Goal: Task Accomplishment & Management: Complete application form

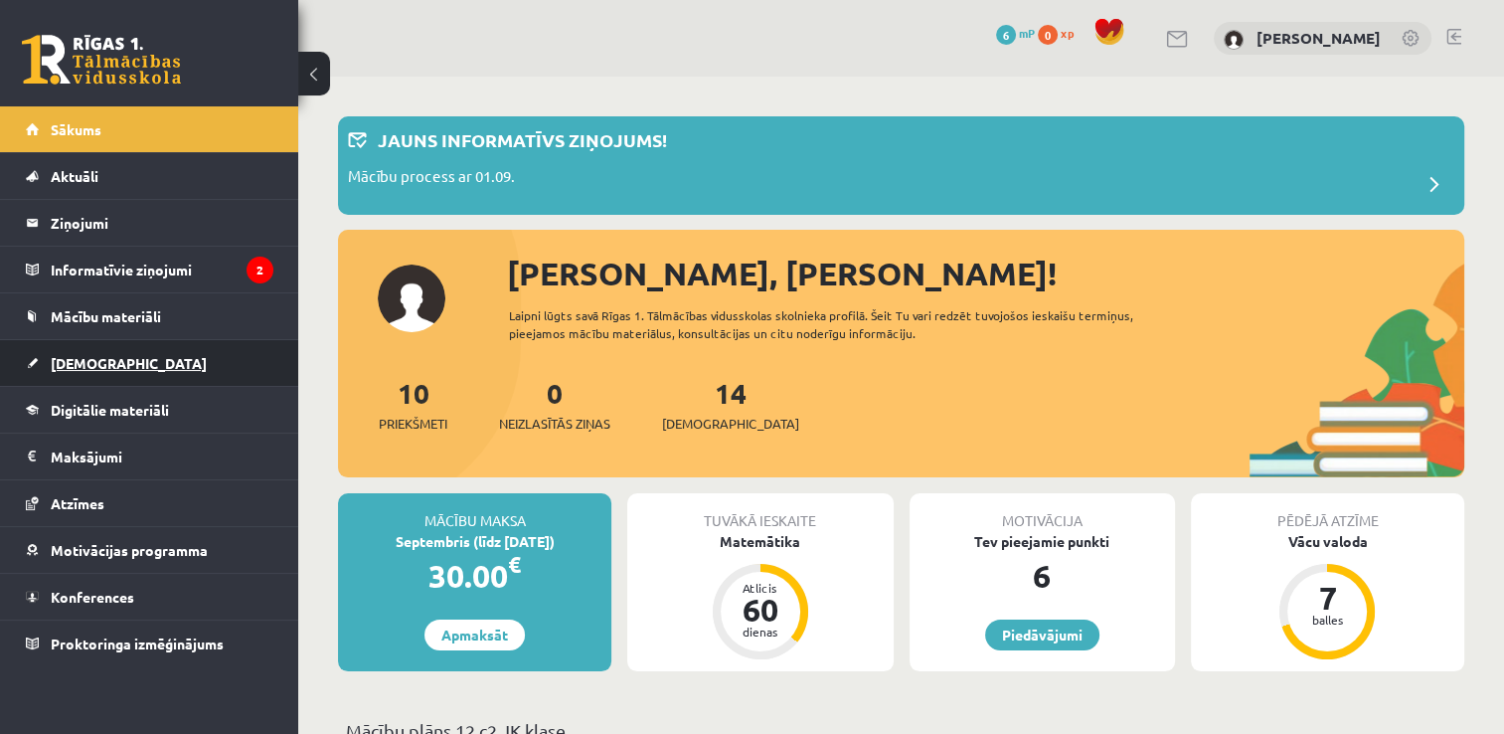
click at [104, 364] on span "[DEMOGRAPHIC_DATA]" at bounding box center [129, 363] width 156 height 18
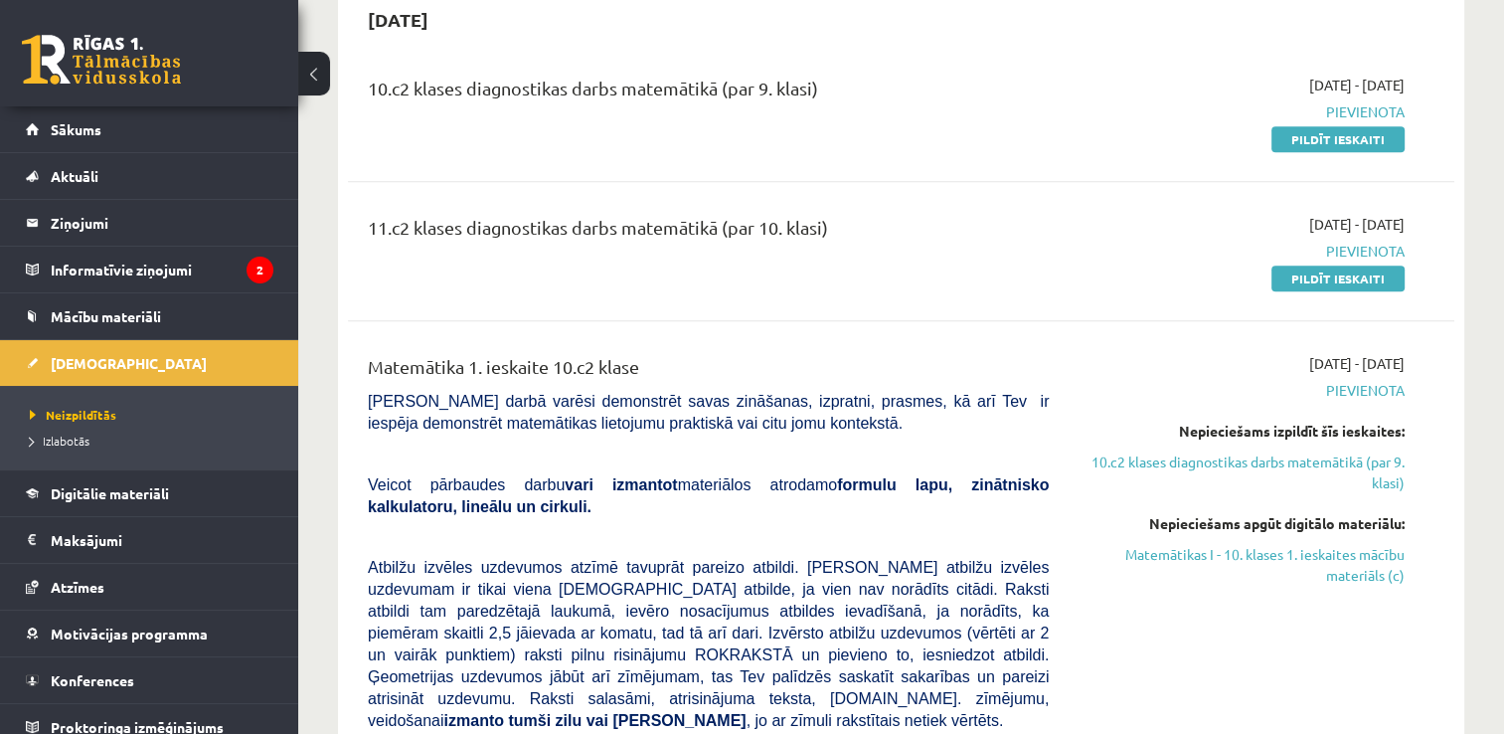
scroll to position [2452, 0]
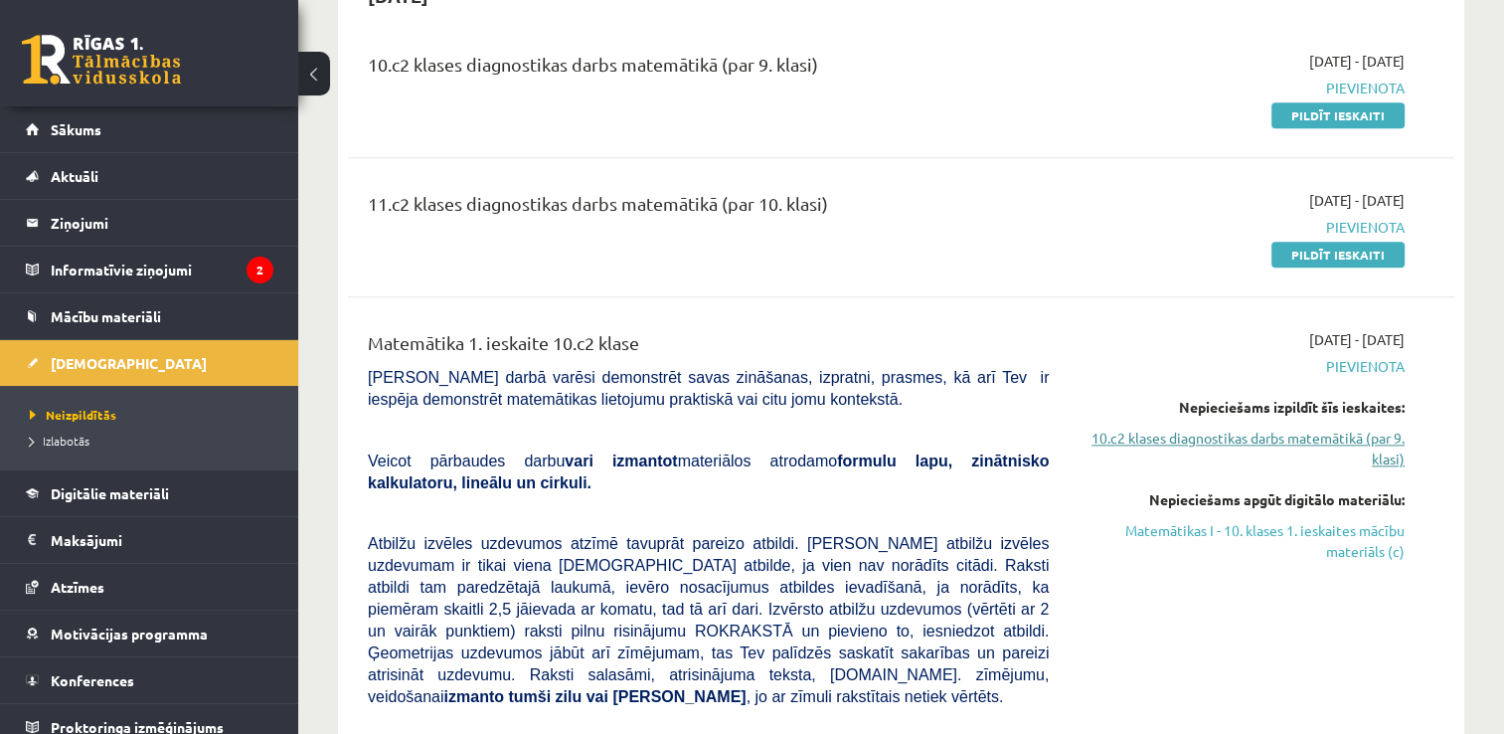
click at [1221, 427] on link "10.c2 klases diagnostikas darbs matemātikā (par 9. klasi)" at bounding box center [1242, 448] width 326 height 42
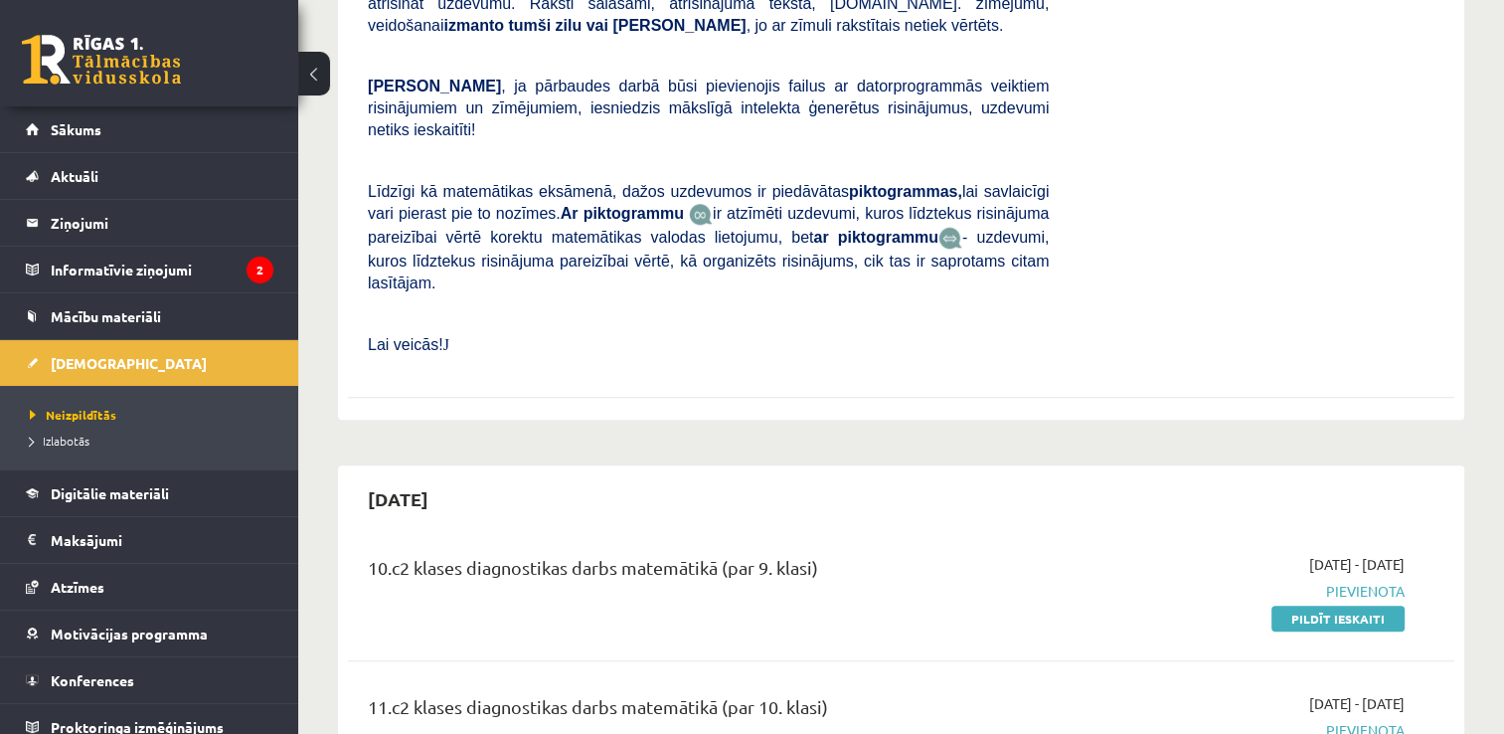
scroll to position [1946, 0]
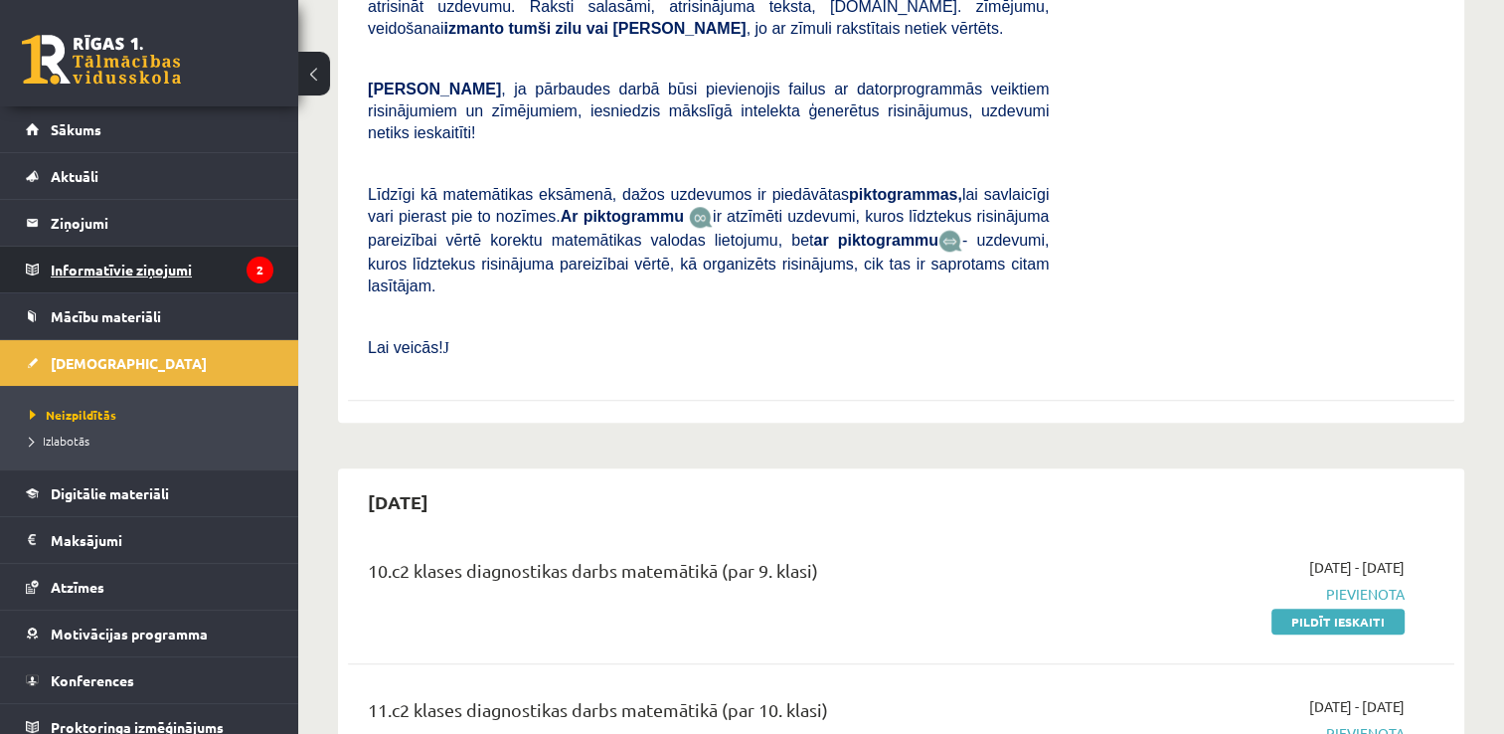
click at [131, 257] on legend "Informatīvie ziņojumi 2" at bounding box center [162, 270] width 223 height 46
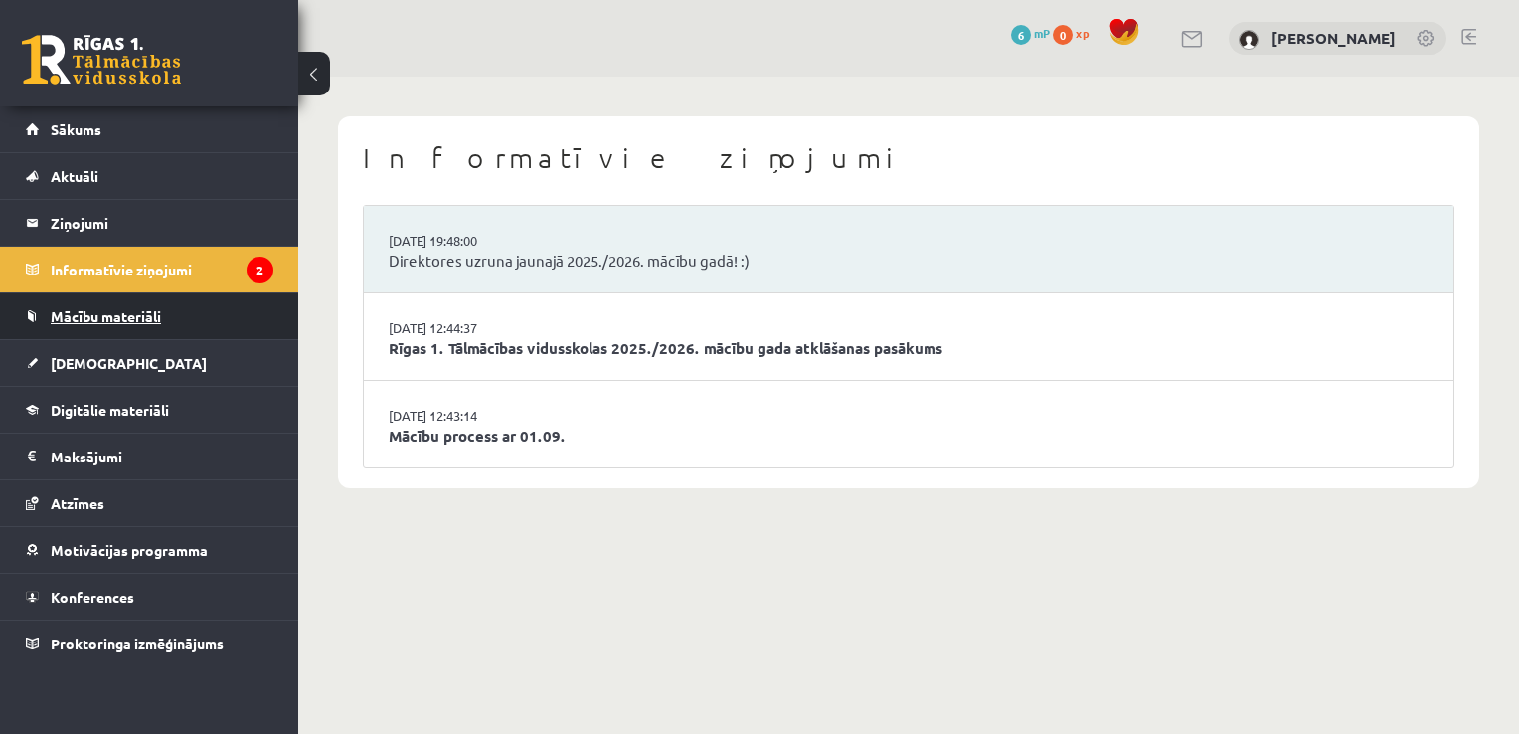
click at [134, 317] on span "Mācību materiāli" at bounding box center [106, 316] width 110 height 18
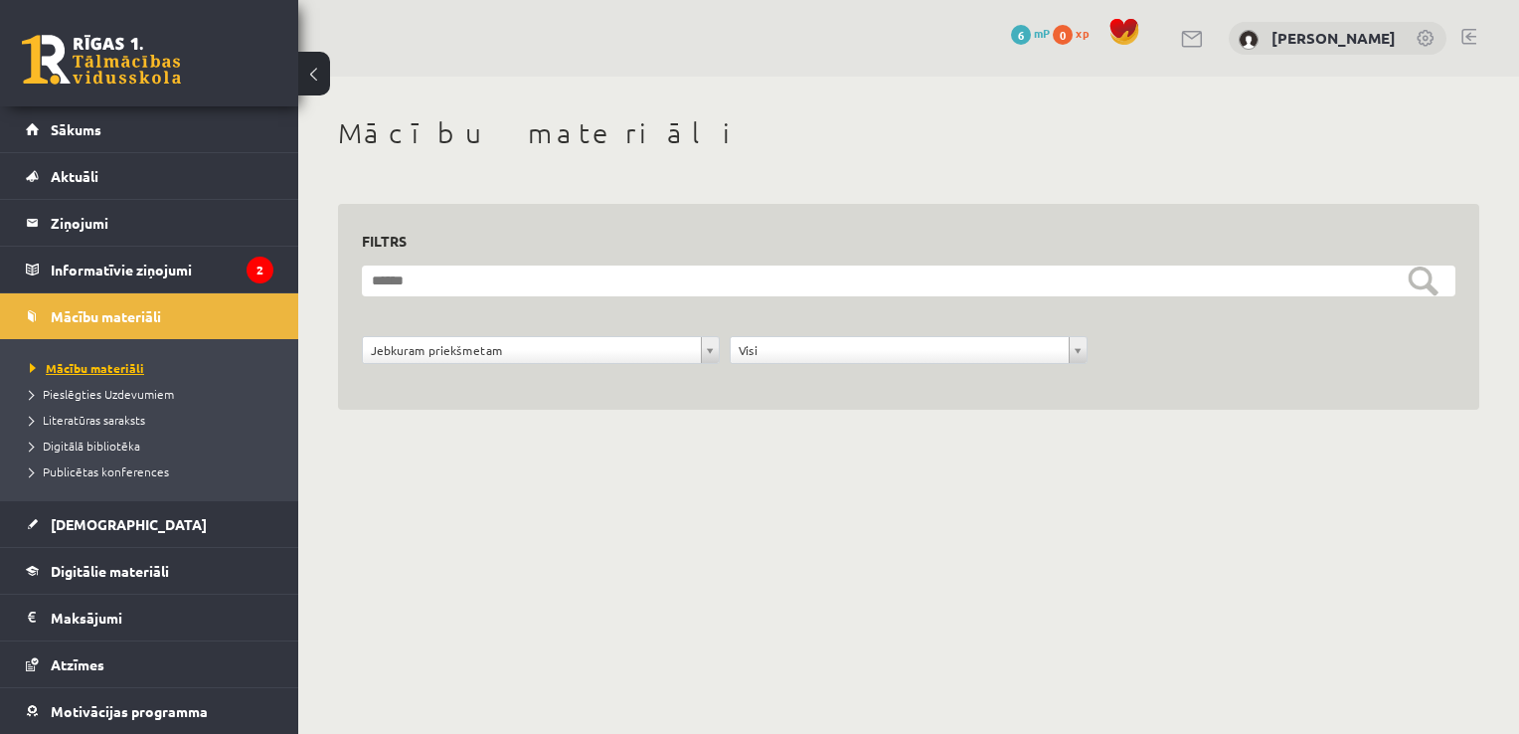
click at [107, 373] on link "Mācību materiāli" at bounding box center [154, 368] width 249 height 18
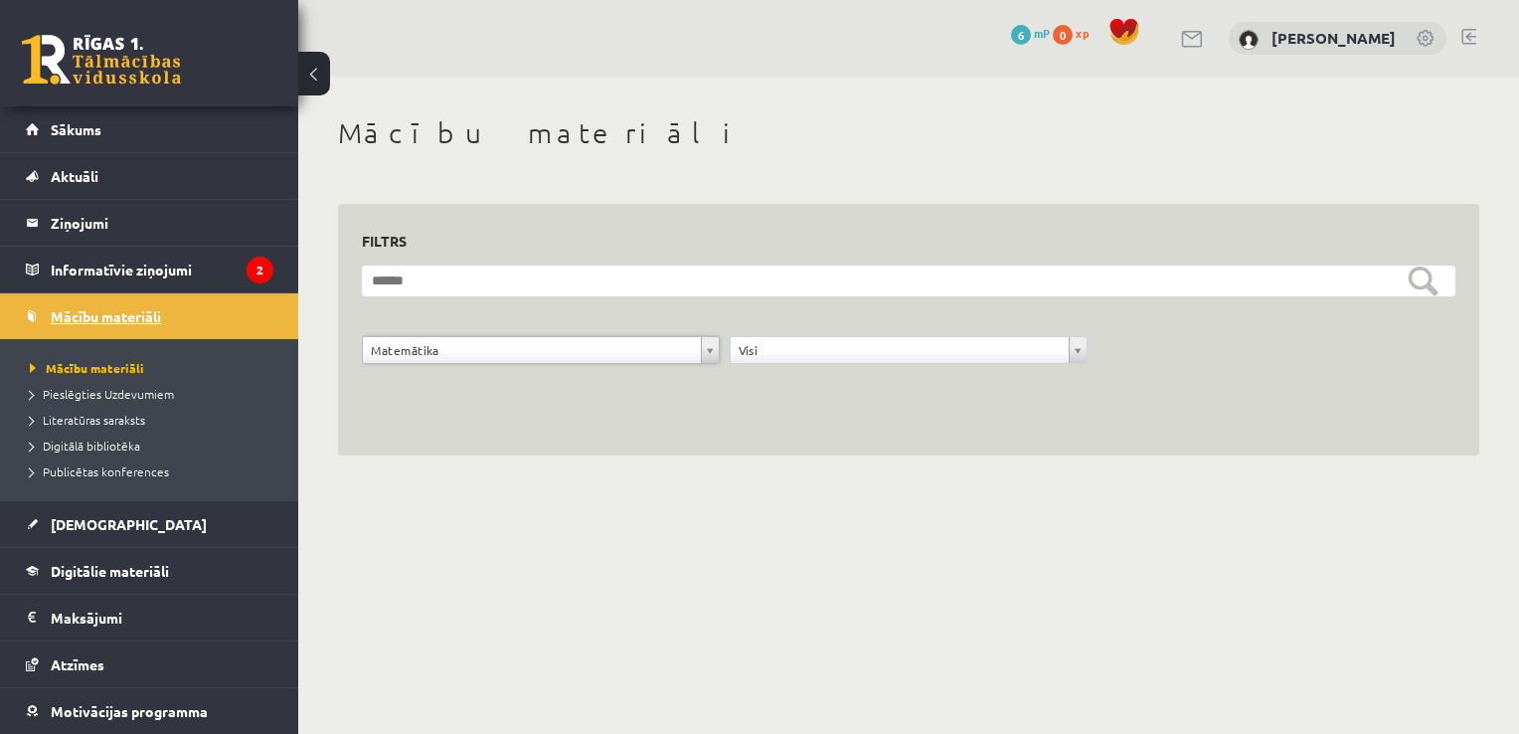
click at [124, 320] on span "Mācību materiāli" at bounding box center [106, 316] width 110 height 18
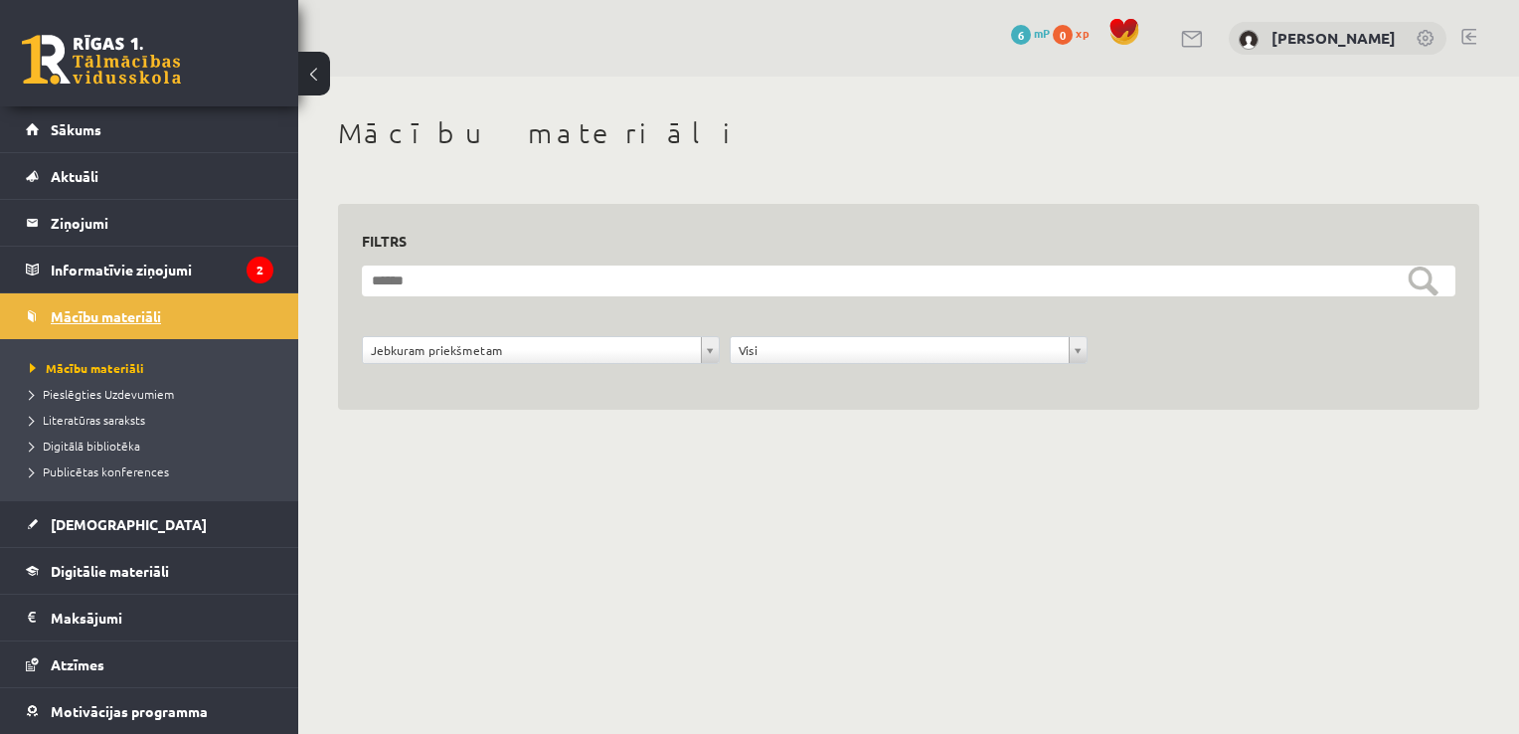
click at [179, 328] on link "Mācību materiāli" at bounding box center [150, 316] width 248 height 46
click at [112, 313] on span "Mācību materiāli" at bounding box center [106, 316] width 110 height 18
click at [84, 443] on span "Digitālā bibliotēka" at bounding box center [85, 445] width 110 height 16
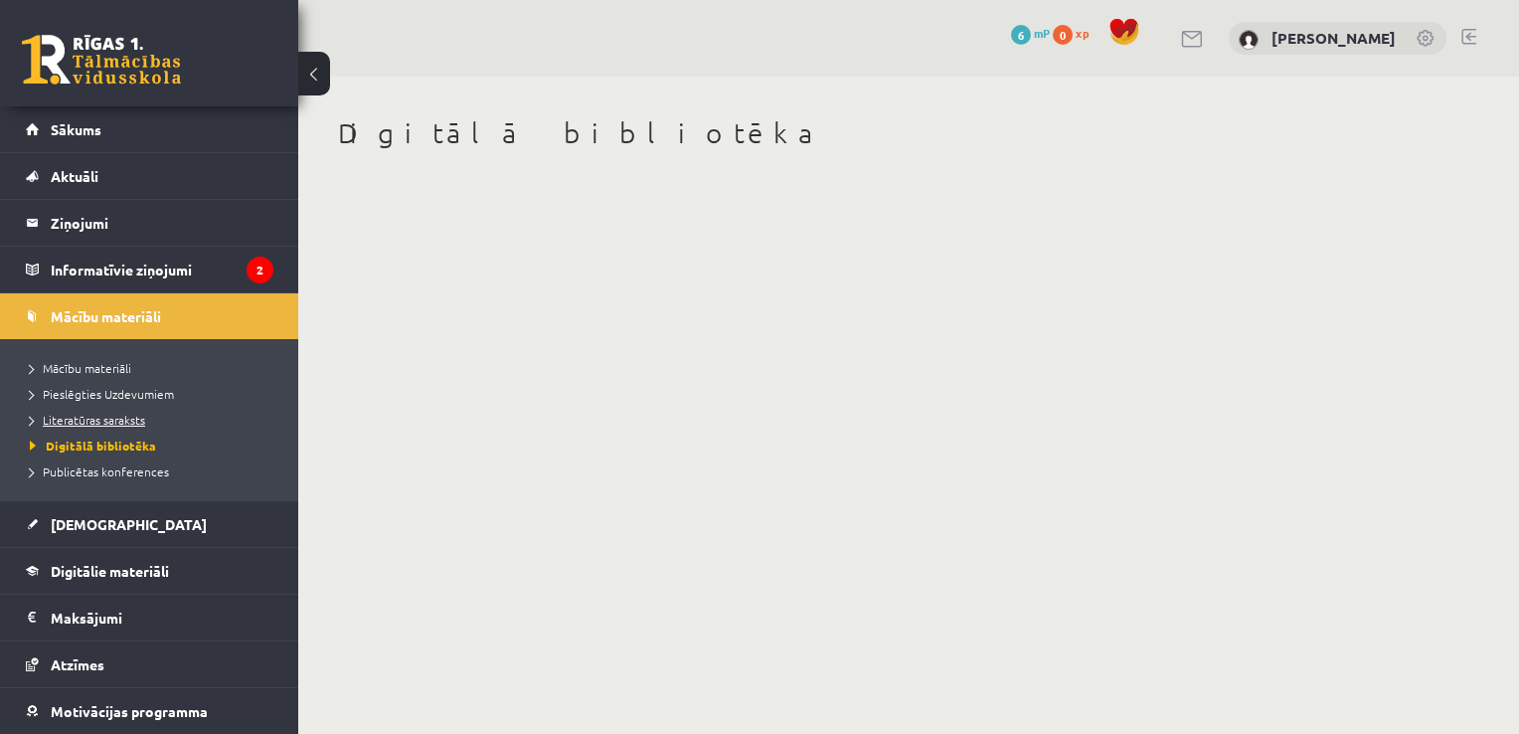
click at [76, 416] on span "Literatūras saraksts" at bounding box center [87, 420] width 115 height 16
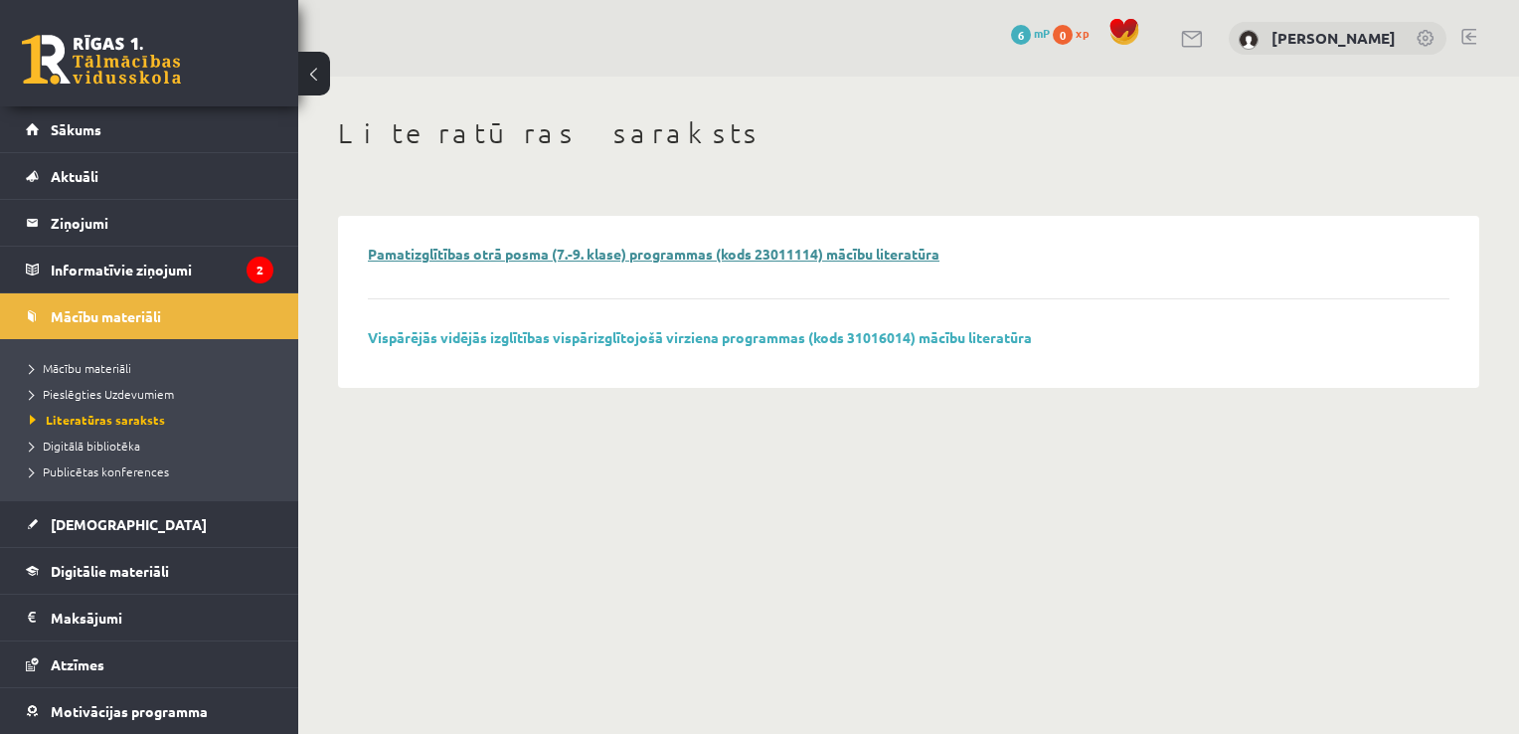
click at [501, 250] on link "Pamatizglītības otrā posma (7.-9. klase) programmas (kods 23011114) mācību lite…" at bounding box center [654, 254] width 572 height 18
click at [106, 443] on span "Digitālā bibliotēka" at bounding box center [85, 445] width 110 height 16
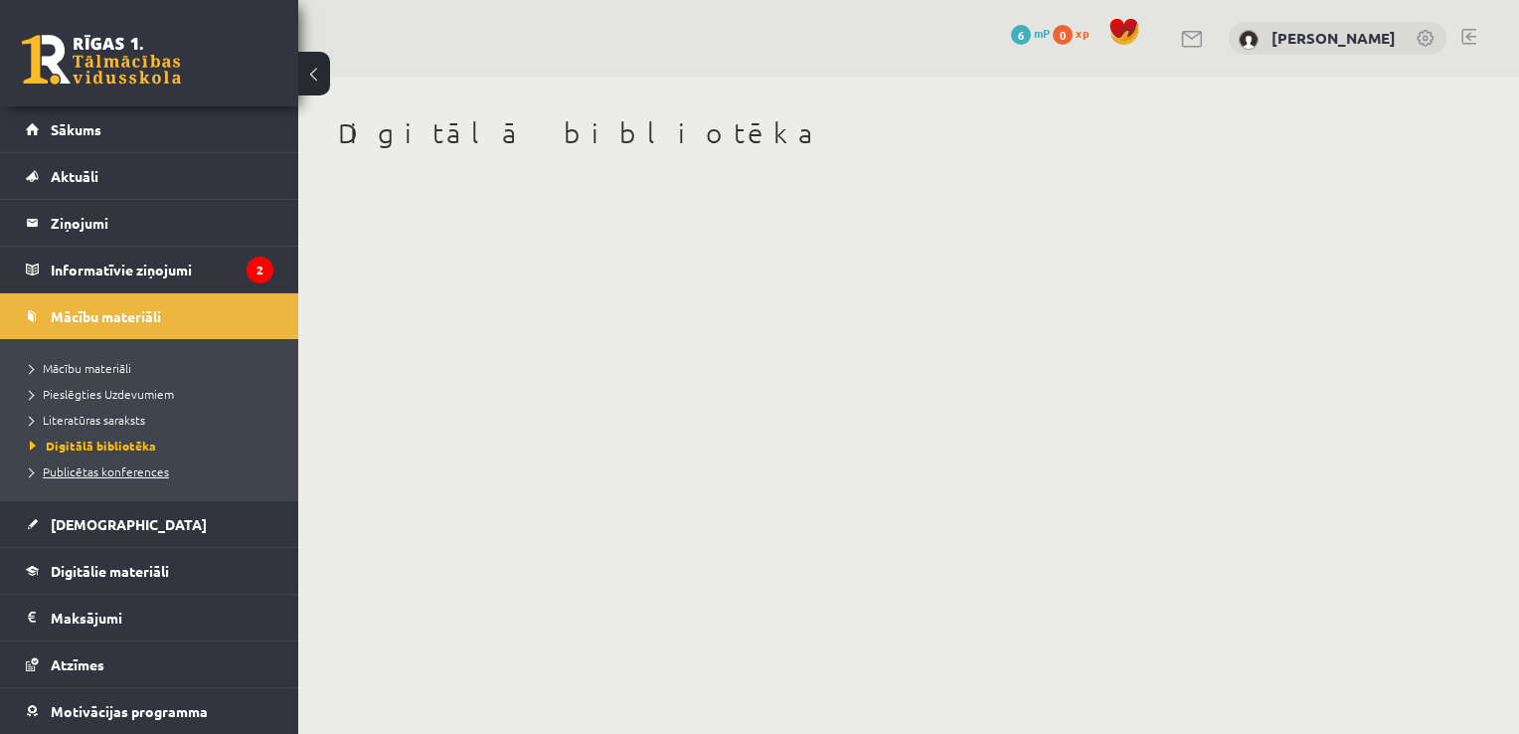
click at [104, 471] on span "Publicētas konferences" at bounding box center [99, 471] width 139 height 16
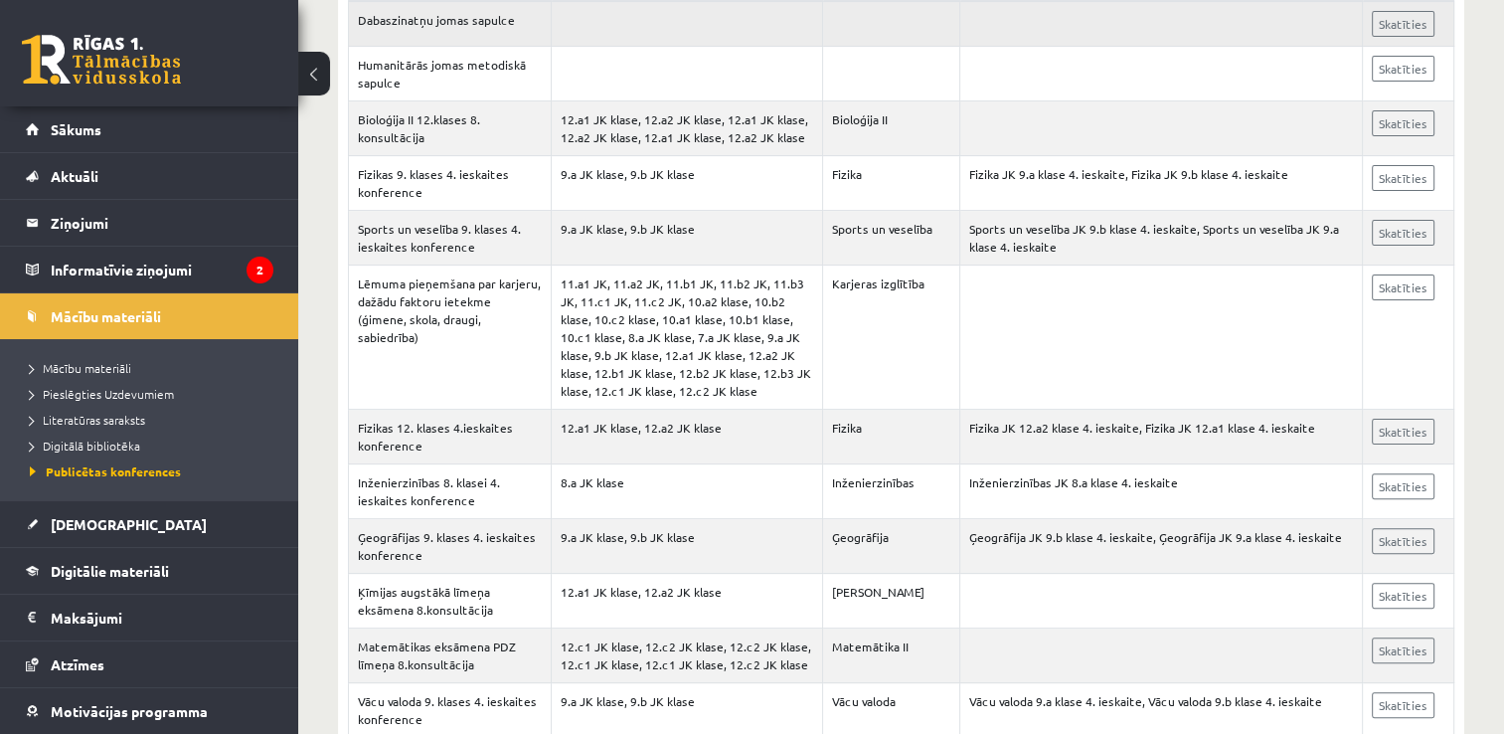
scroll to position [488, 0]
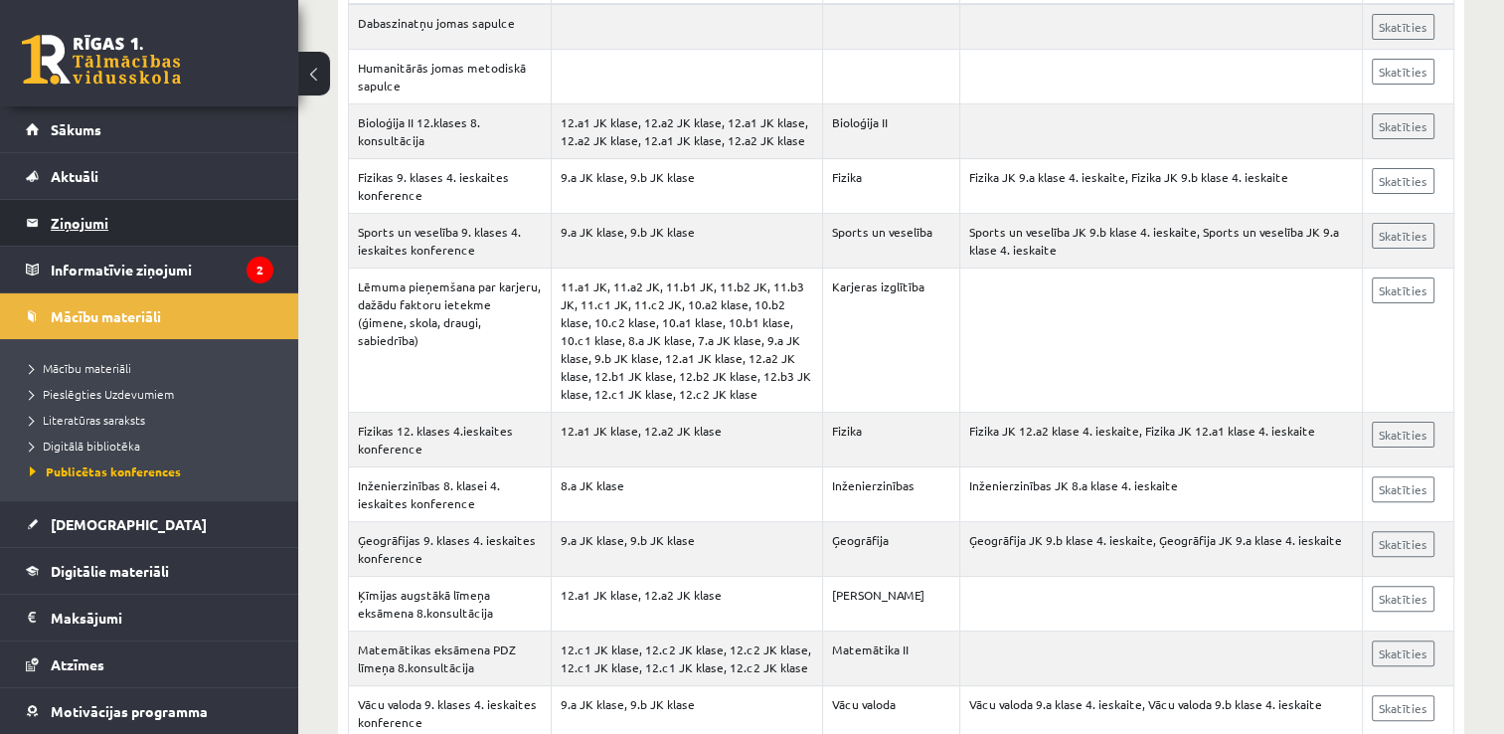
click at [148, 221] on legend "Ziņojumi 0" at bounding box center [162, 223] width 223 height 46
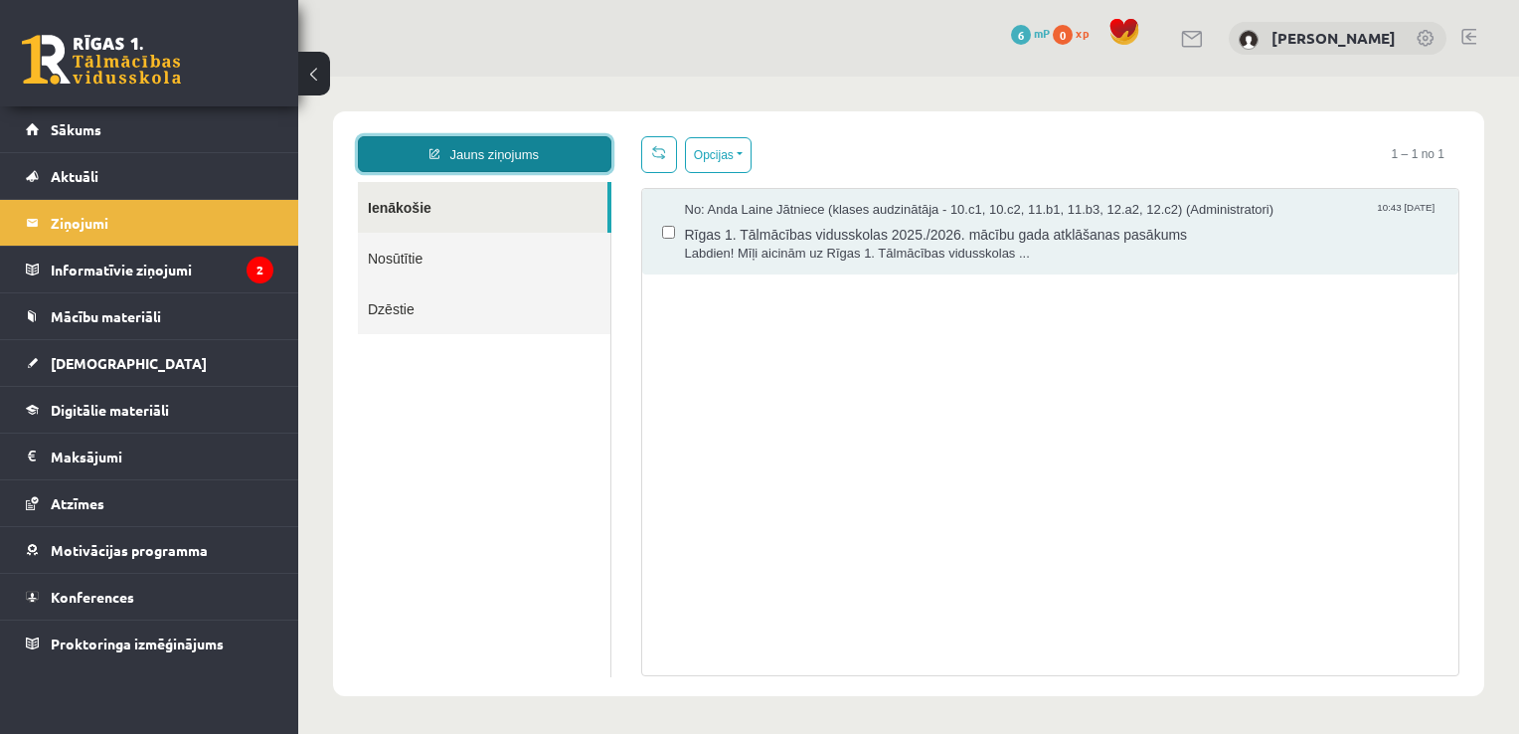
click at [457, 152] on link "Jauns ziņojums" at bounding box center [484, 154] width 253 height 36
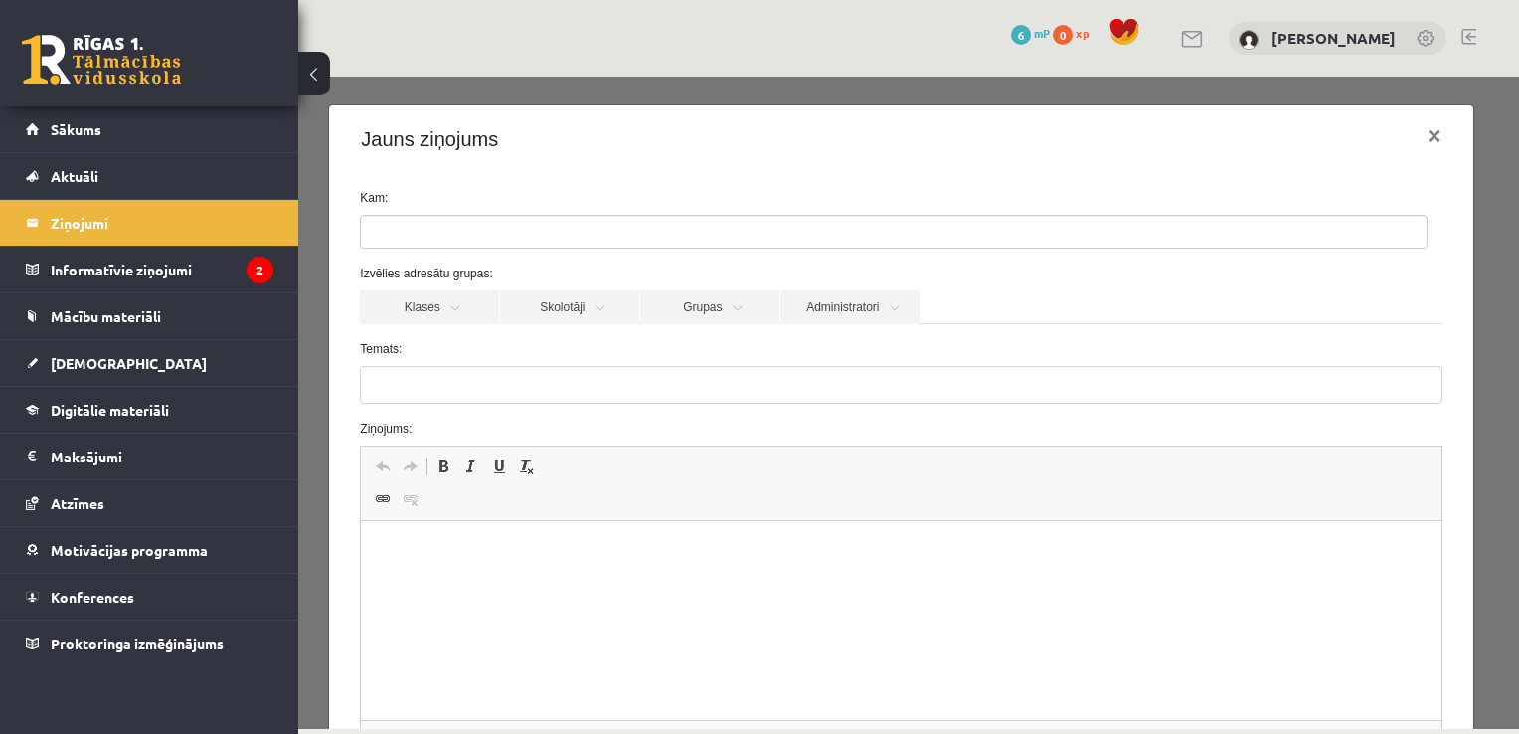
click at [540, 221] on ul at bounding box center [894, 232] width 1066 height 32
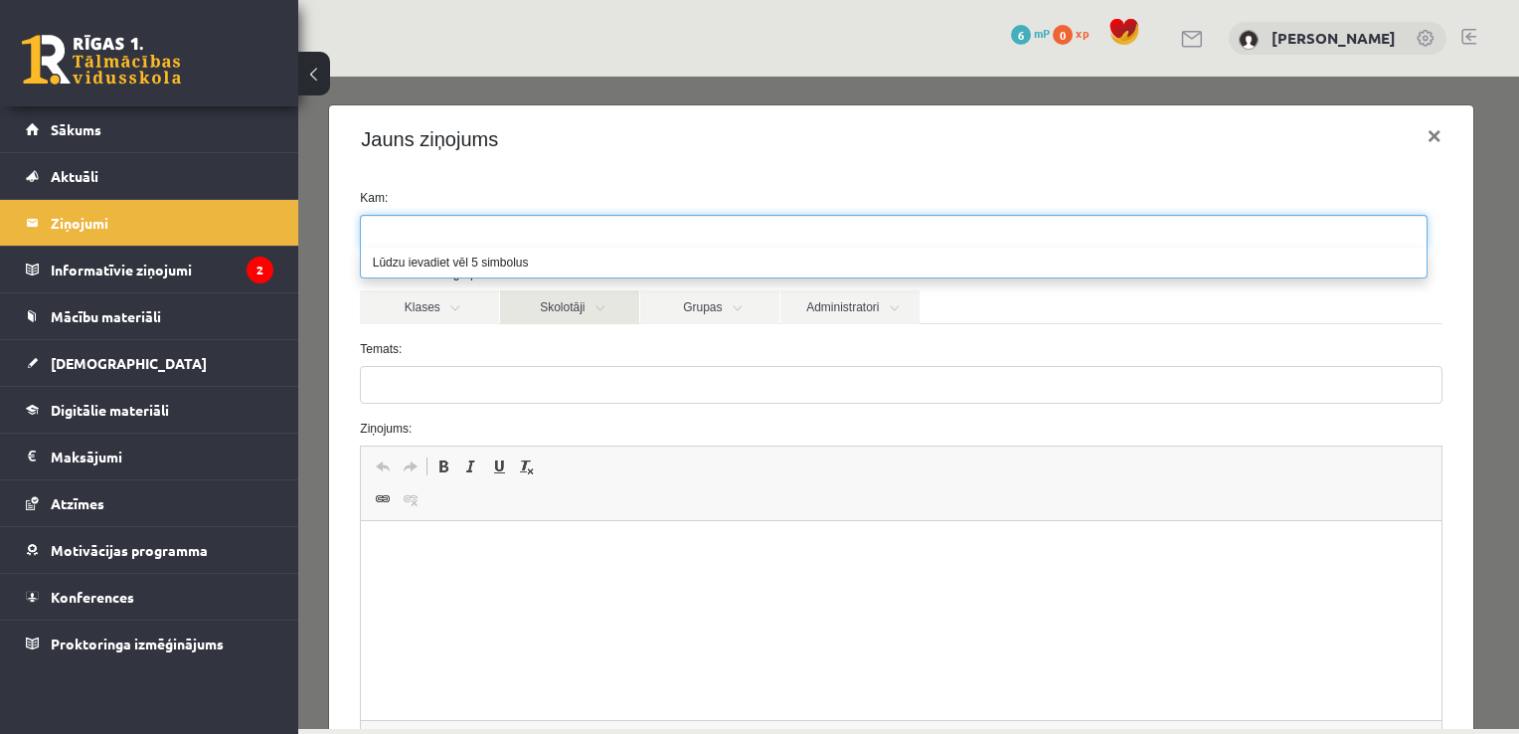
click at [564, 308] on link "Skolotāji" at bounding box center [569, 307] width 139 height 34
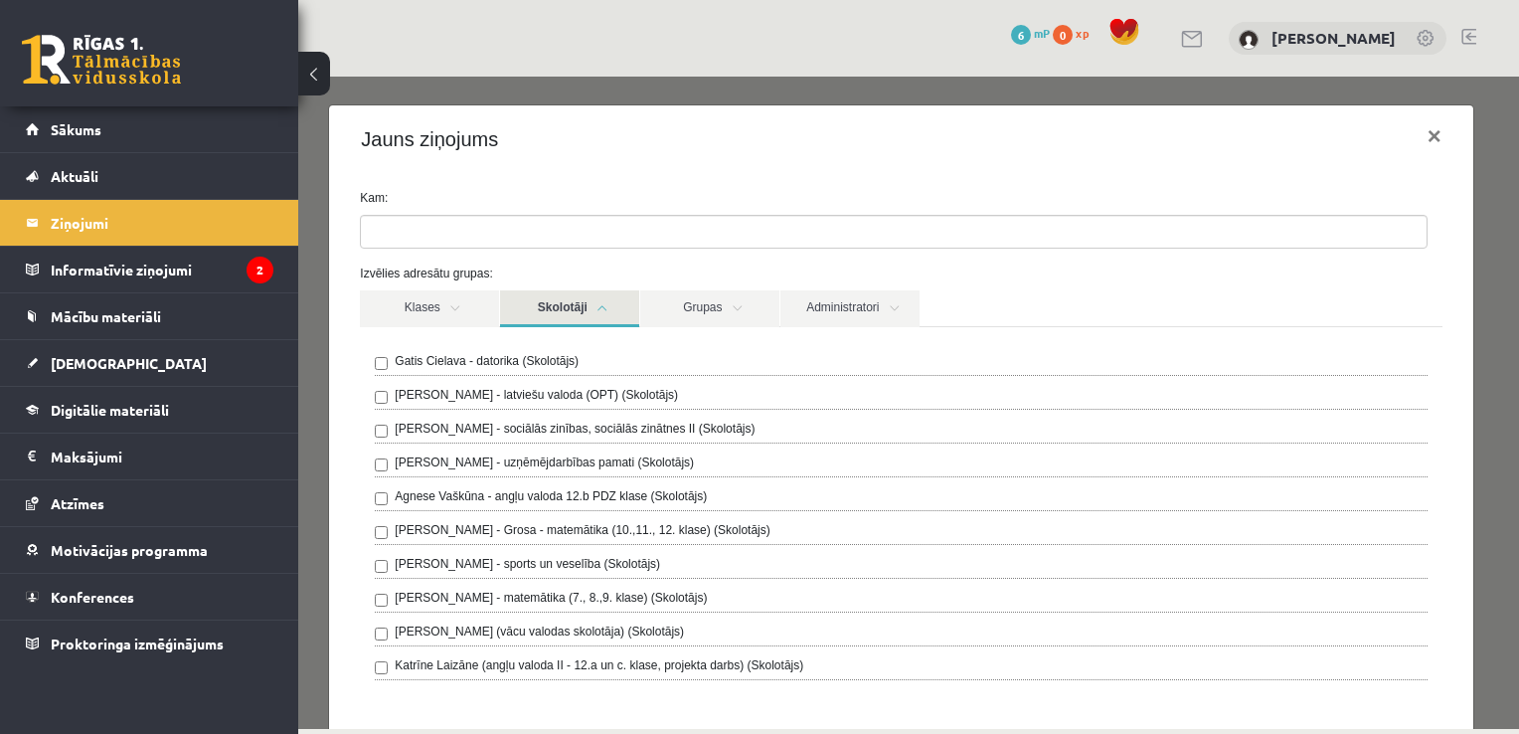
click at [564, 308] on link "Skolotāji" at bounding box center [569, 308] width 139 height 37
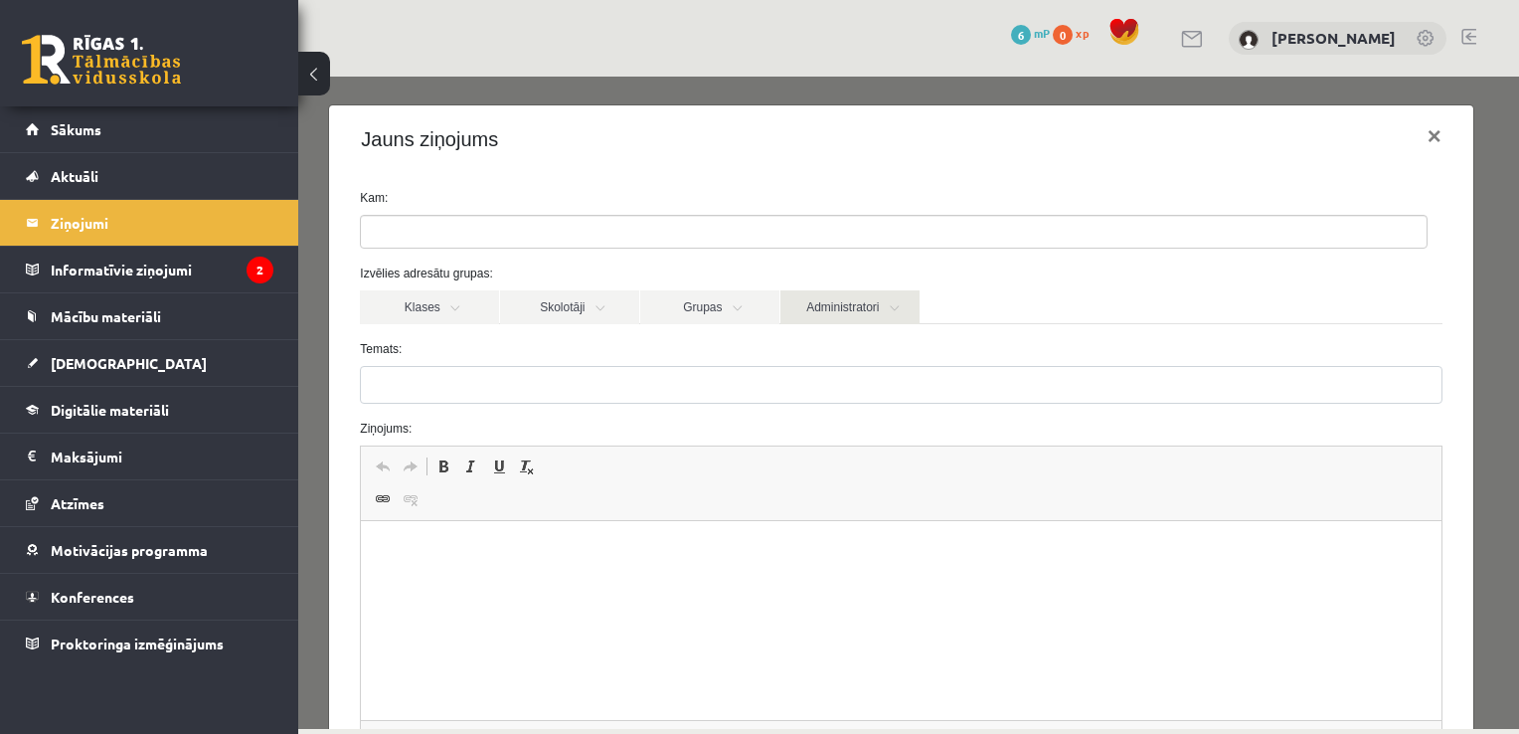
click at [827, 312] on link "Administratori" at bounding box center [849, 307] width 139 height 34
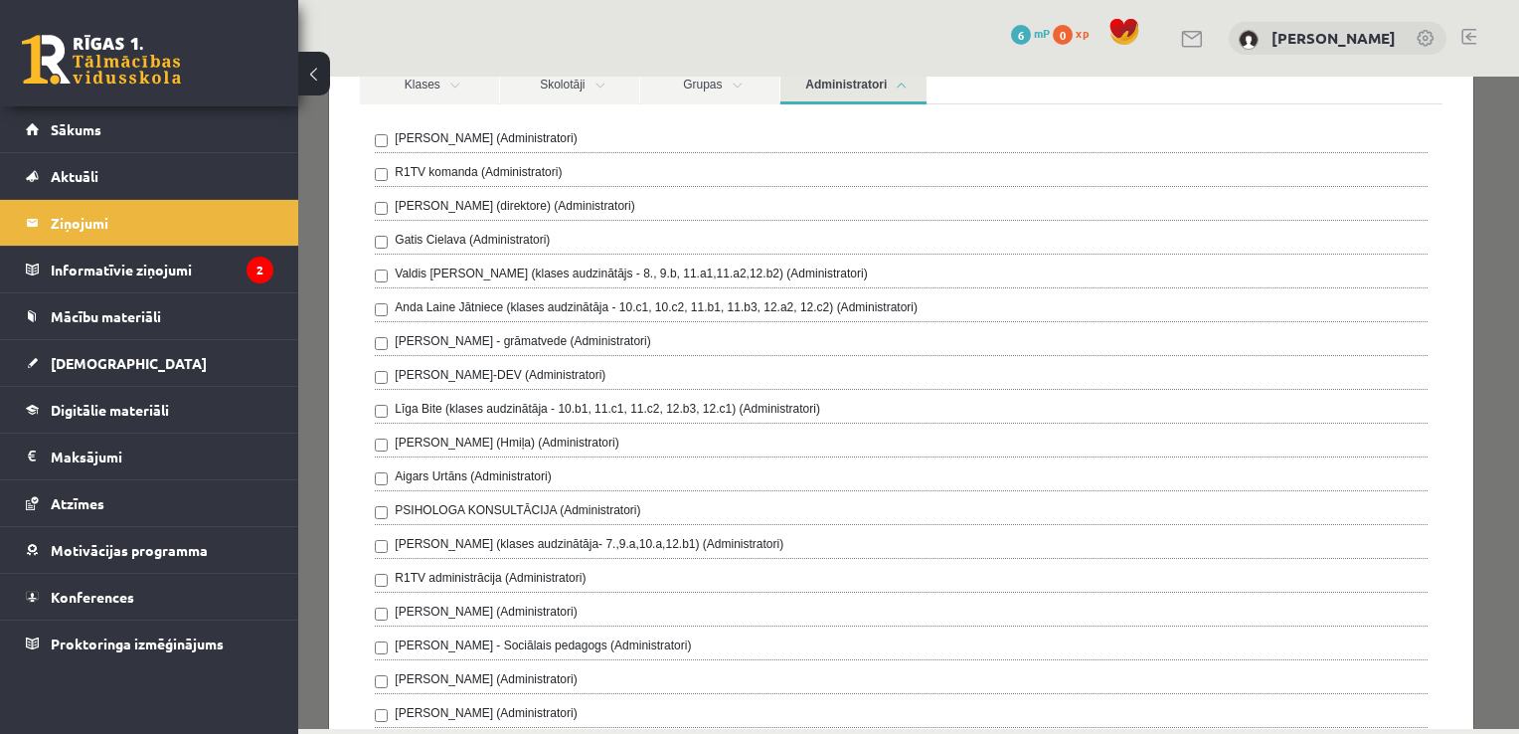
scroll to position [229, 0]
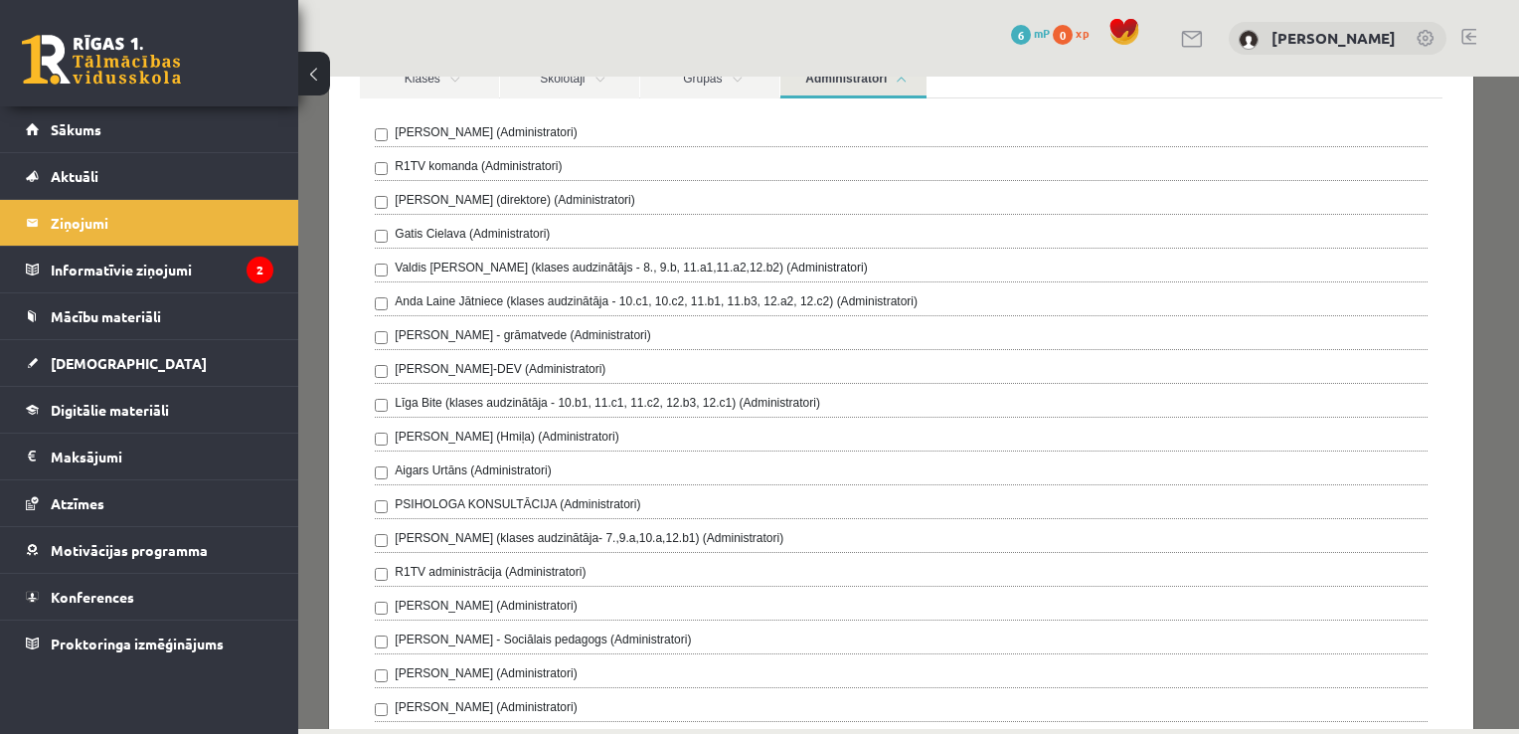
click at [877, 86] on link "Administratori" at bounding box center [853, 80] width 146 height 37
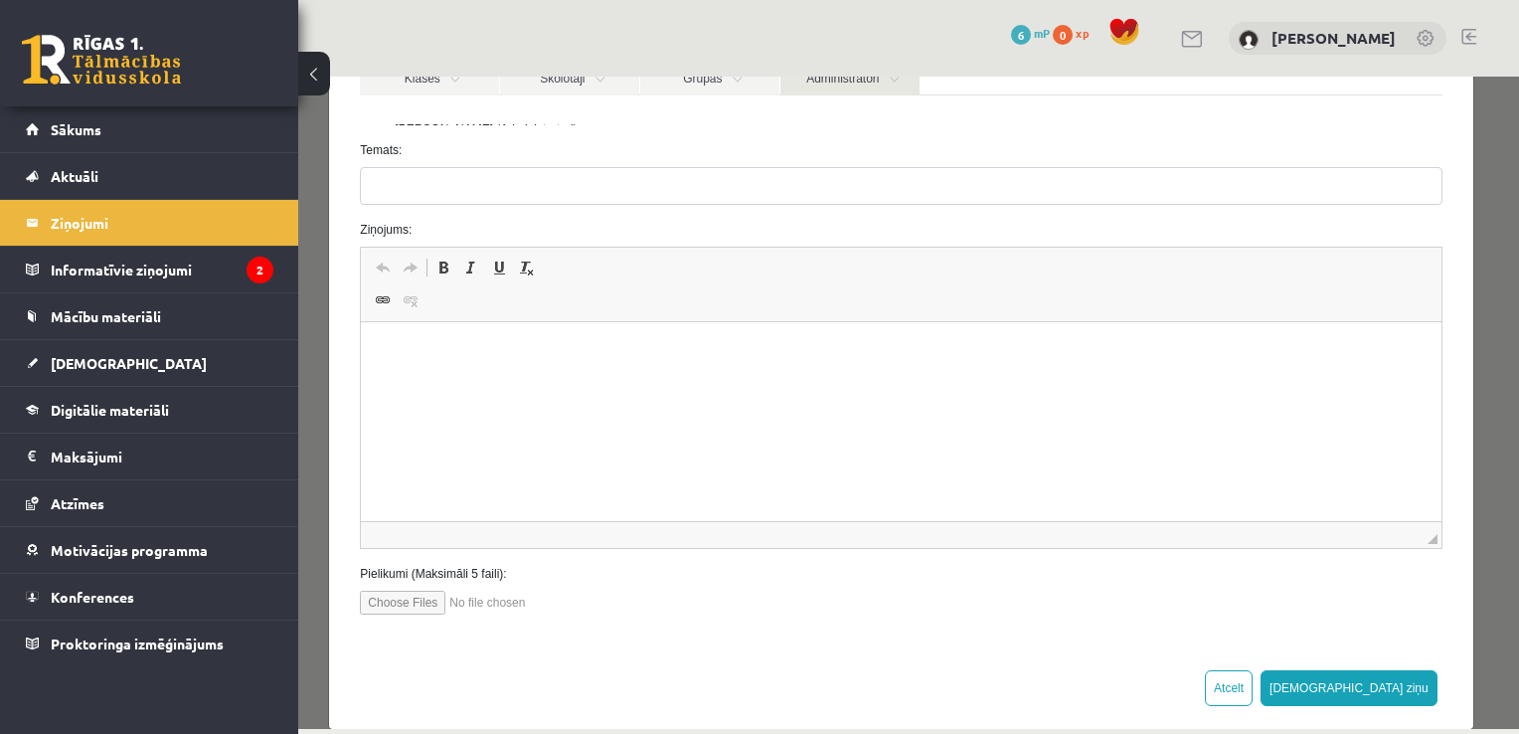
scroll to position [224, 0]
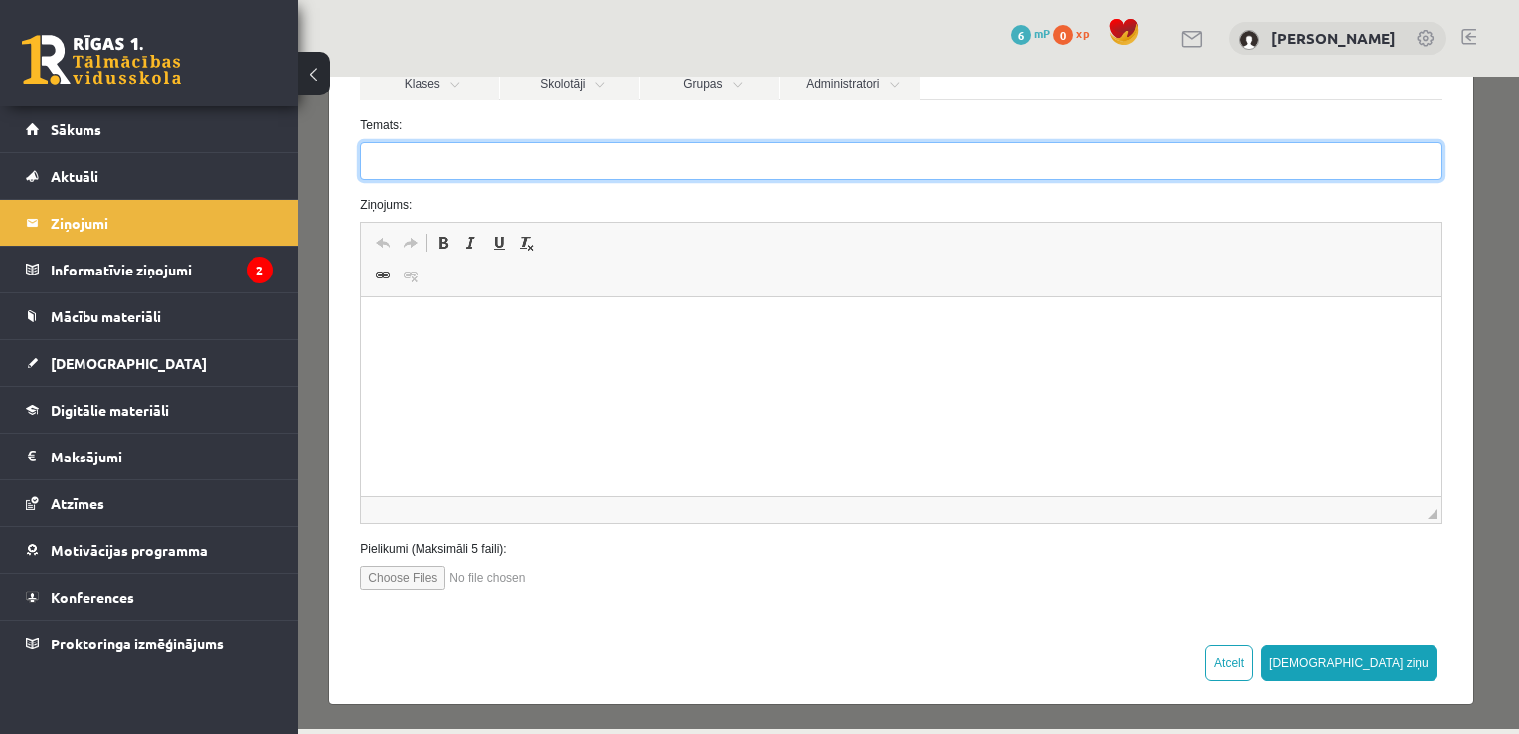
click at [692, 153] on input "Temats:" at bounding box center [901, 161] width 1082 height 38
type input "**********"
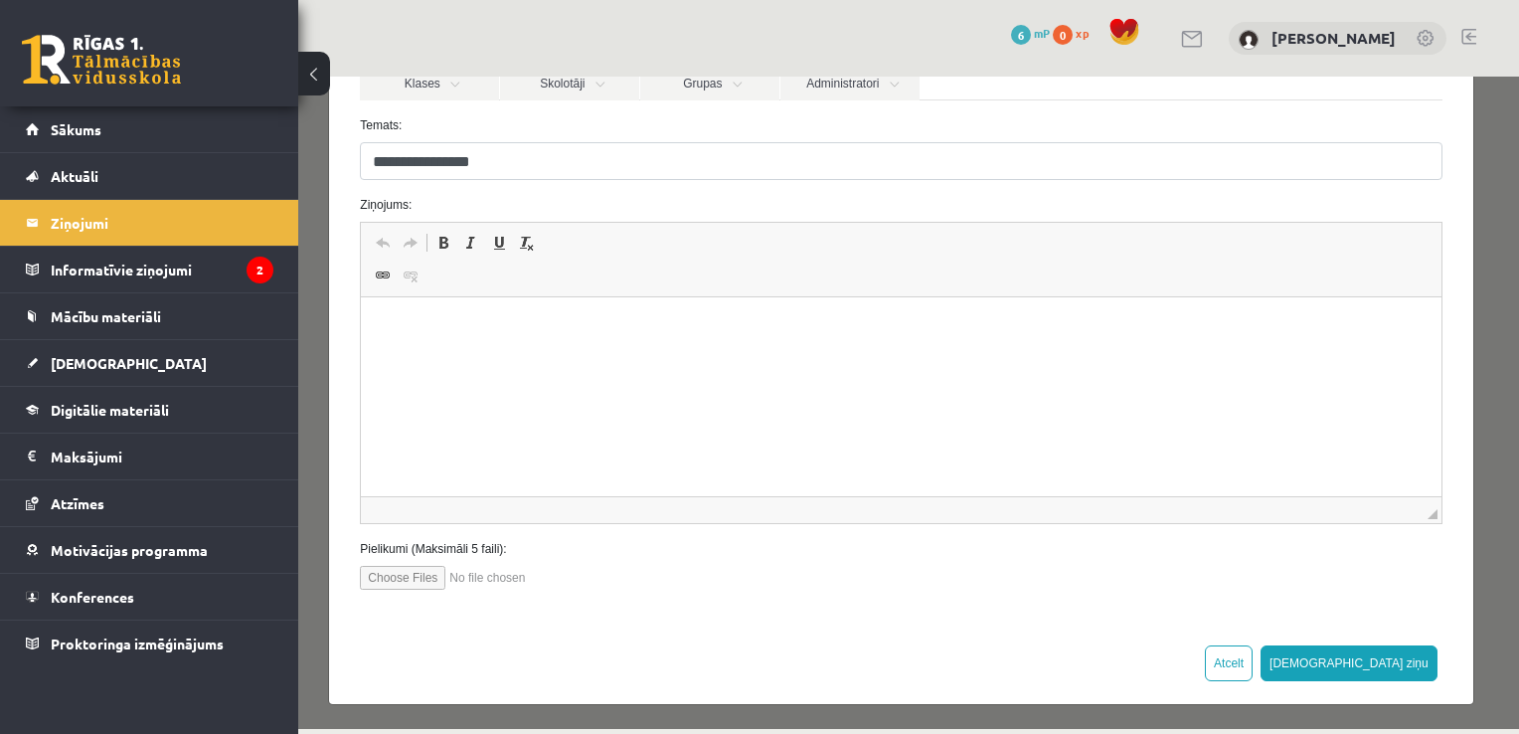
click at [533, 357] on html at bounding box center [901, 327] width 1080 height 61
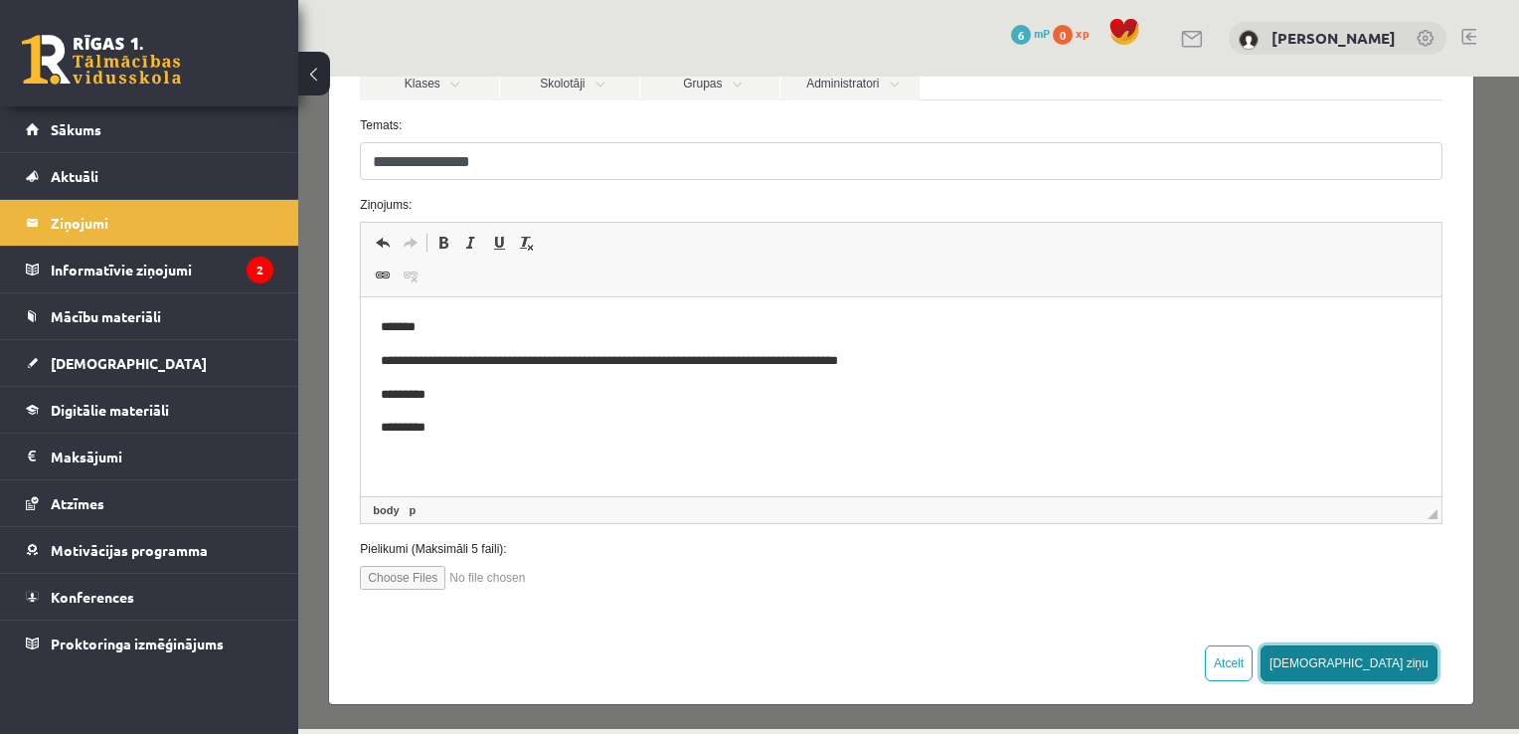
click at [1386, 654] on button "[DEMOGRAPHIC_DATA] ziņu" at bounding box center [1349, 663] width 177 height 36
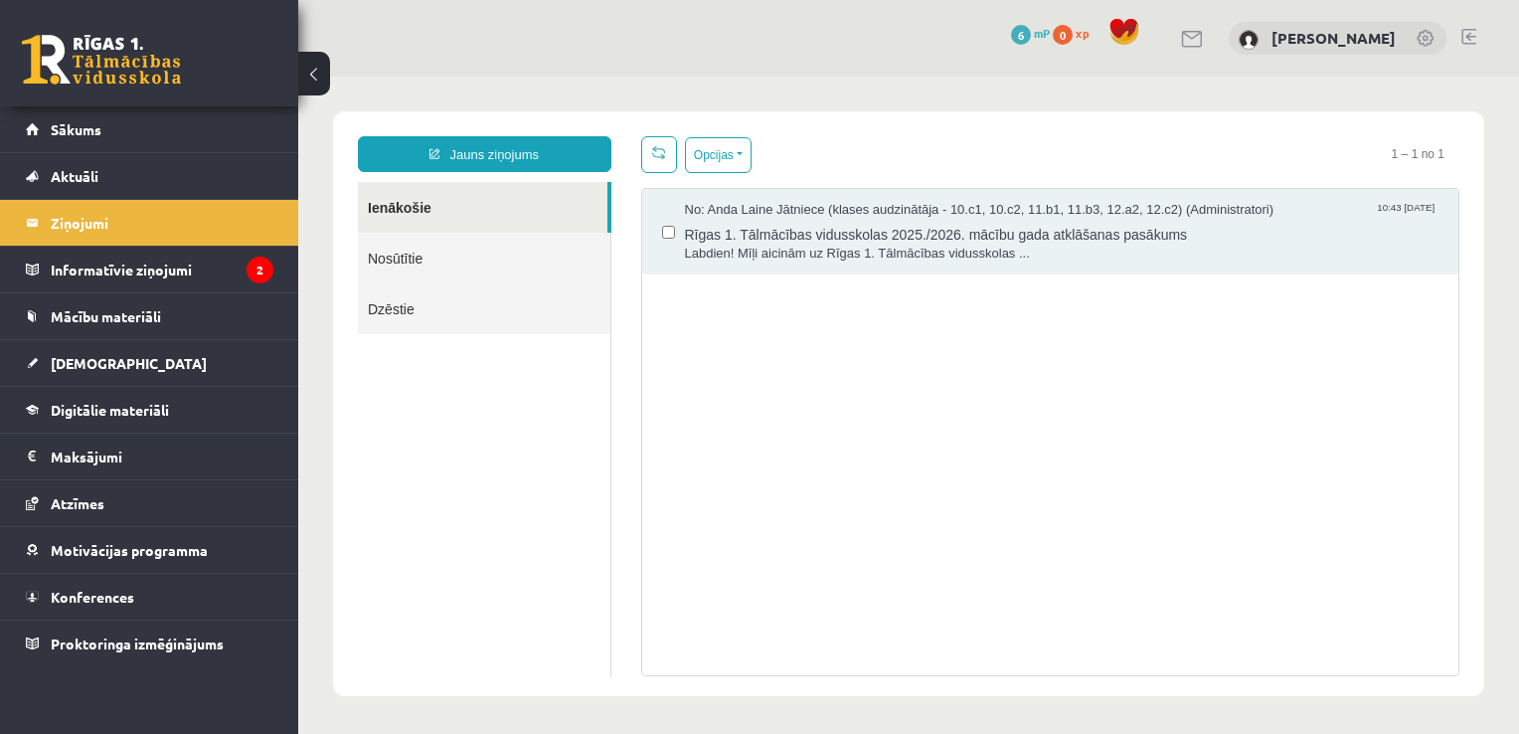
scroll to position [0, 0]
click at [445, 265] on link "Nosūtītie" at bounding box center [484, 258] width 252 height 51
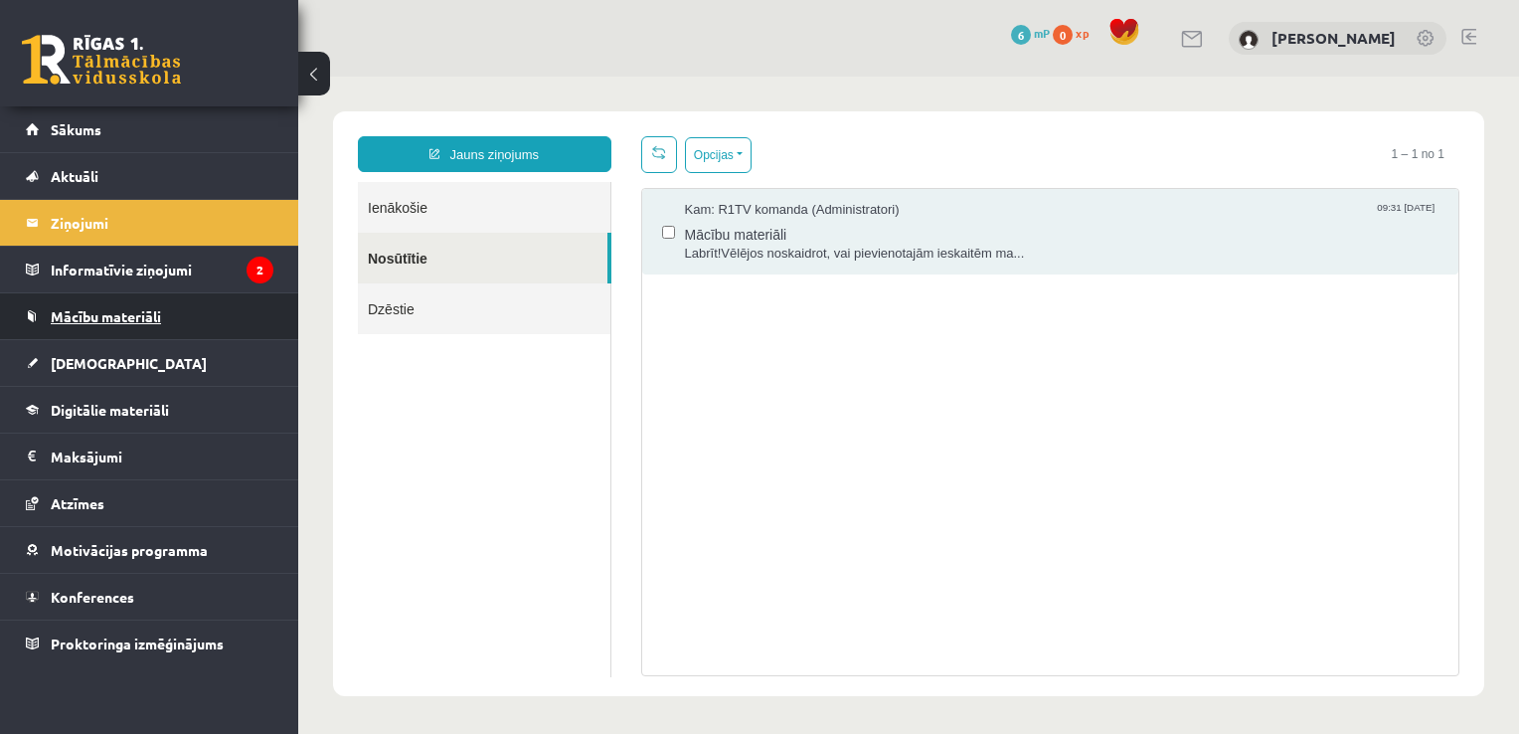
click at [191, 317] on link "Mācību materiāli" at bounding box center [150, 316] width 248 height 46
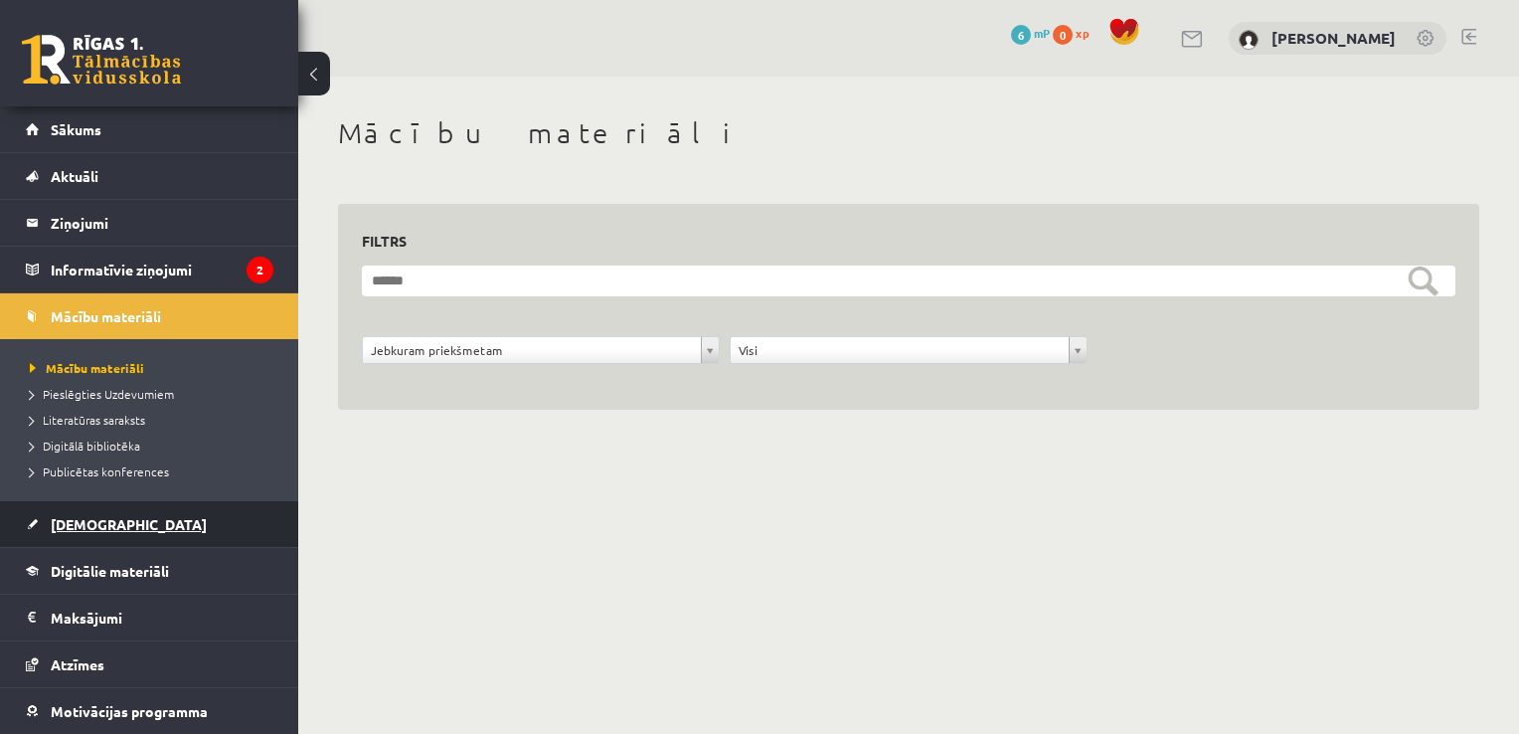
click at [102, 524] on span "[DEMOGRAPHIC_DATA]" at bounding box center [129, 524] width 156 height 18
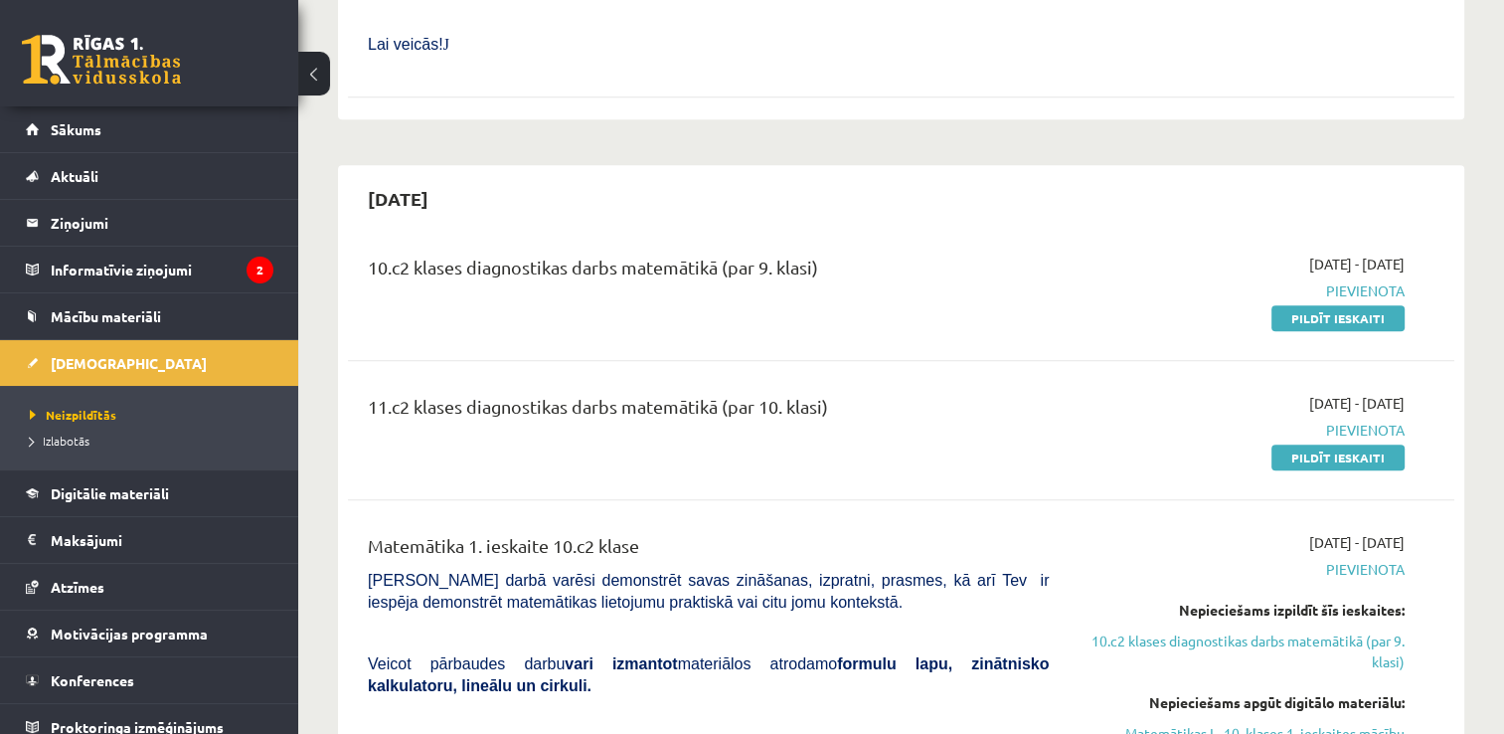
scroll to position [2249, 0]
click at [152, 264] on legend "Informatīvie ziņojumi 2" at bounding box center [162, 270] width 223 height 46
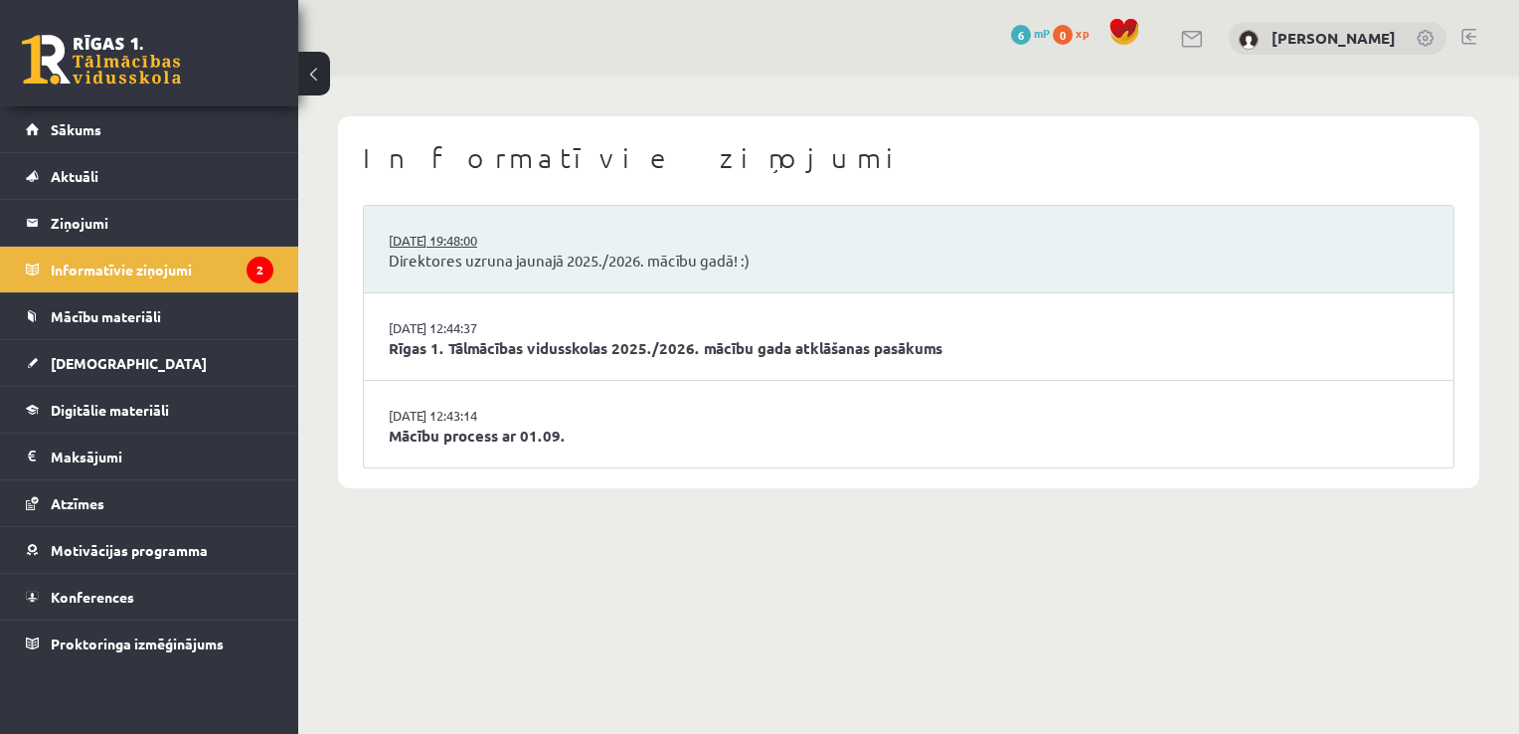
click at [518, 245] on link "29.08.2025 19:48:00" at bounding box center [463, 241] width 149 height 20
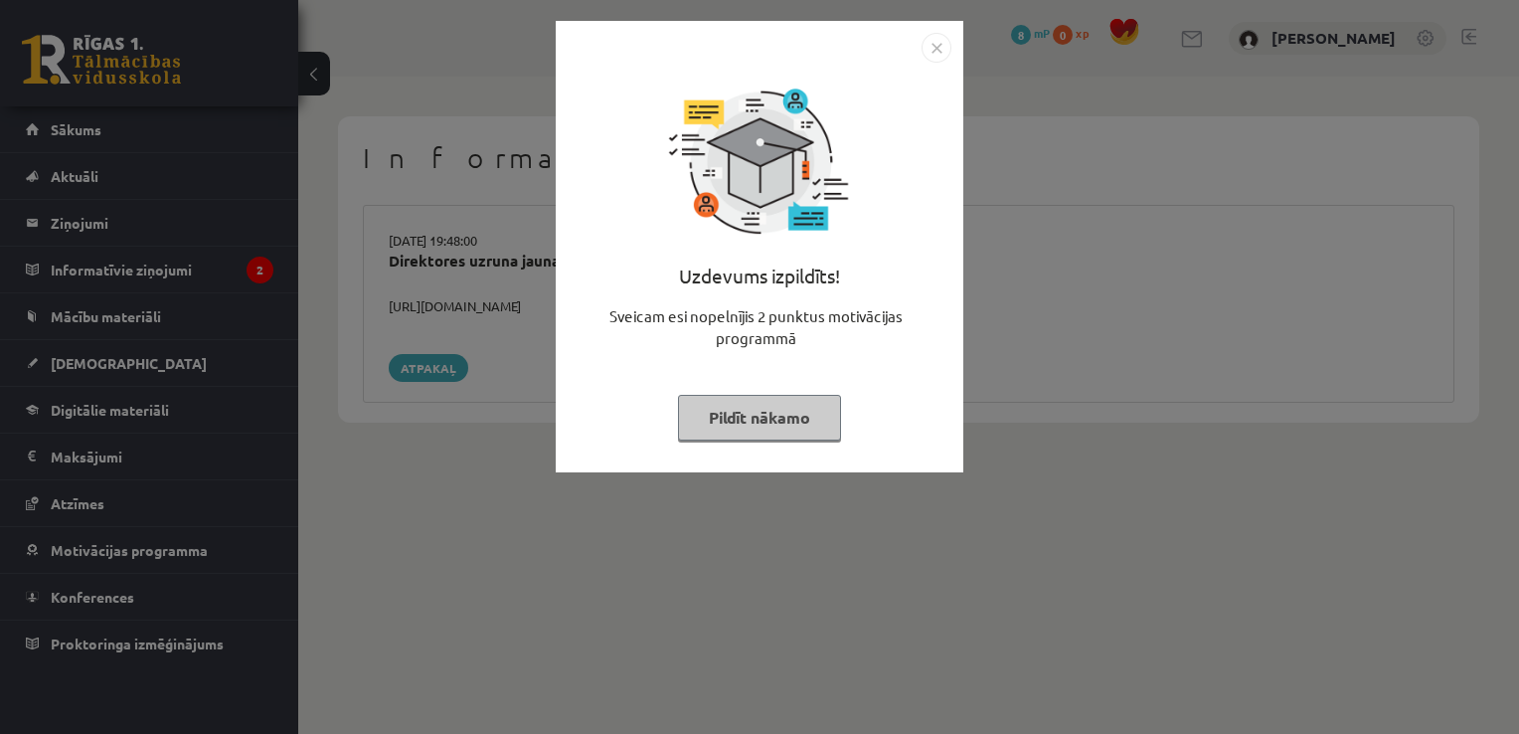
click at [930, 54] on img "Close" at bounding box center [937, 48] width 30 height 30
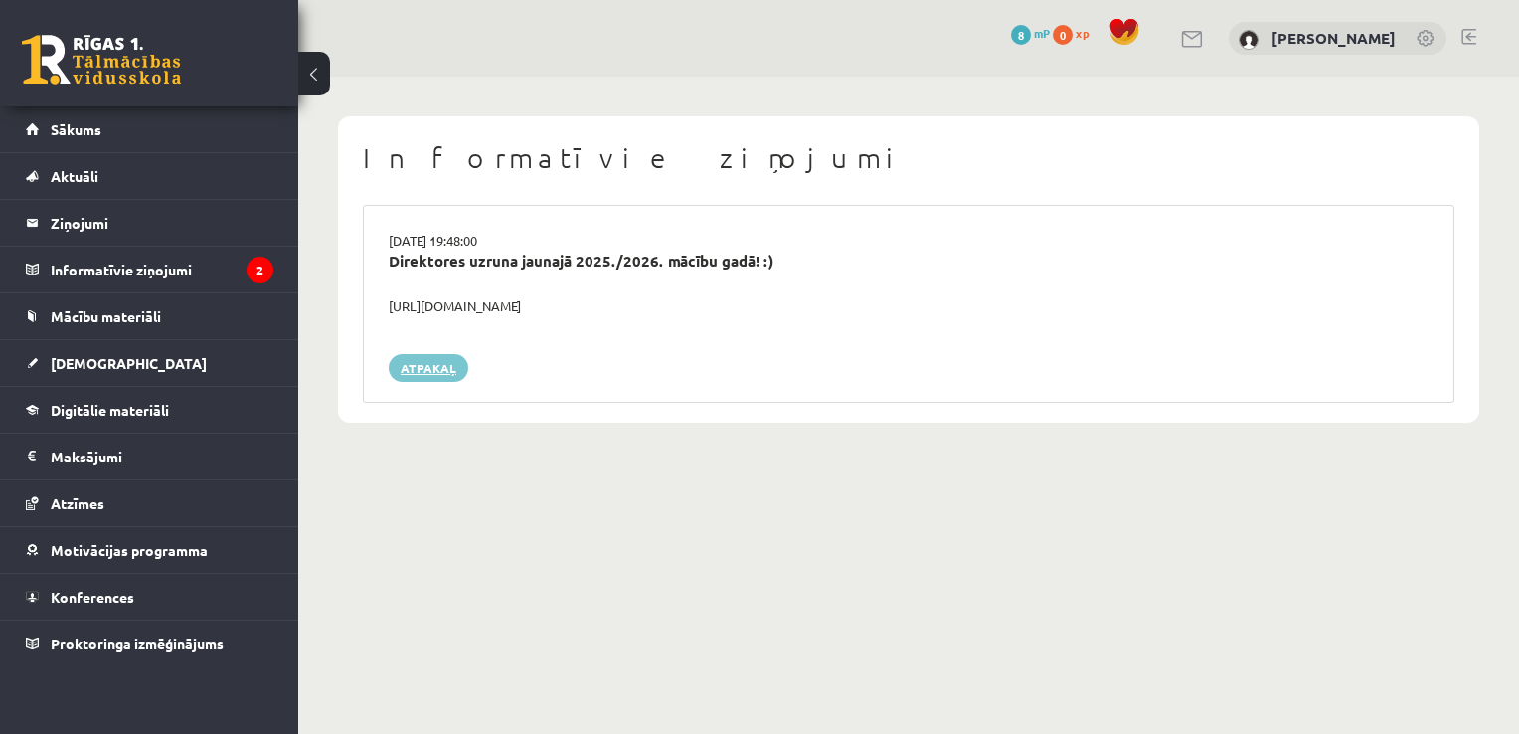
click at [425, 364] on link "Atpakaļ" at bounding box center [429, 368] width 80 height 28
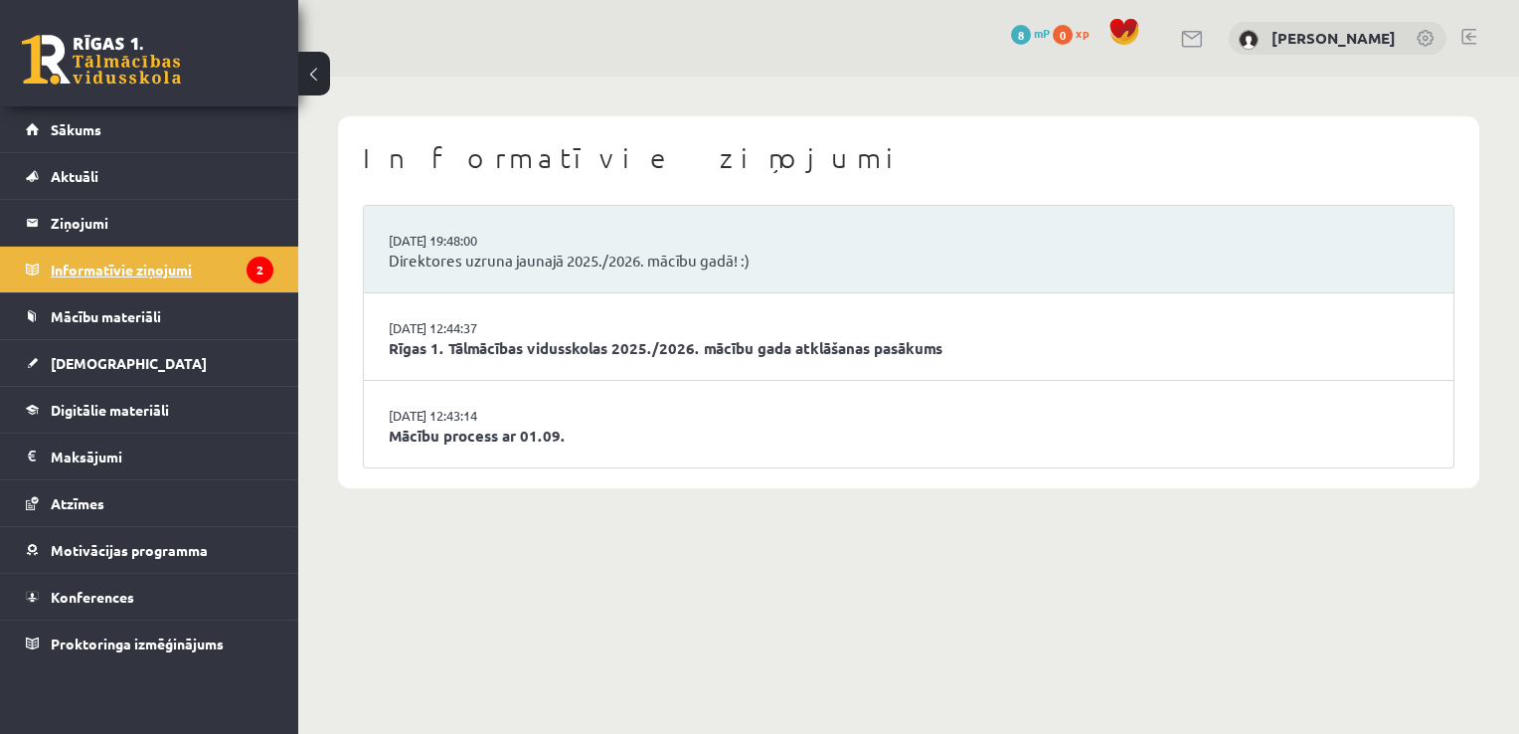
click at [151, 264] on legend "Informatīvie ziņojumi 2" at bounding box center [162, 270] width 223 height 46
click at [427, 348] on link "Rīgas 1. Tālmācības vidusskolas 2025./2026. mācību gada atklāšanas pasākums" at bounding box center [909, 348] width 1040 height 23
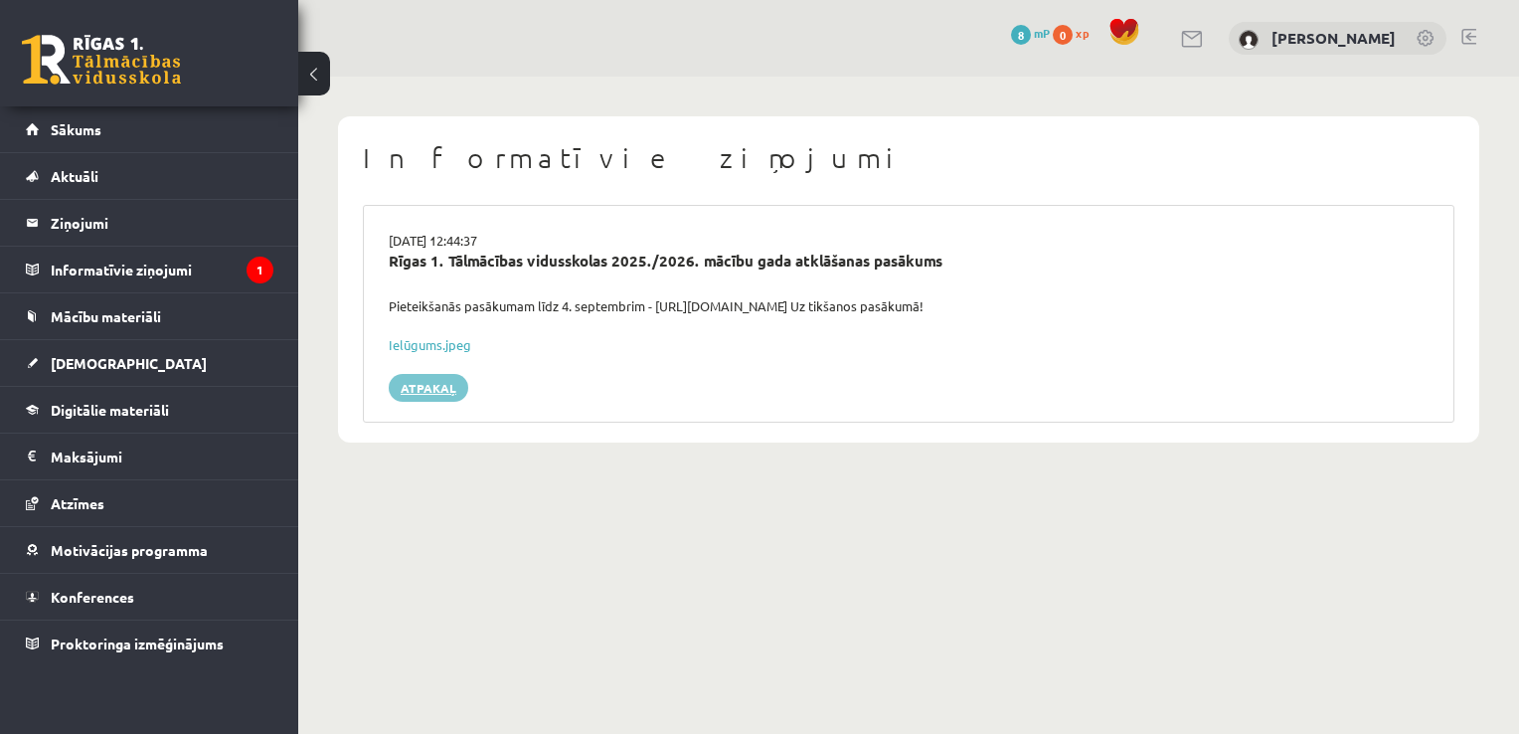
click at [433, 387] on link "Atpakaļ" at bounding box center [429, 388] width 80 height 28
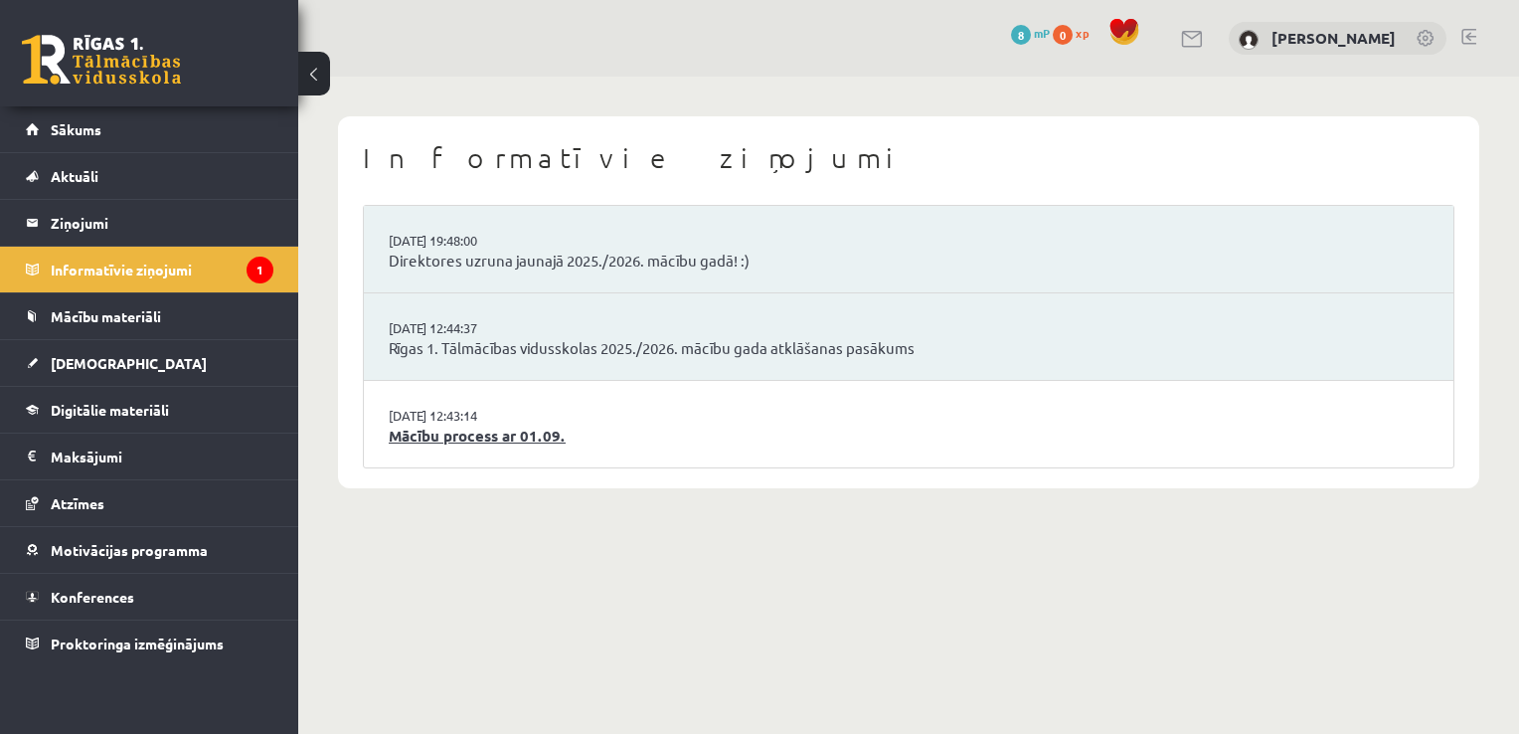
click at [465, 434] on link "Mācību process ar 01.09." at bounding box center [909, 435] width 1040 height 23
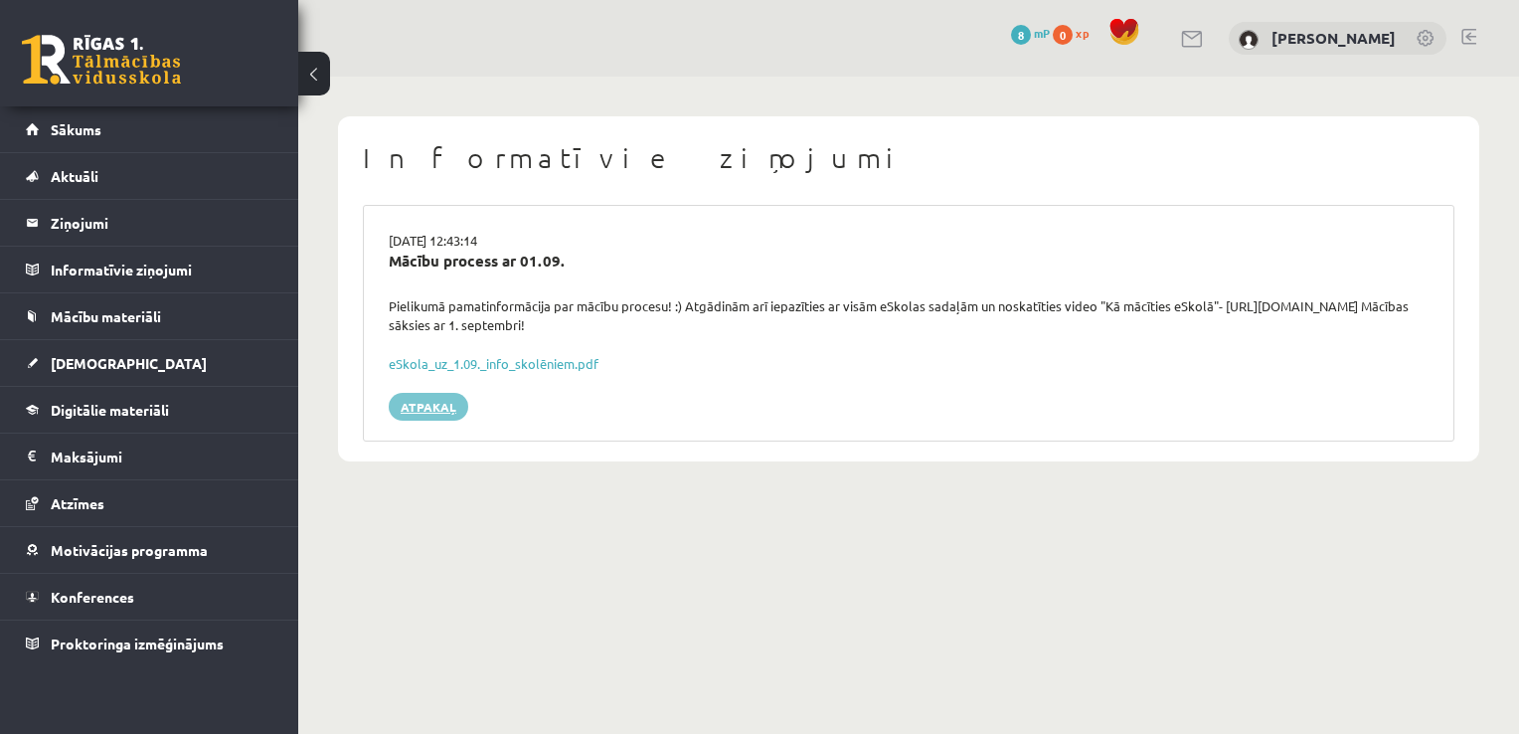
click at [409, 398] on link "Atpakaļ" at bounding box center [429, 407] width 80 height 28
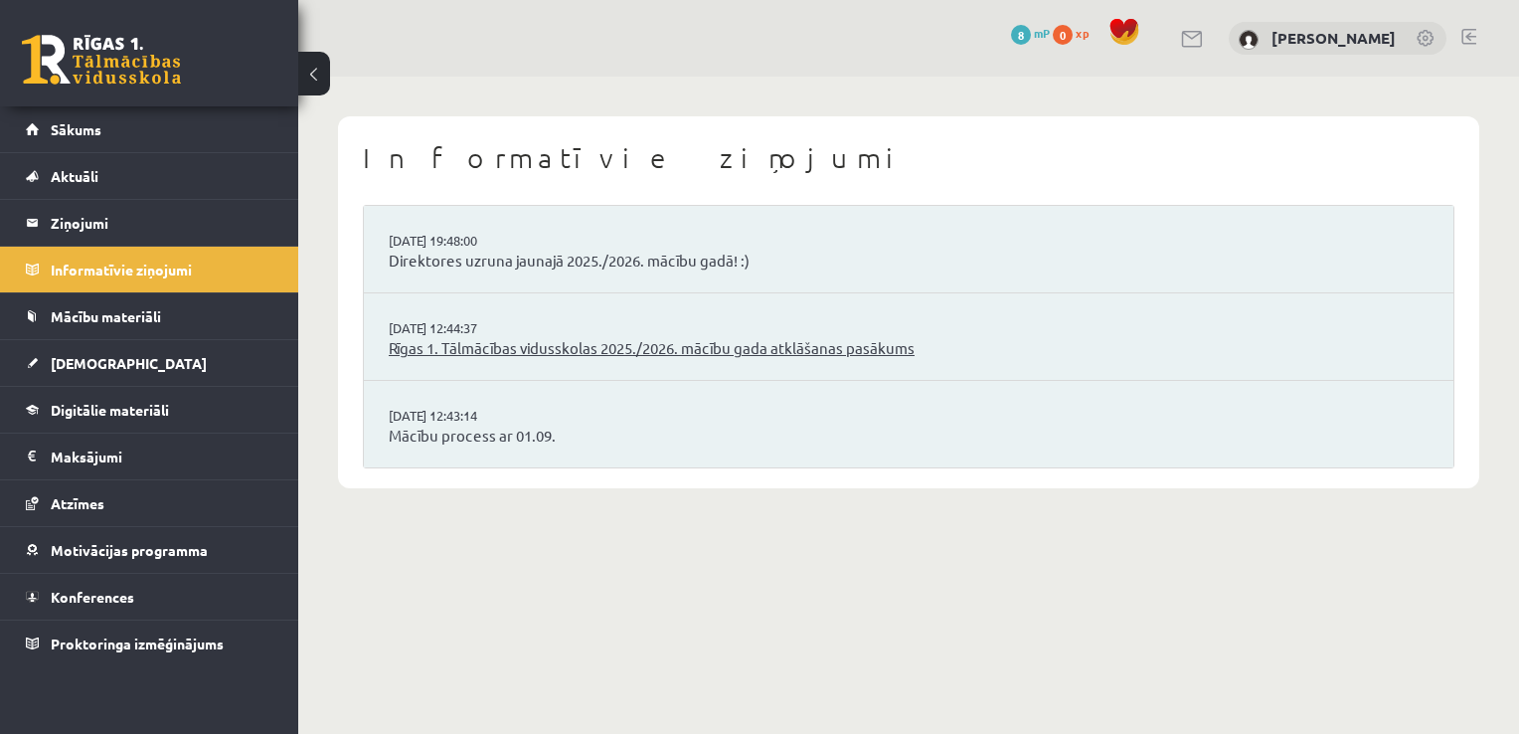
click at [453, 349] on link "Rīgas 1. Tālmācības vidusskolas 2025./2026. mācību gada atklāšanas pasākums" at bounding box center [909, 348] width 1040 height 23
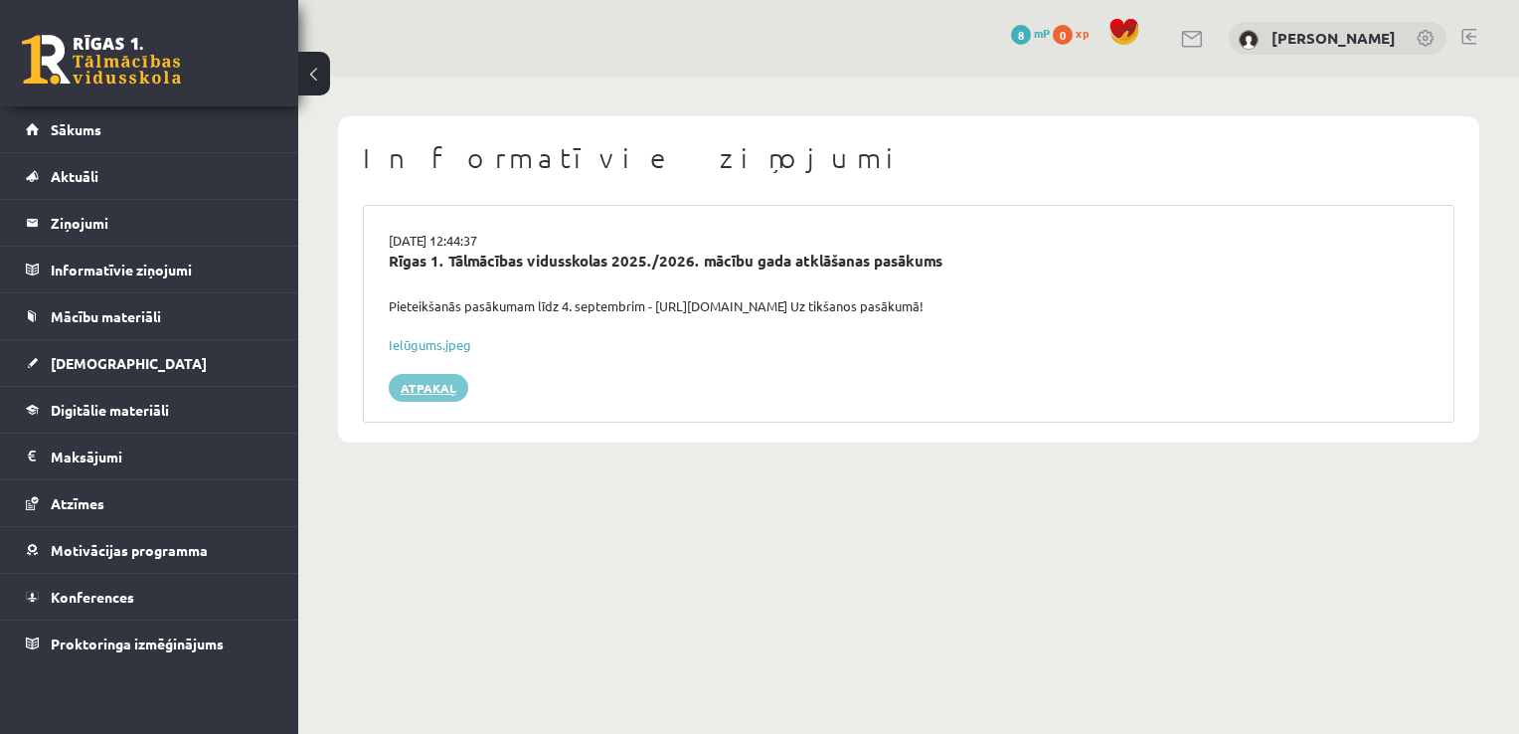
click at [425, 386] on link "Atpakaļ" at bounding box center [429, 388] width 80 height 28
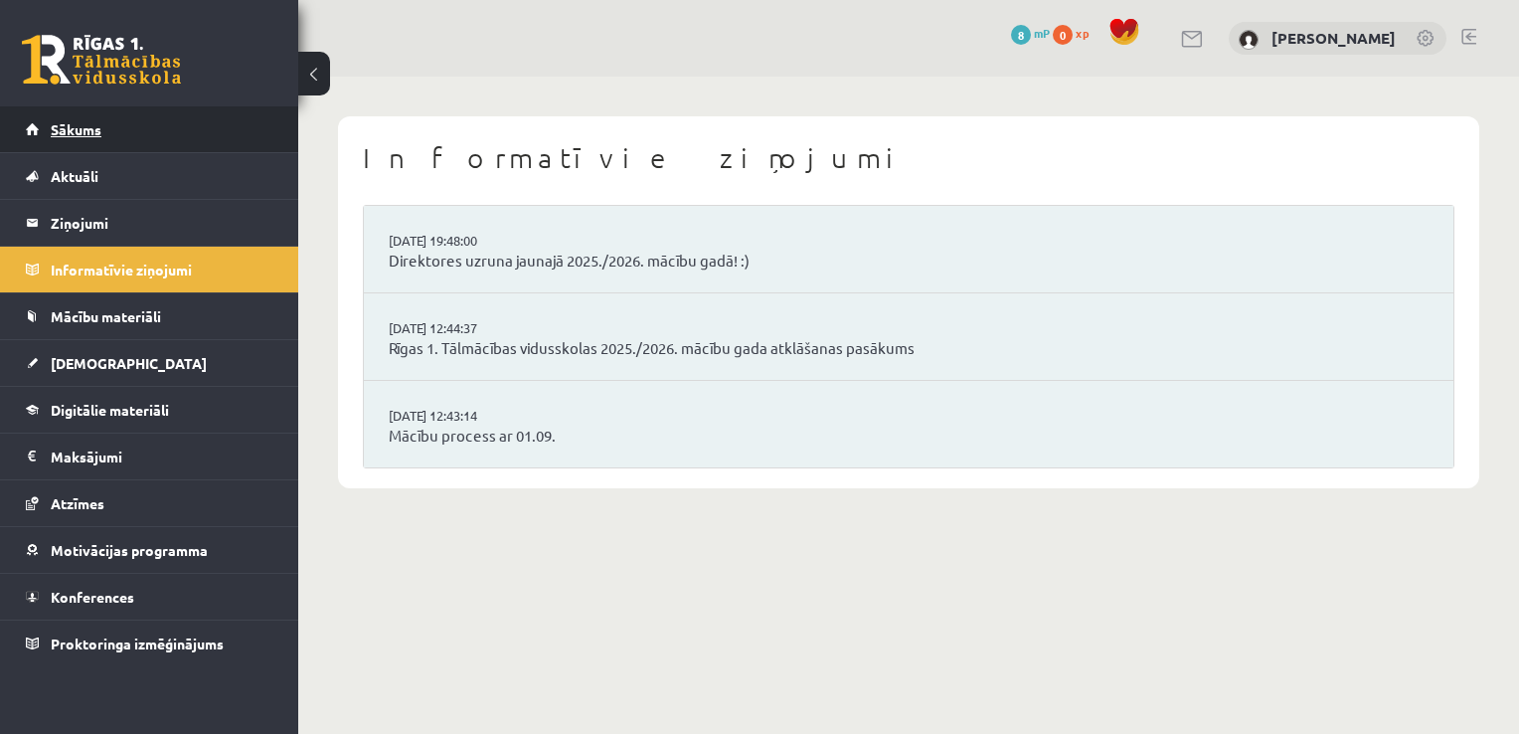
click at [145, 132] on link "Sākums" at bounding box center [150, 129] width 248 height 46
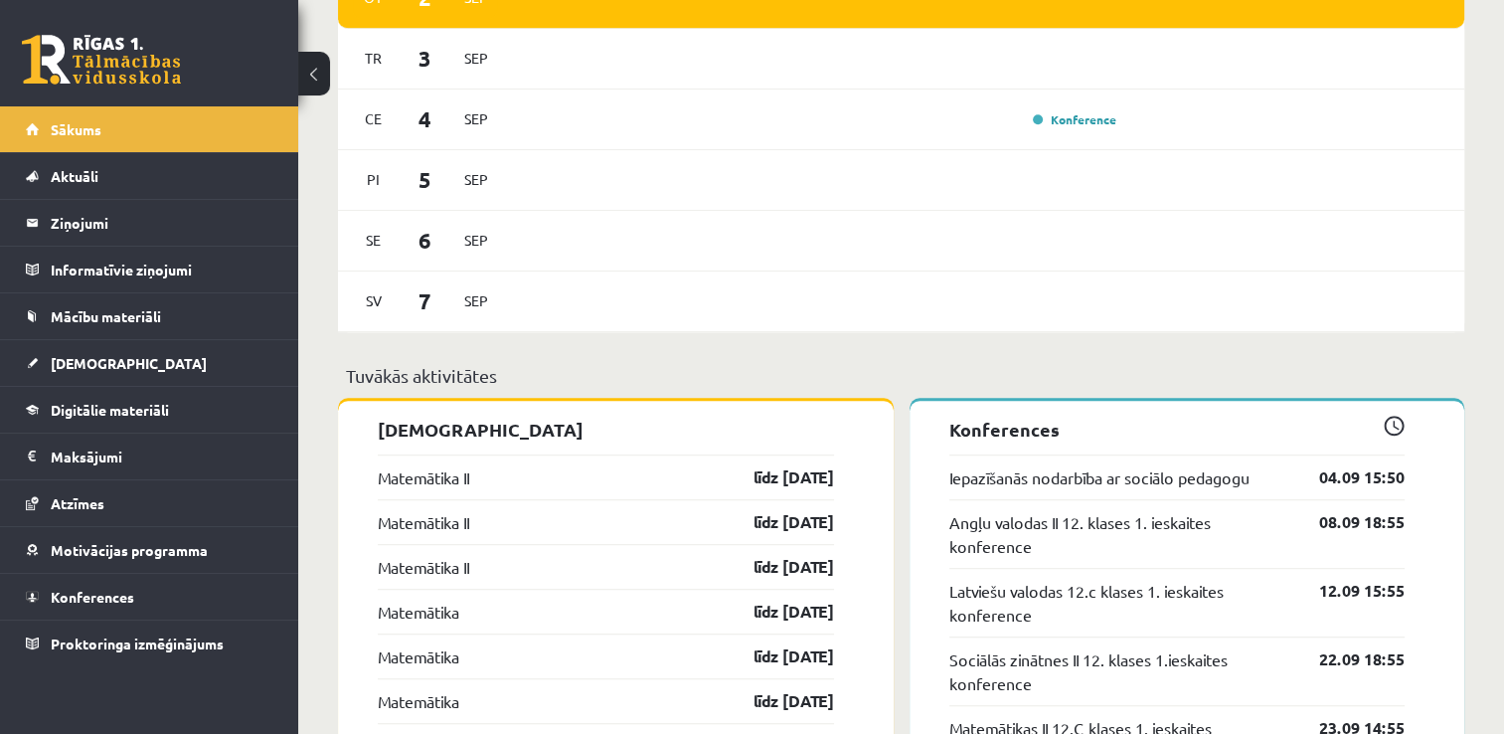
scroll to position [1250, 0]
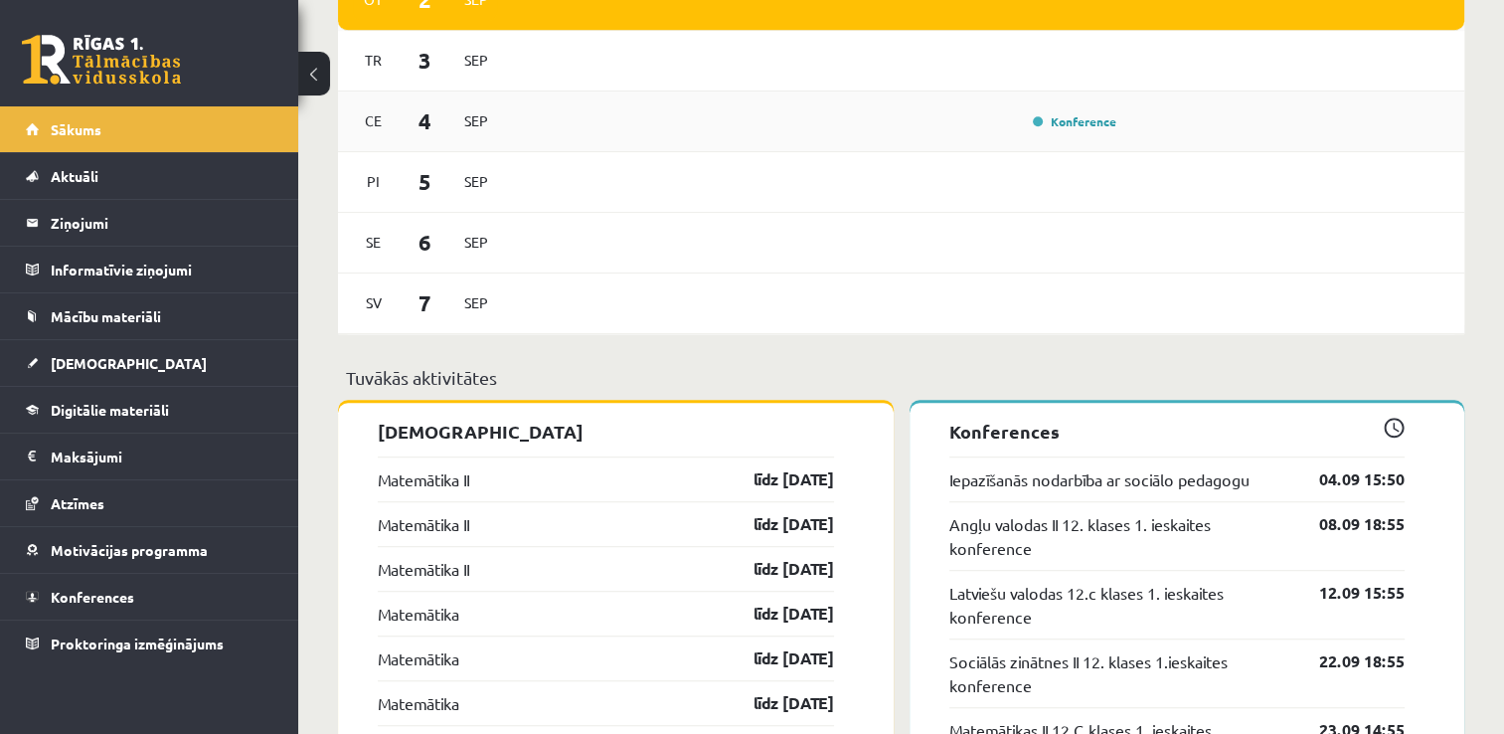
click at [603, 120] on div "Konference" at bounding box center [817, 121] width 611 height 22
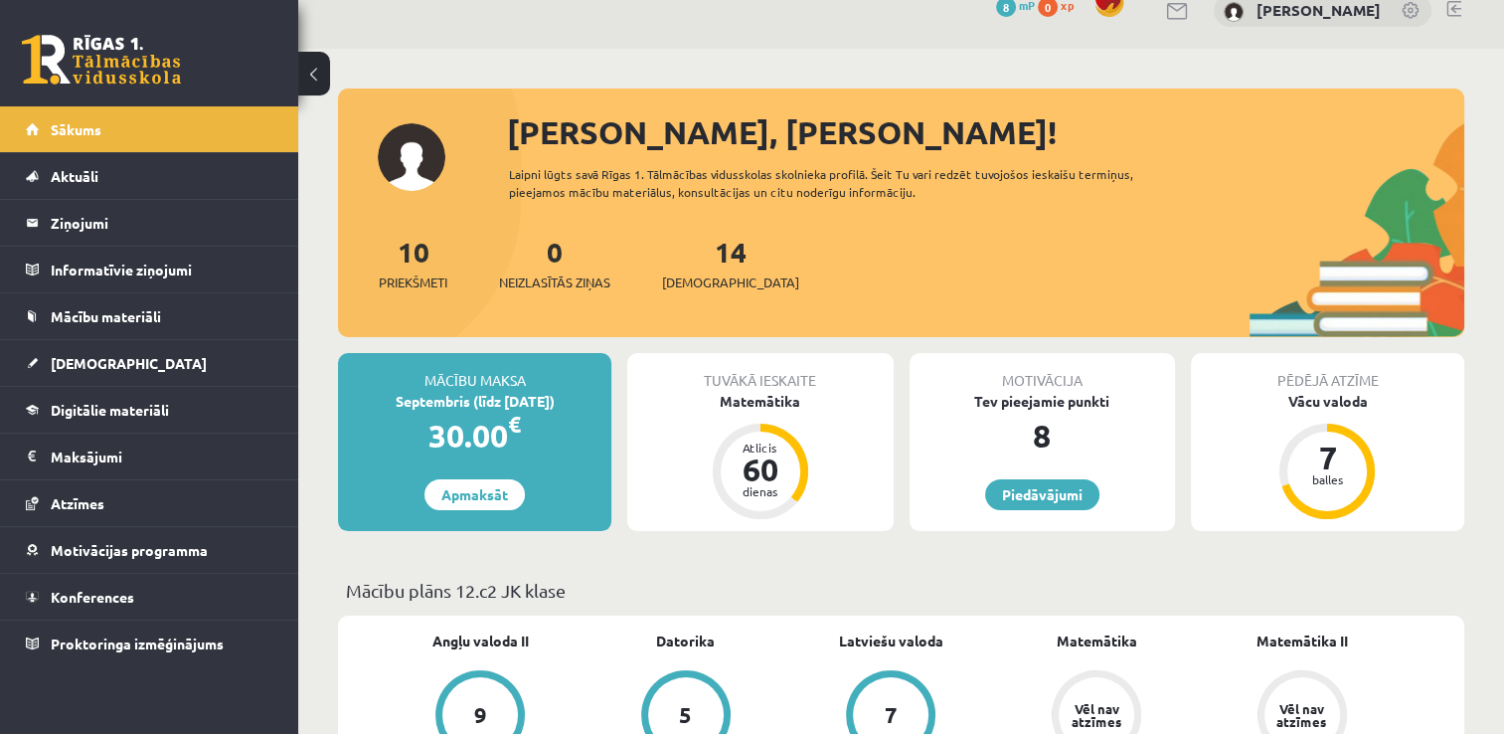
scroll to position [40, 0]
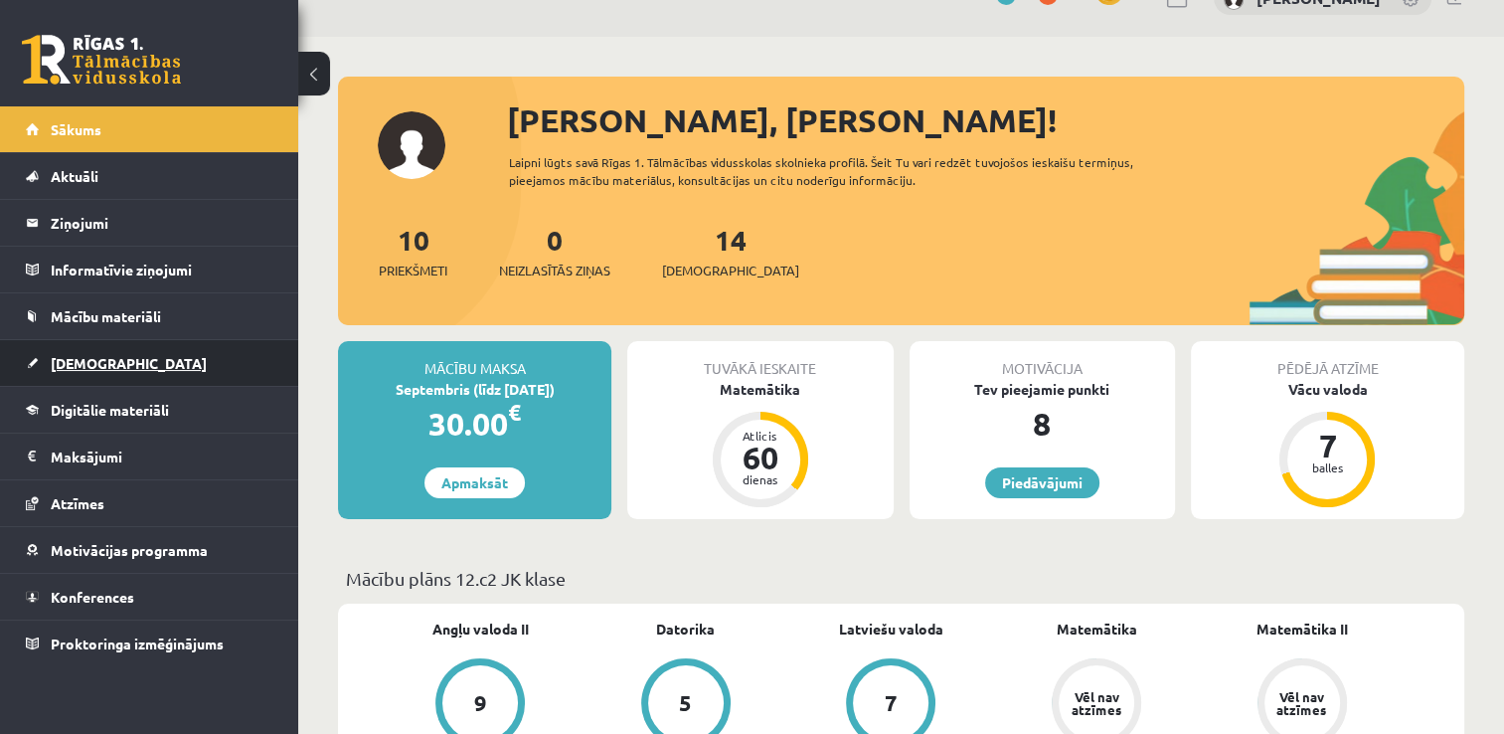
click at [176, 371] on link "[DEMOGRAPHIC_DATA]" at bounding box center [150, 363] width 248 height 46
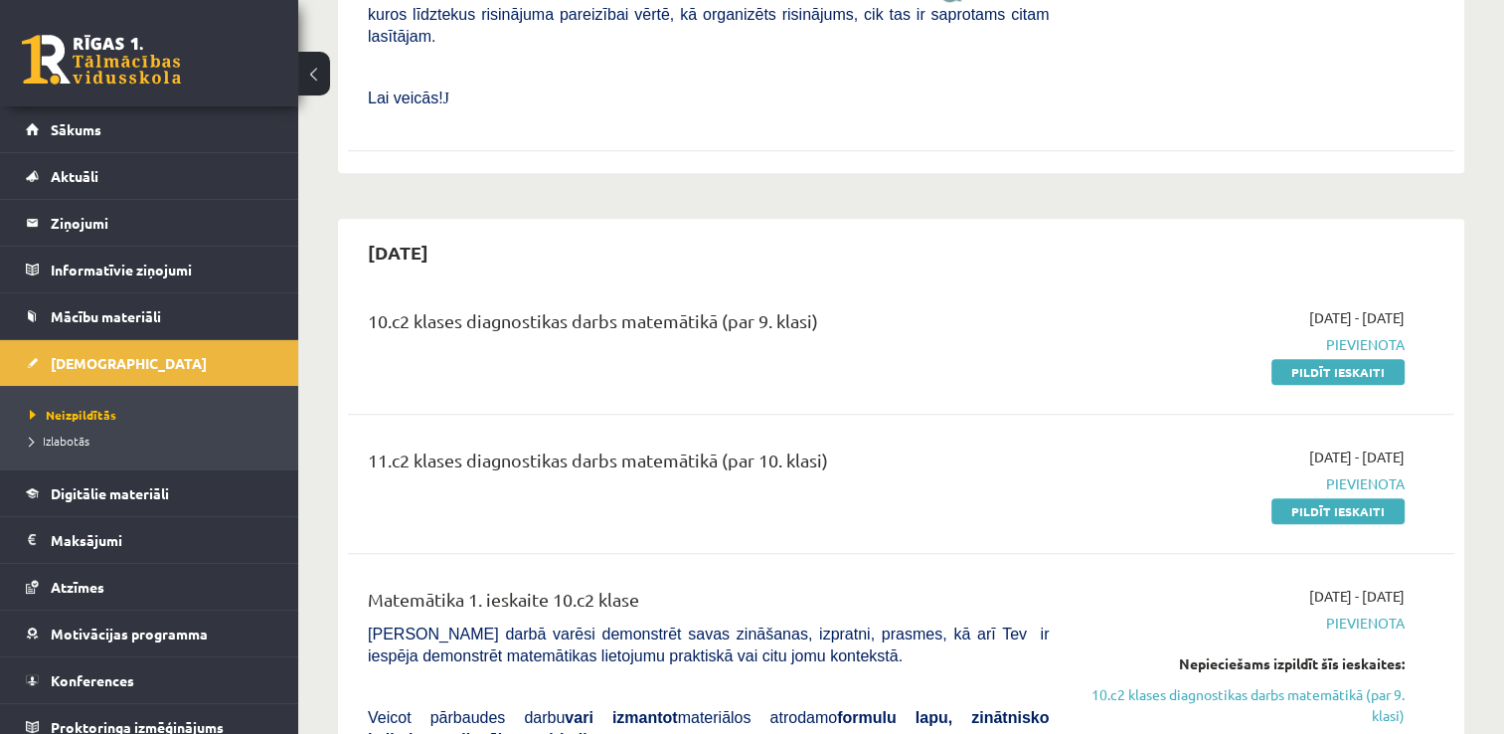
scroll to position [2194, 0]
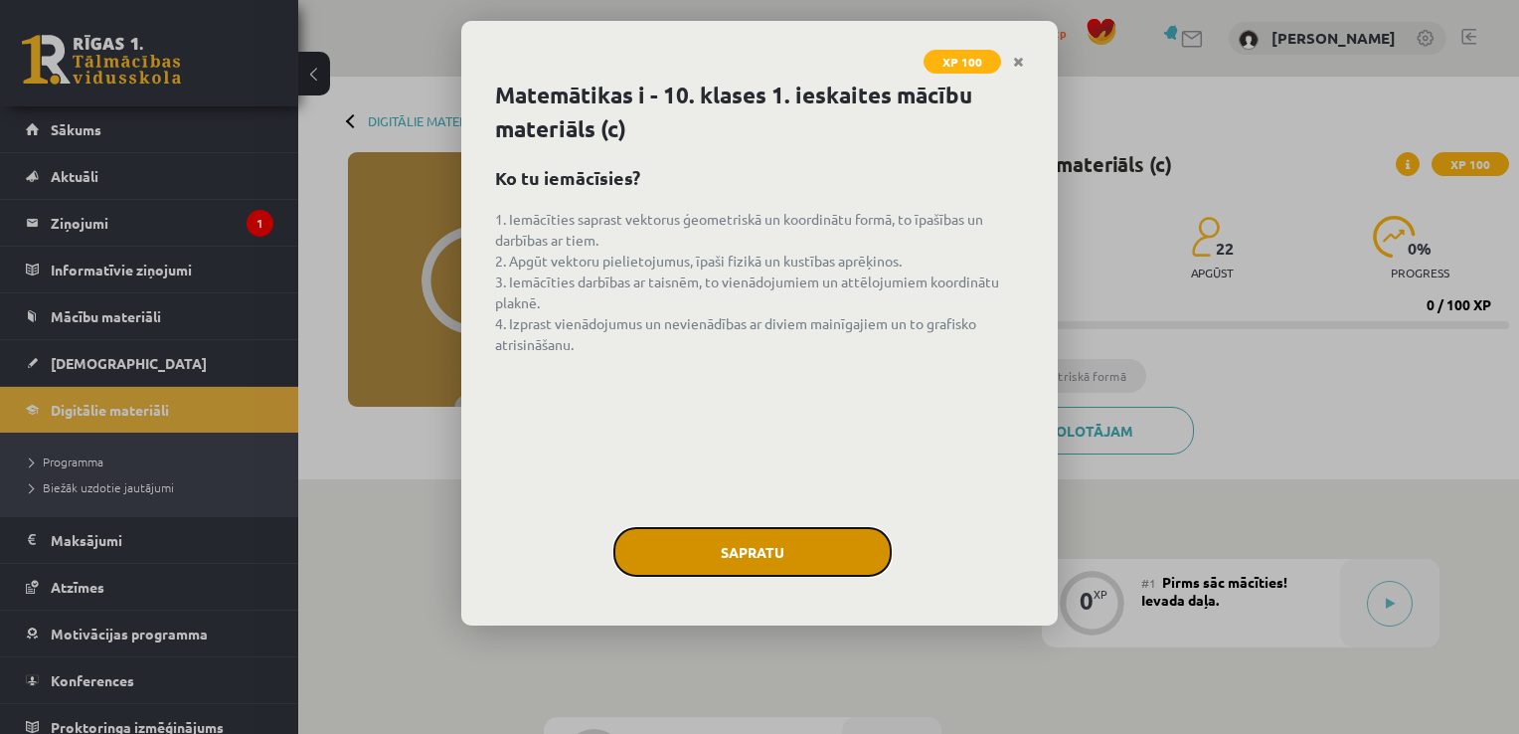
click at [740, 559] on button "Sapratu" at bounding box center [752, 552] width 278 height 50
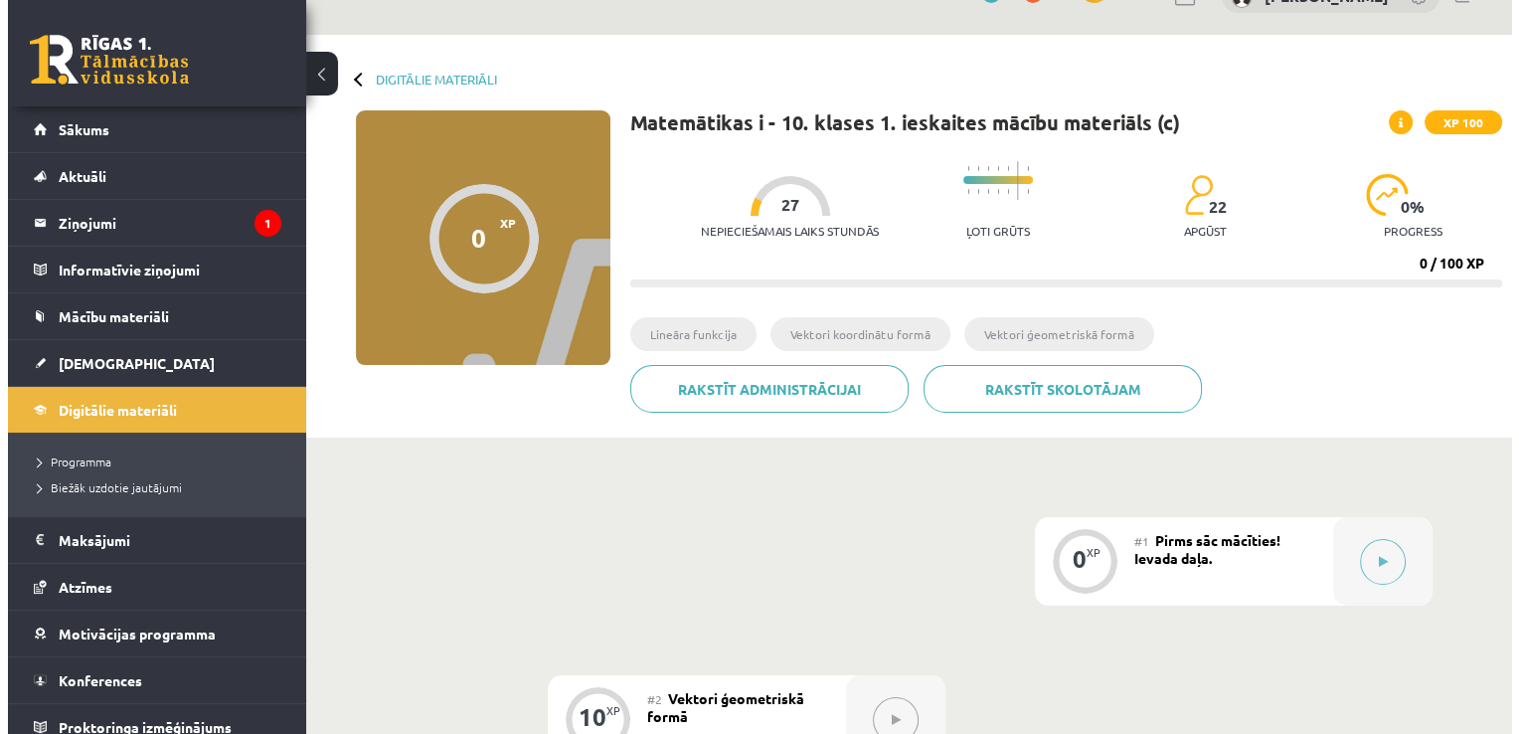
scroll to position [21, 0]
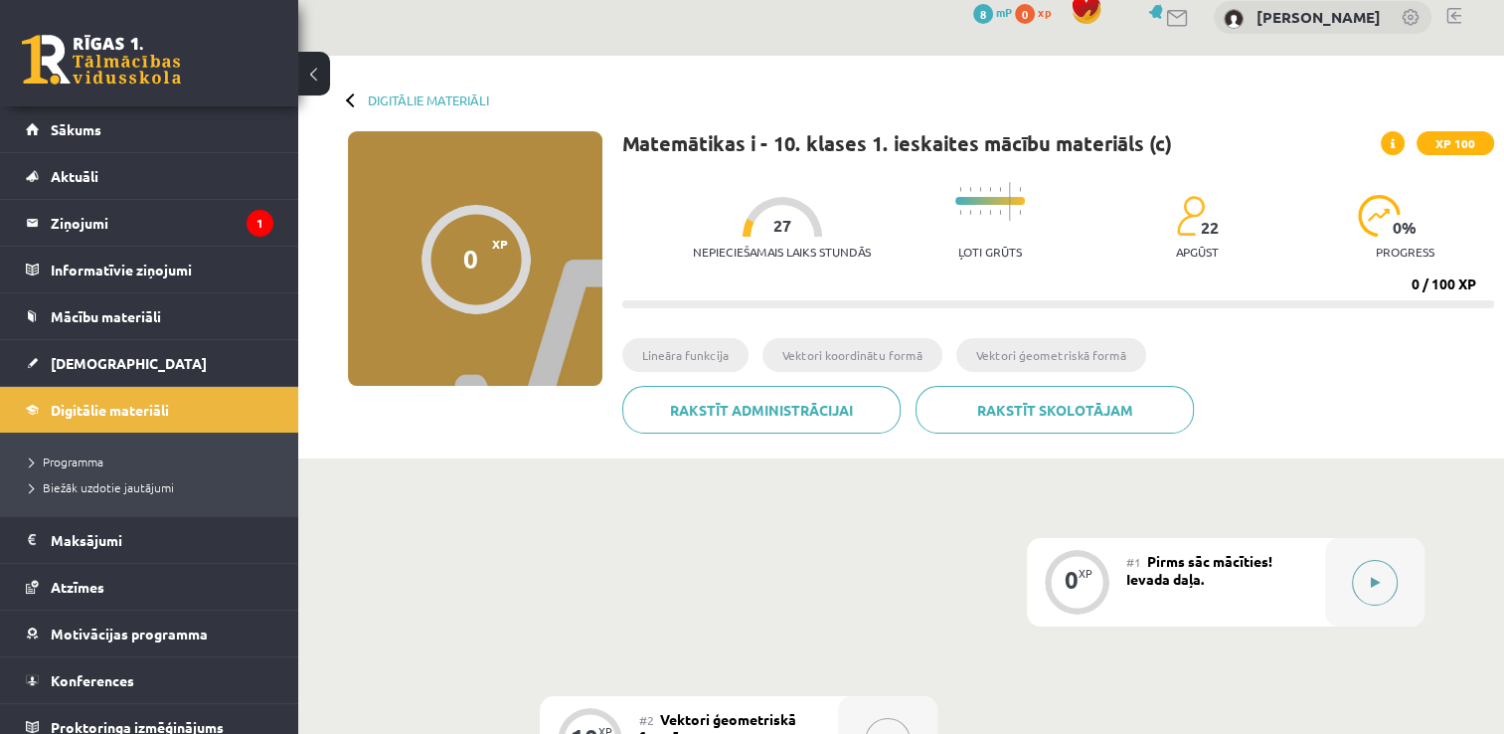
click at [1364, 598] on button at bounding box center [1375, 583] width 46 height 46
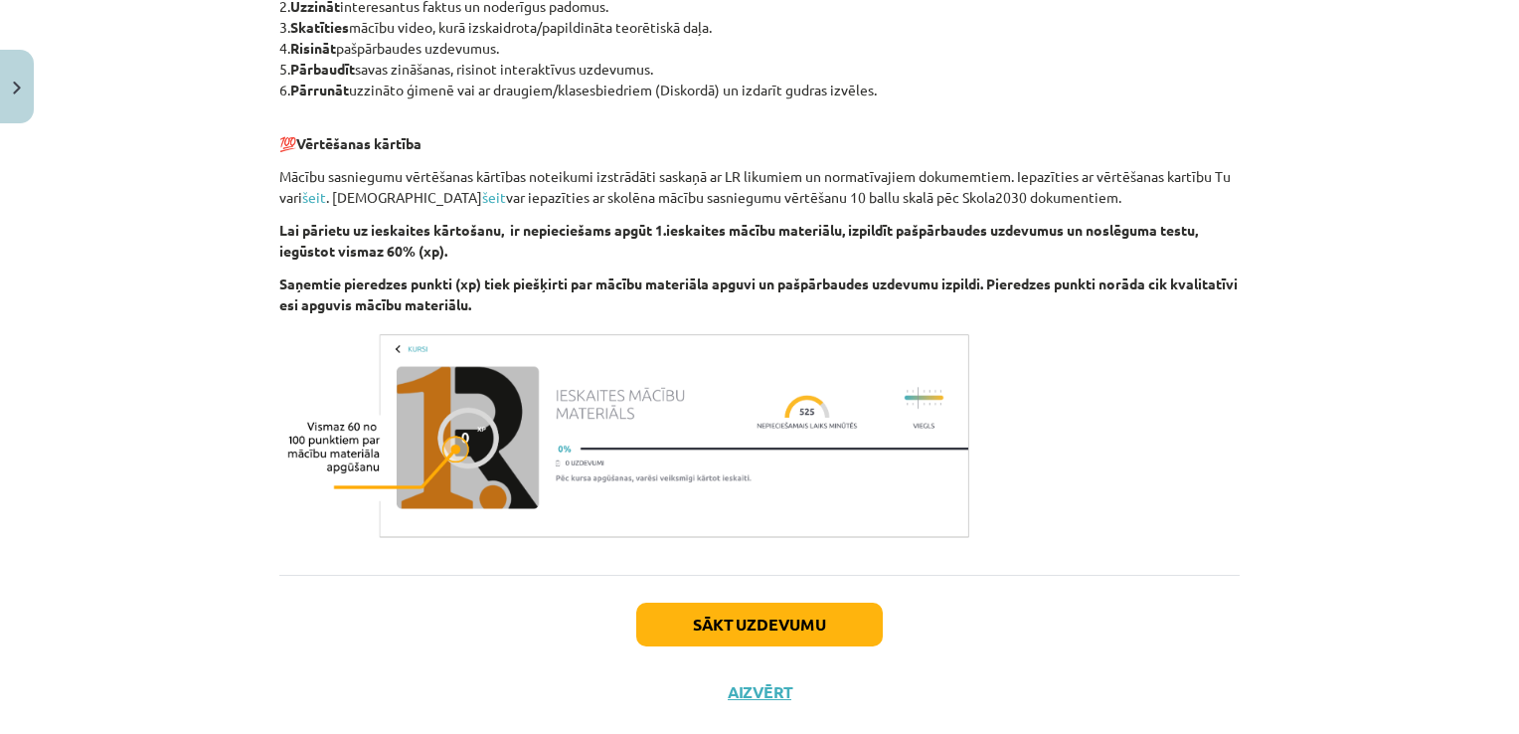
scroll to position [1185, 0]
click at [700, 623] on button "Sākt uzdevumu" at bounding box center [759, 624] width 247 height 44
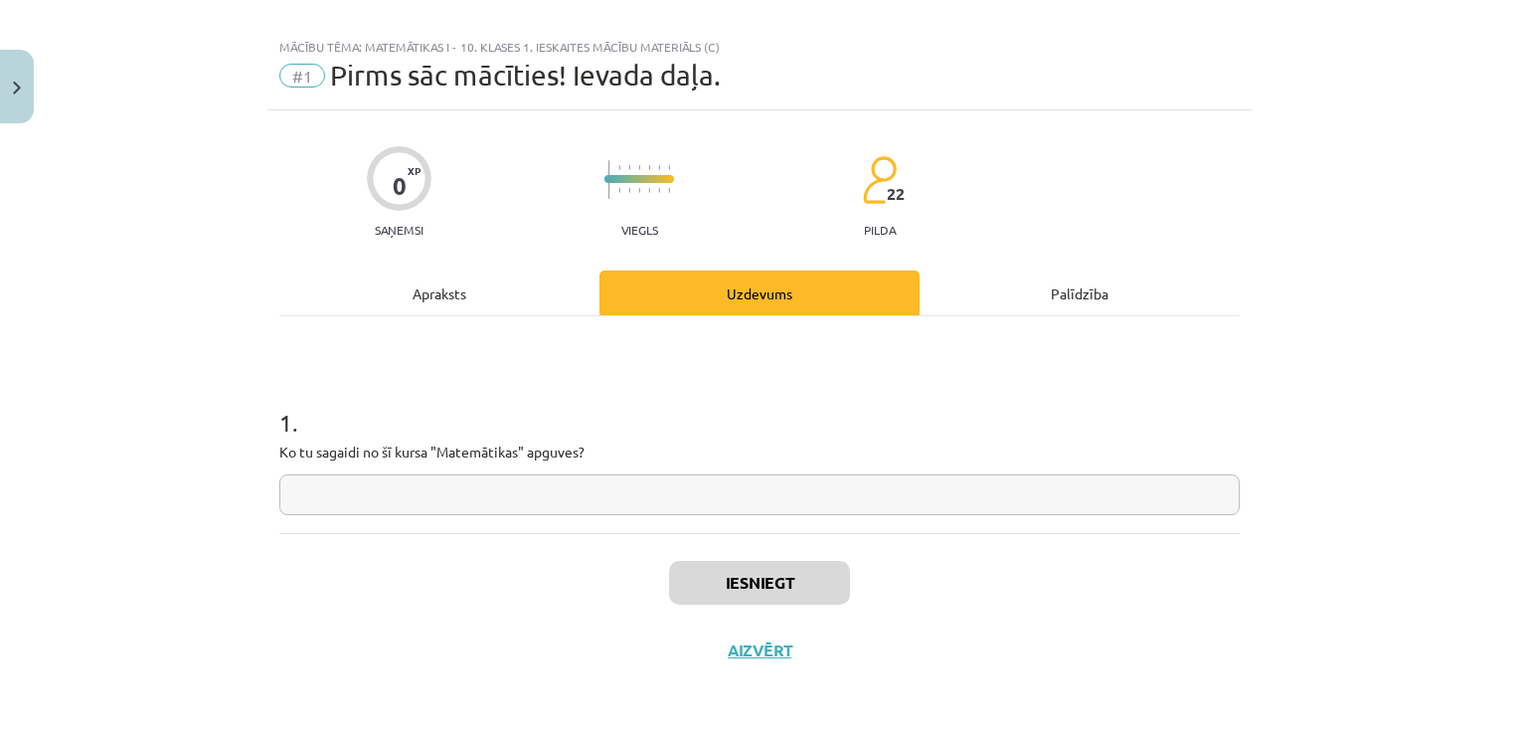
scroll to position [20, 0]
click at [701, 518] on div "1 . Ko tu sagaidi no šī kursa "Matemātikas" apguves?" at bounding box center [759, 426] width 960 height 217
click at [693, 491] on input "text" at bounding box center [759, 496] width 960 height 41
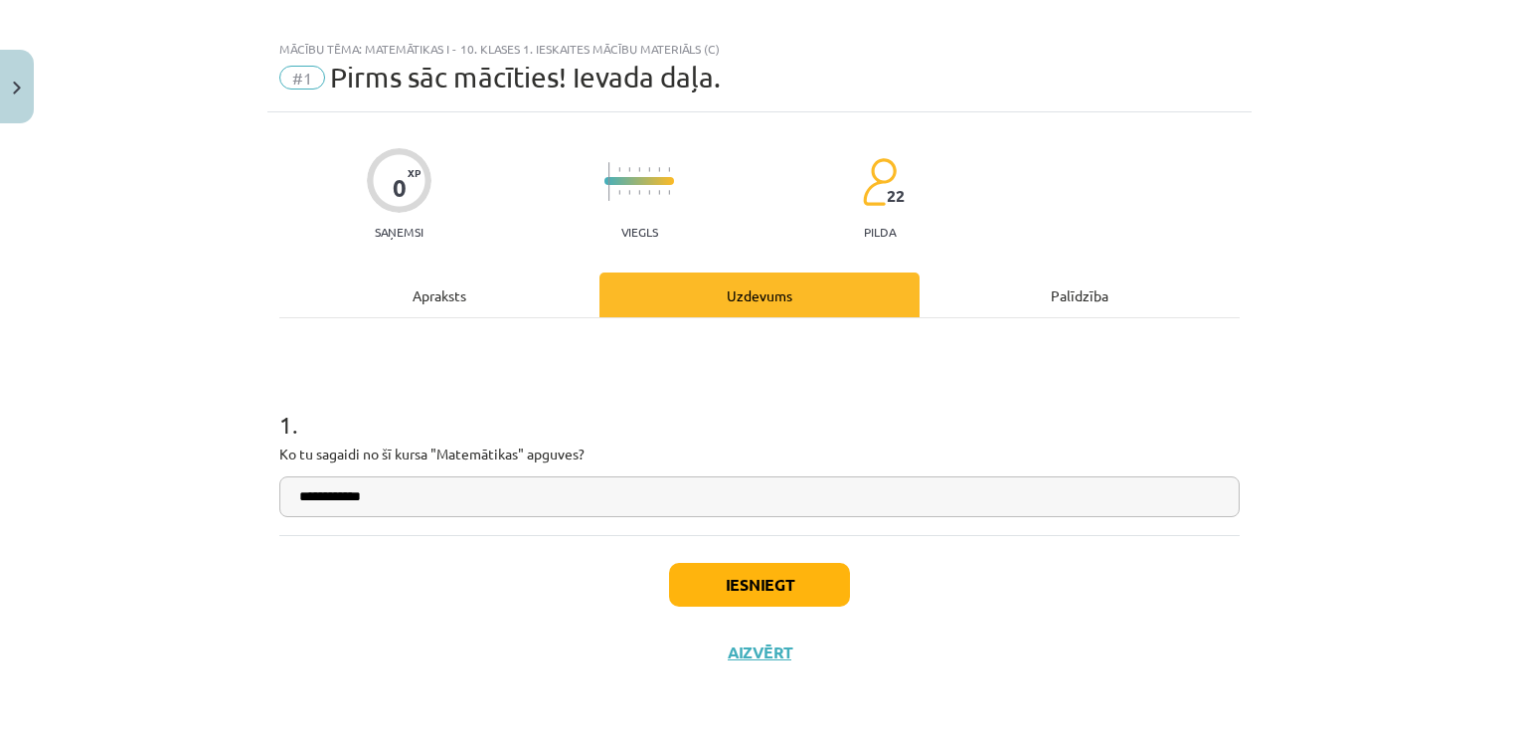
type input "**********"
click at [729, 598] on button "Iesniegt" at bounding box center [759, 585] width 181 height 44
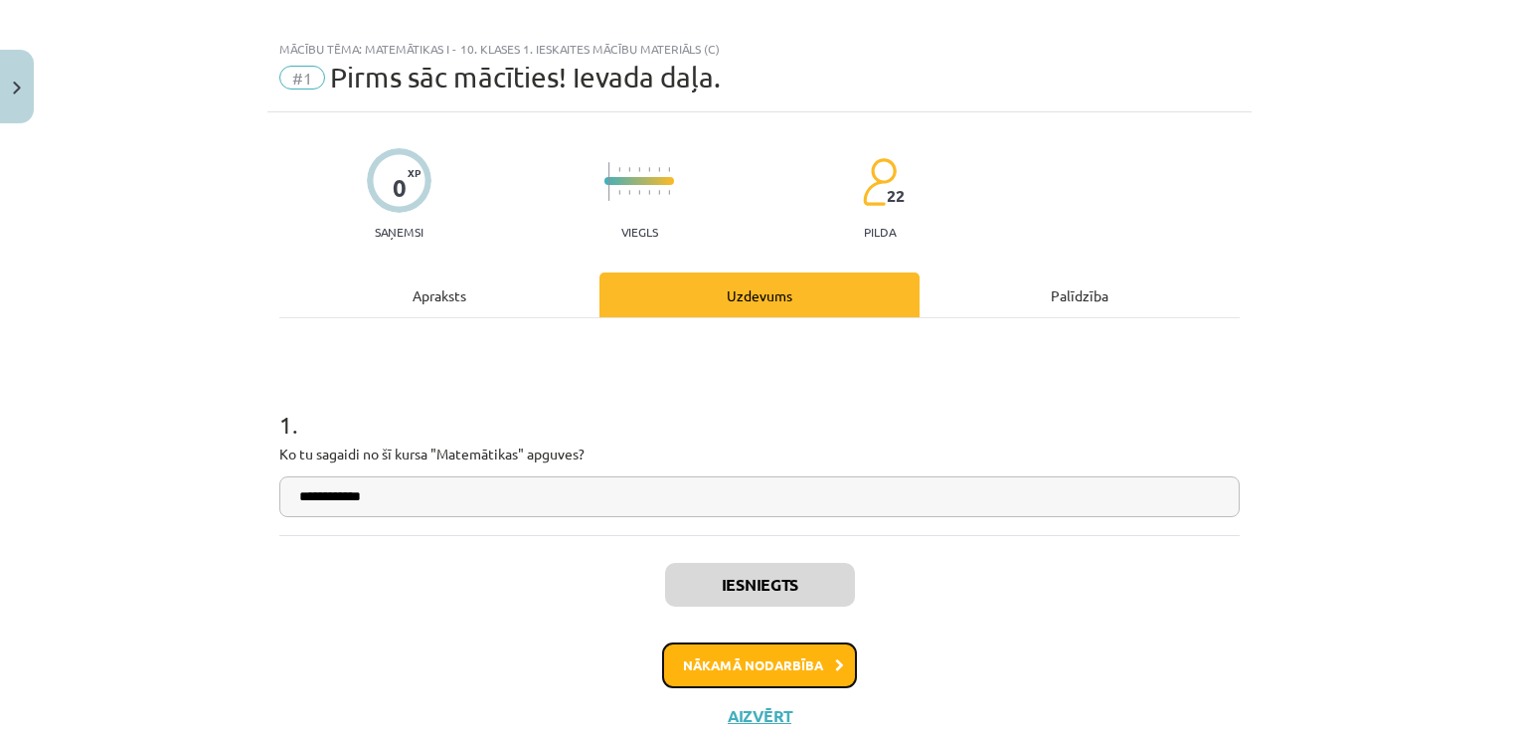
click at [744, 658] on button "Nākamā nodarbība" at bounding box center [759, 665] width 195 height 46
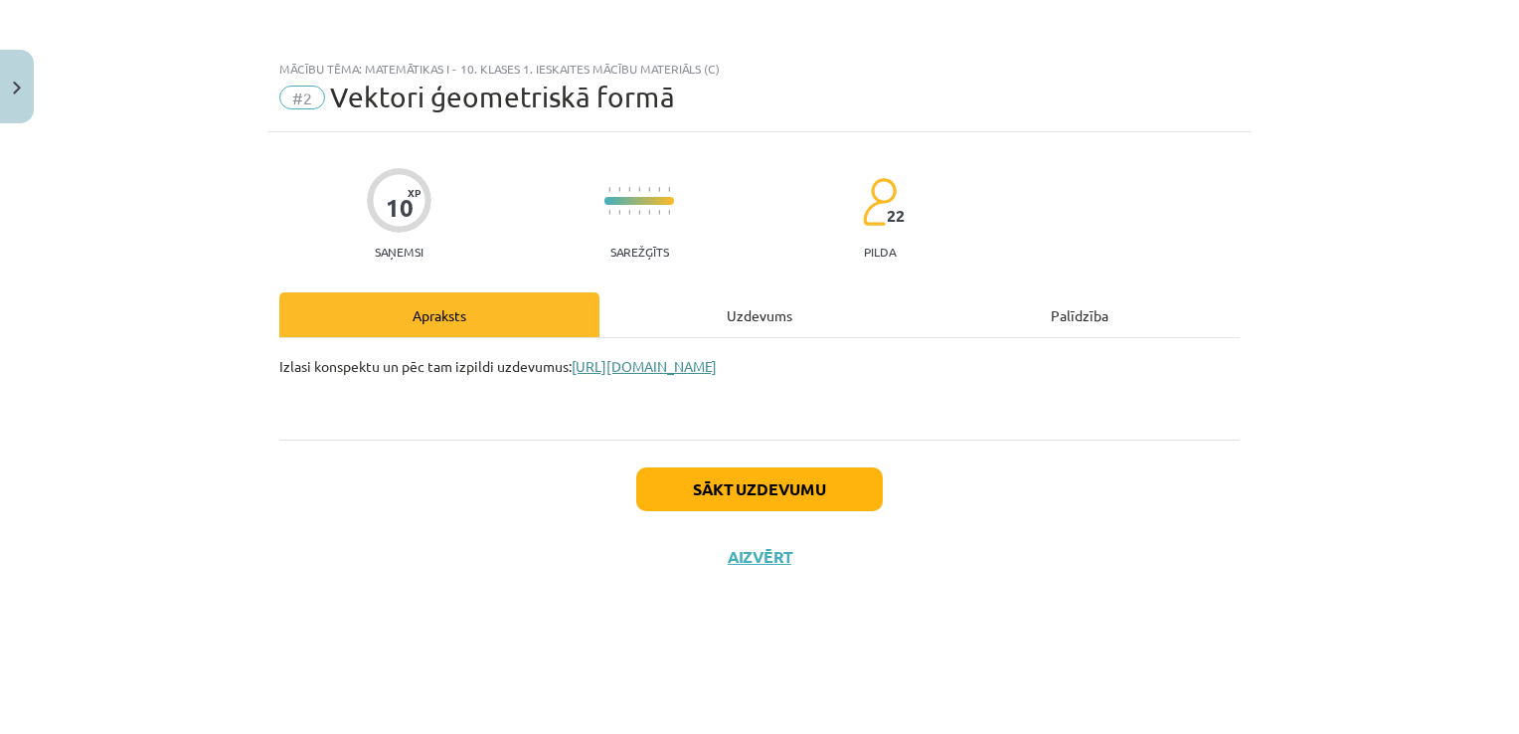
click at [717, 360] on link "[URL][DOMAIN_NAME]" at bounding box center [644, 366] width 145 height 18
click at [747, 491] on button "Sākt uzdevumu" at bounding box center [759, 489] width 247 height 44
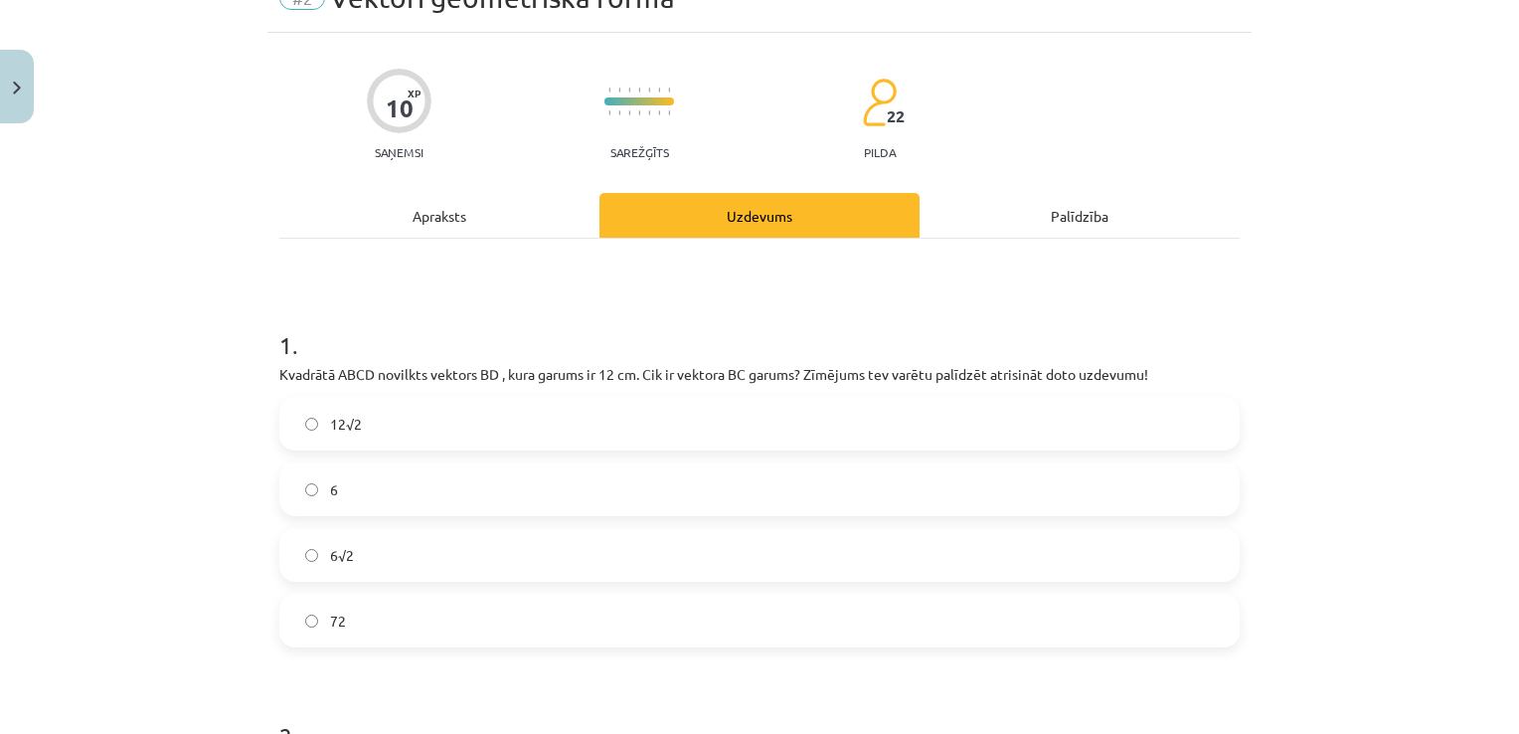
scroll to position [103, 0]
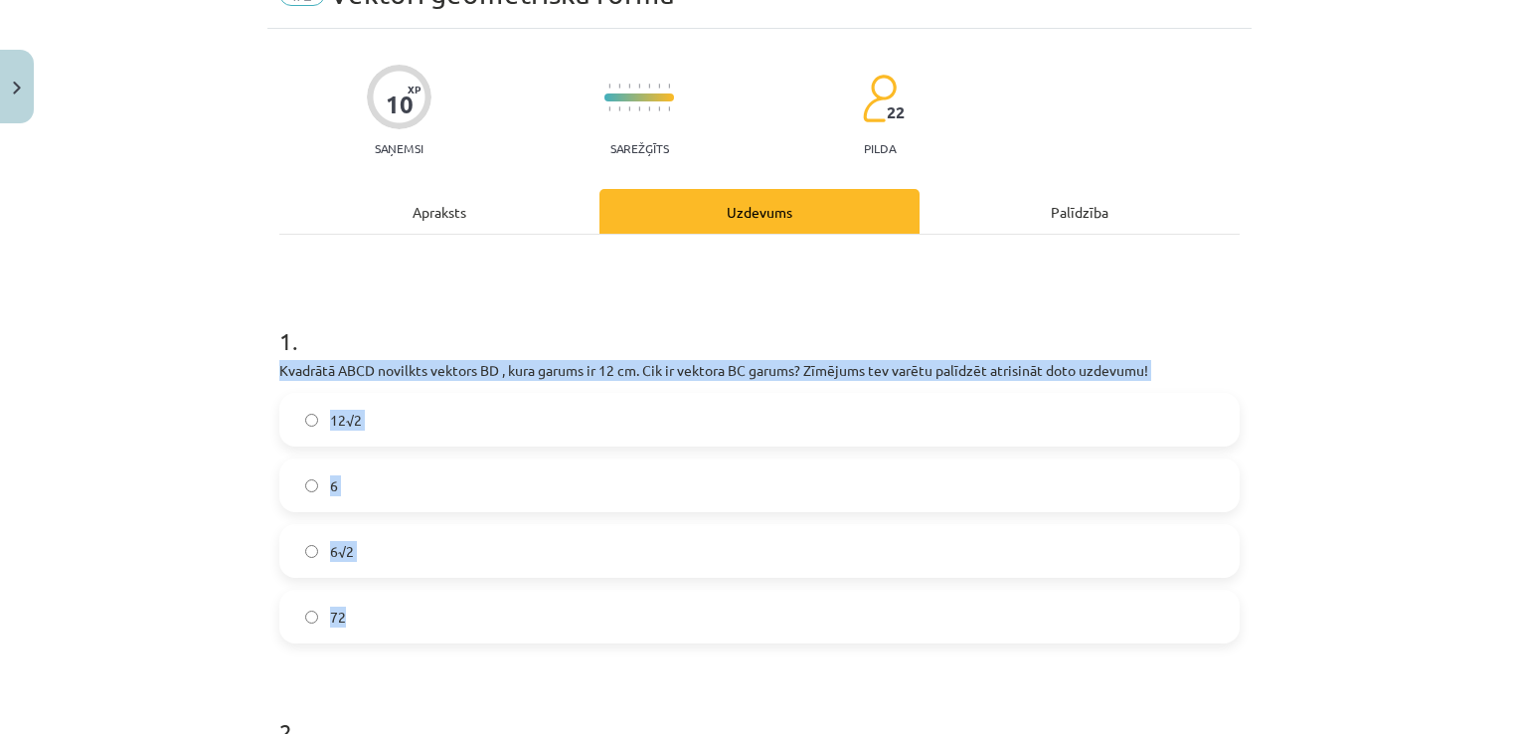
drag, startPoint x: 264, startPoint y: 364, endPoint x: 478, endPoint y: 622, distance: 335.4
click at [478, 622] on div "10 XP Saņemsi Sarežģīts 22 pilda Apraksts Uzdevums Palīdzība 1 . Kvadrātā ABCD …" at bounding box center [759, 632] width 984 height 1207
copy div "Kvadrātā ABCD novilkts vektors BD , kura garums ir 12 cm. Cik ir vektora BC gar…"
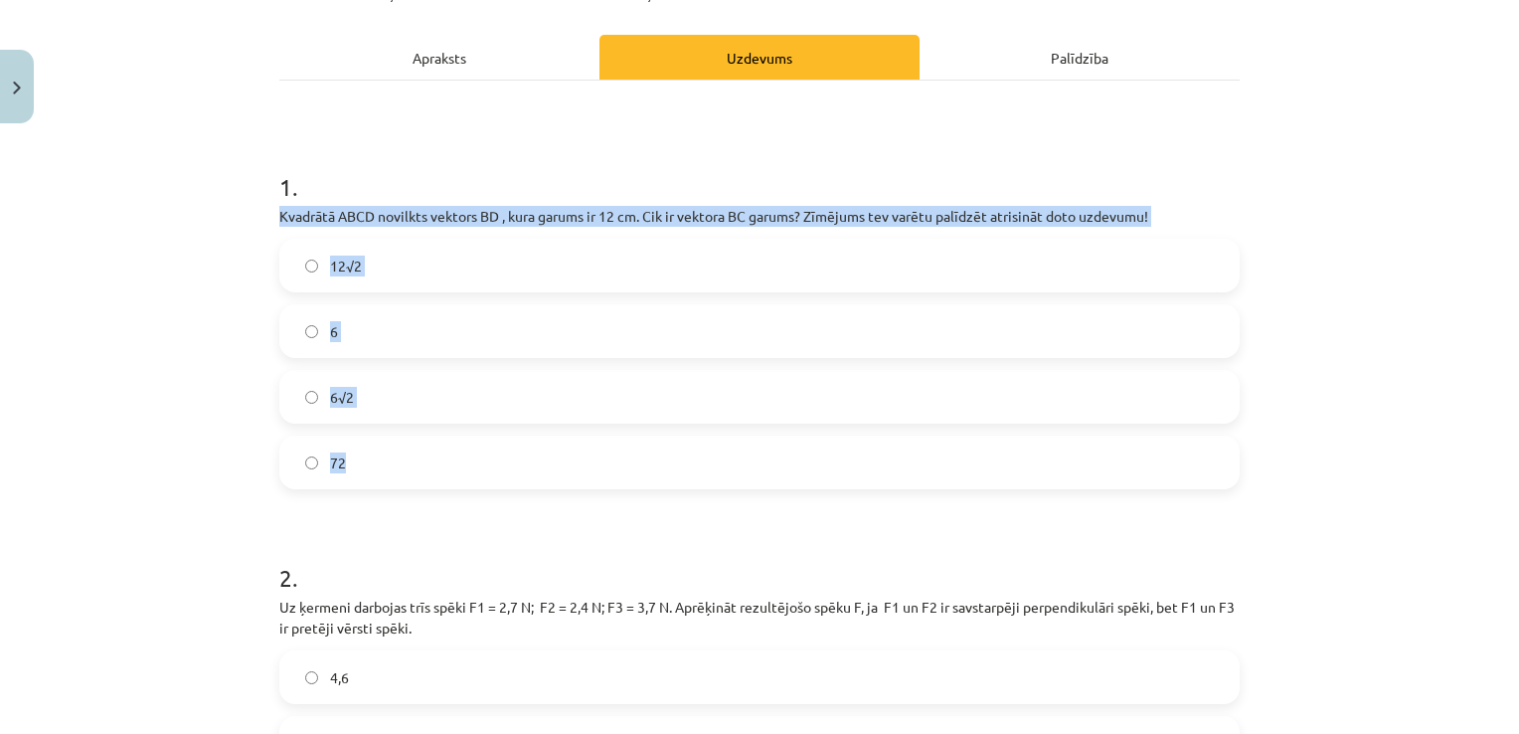
scroll to position [258, 0]
click at [405, 393] on label "6√2" at bounding box center [759, 396] width 956 height 50
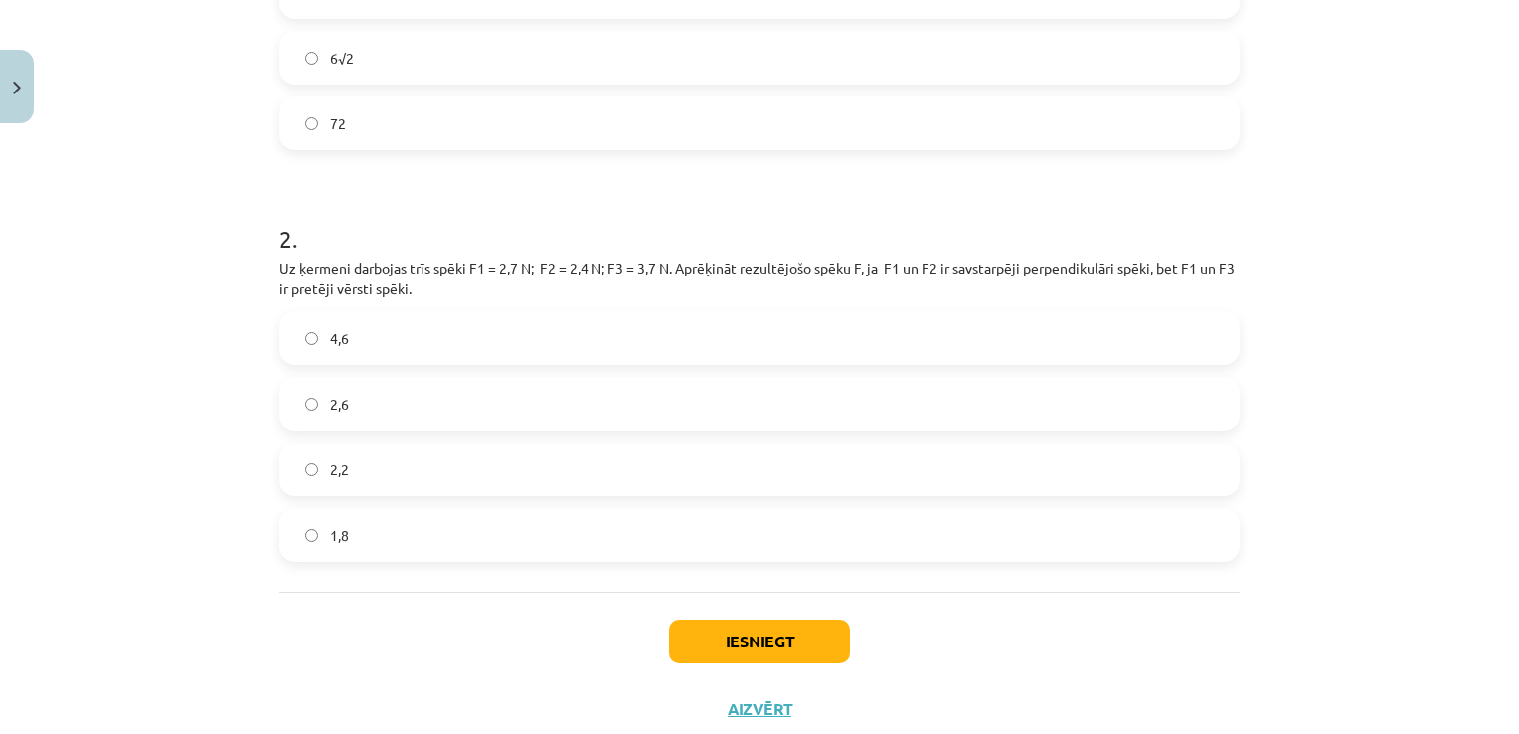
scroll to position [615, 0]
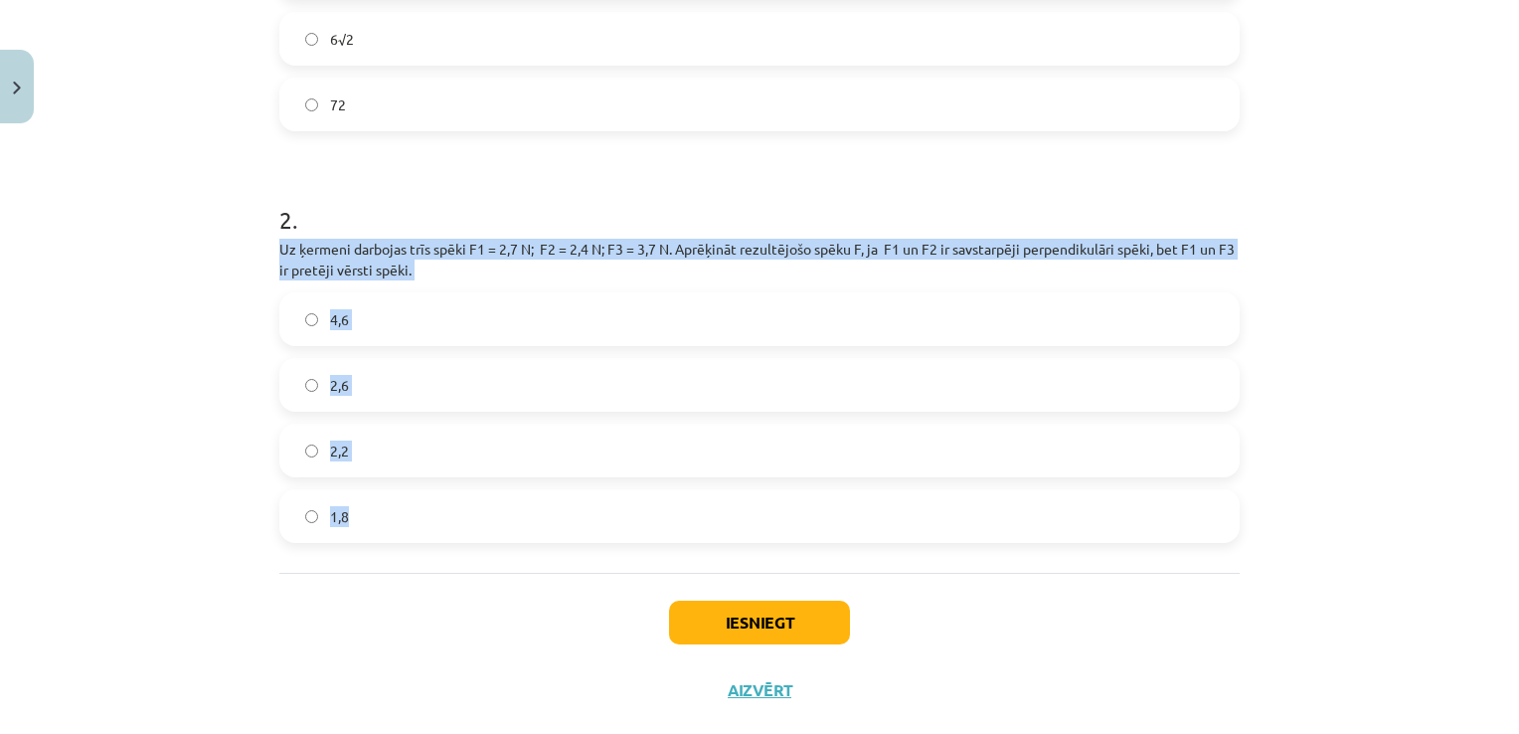
drag, startPoint x: 255, startPoint y: 249, endPoint x: 450, endPoint y: 547, distance: 356.2
click at [450, 547] on div "Mācību tēma: Matemātikas i - 10. klases 1. ieskaites mācību materiāls (c) #2 Ve…" at bounding box center [759, 367] width 1519 height 734
copy div "Uz ķermeni darbojas trīs spēki F1 = 2,7 N; F2 = 2,4 N; F3 = 3,7 N. Aprēķināt re…"
click at [384, 491] on label "1,8" at bounding box center [759, 516] width 956 height 50
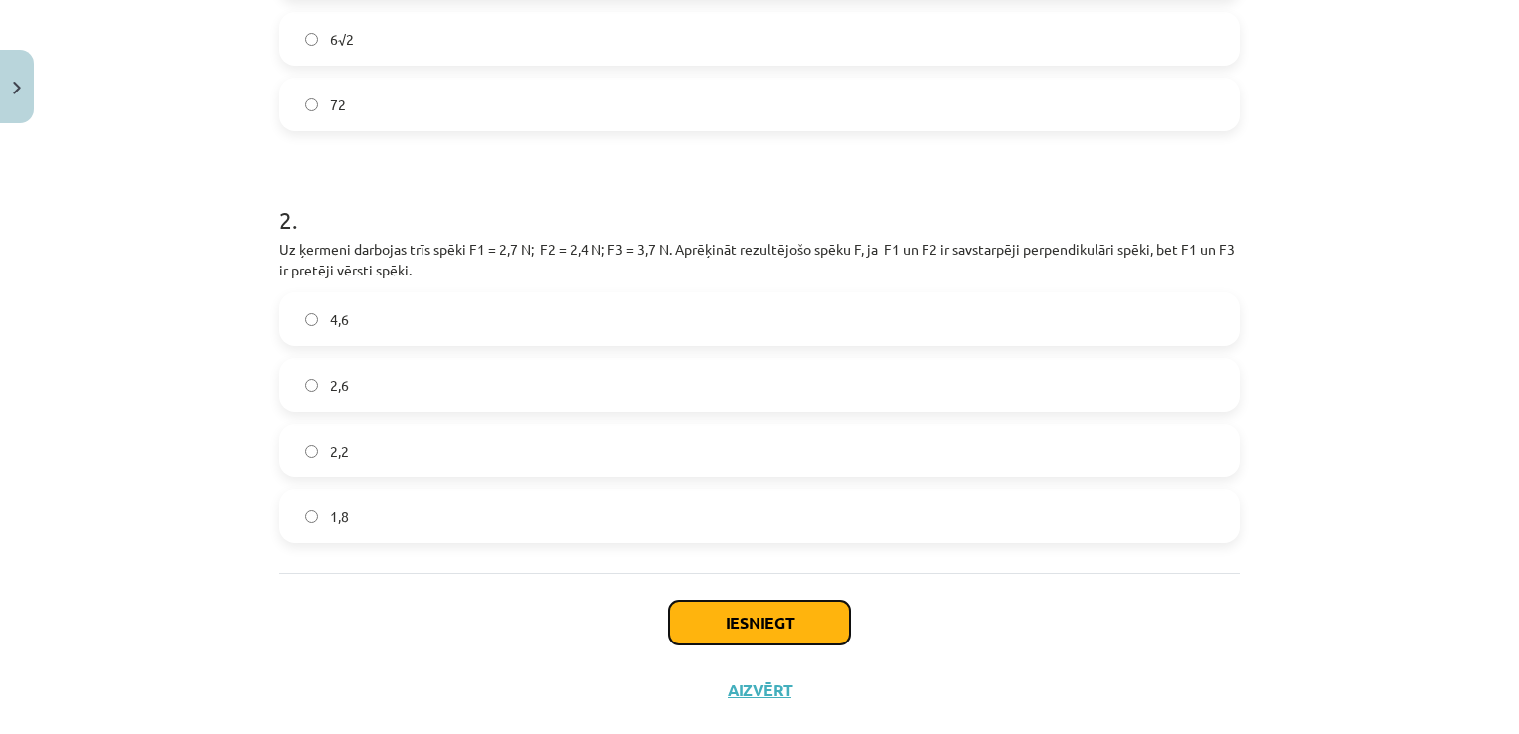
click at [756, 618] on button "Iesniegt" at bounding box center [759, 622] width 181 height 44
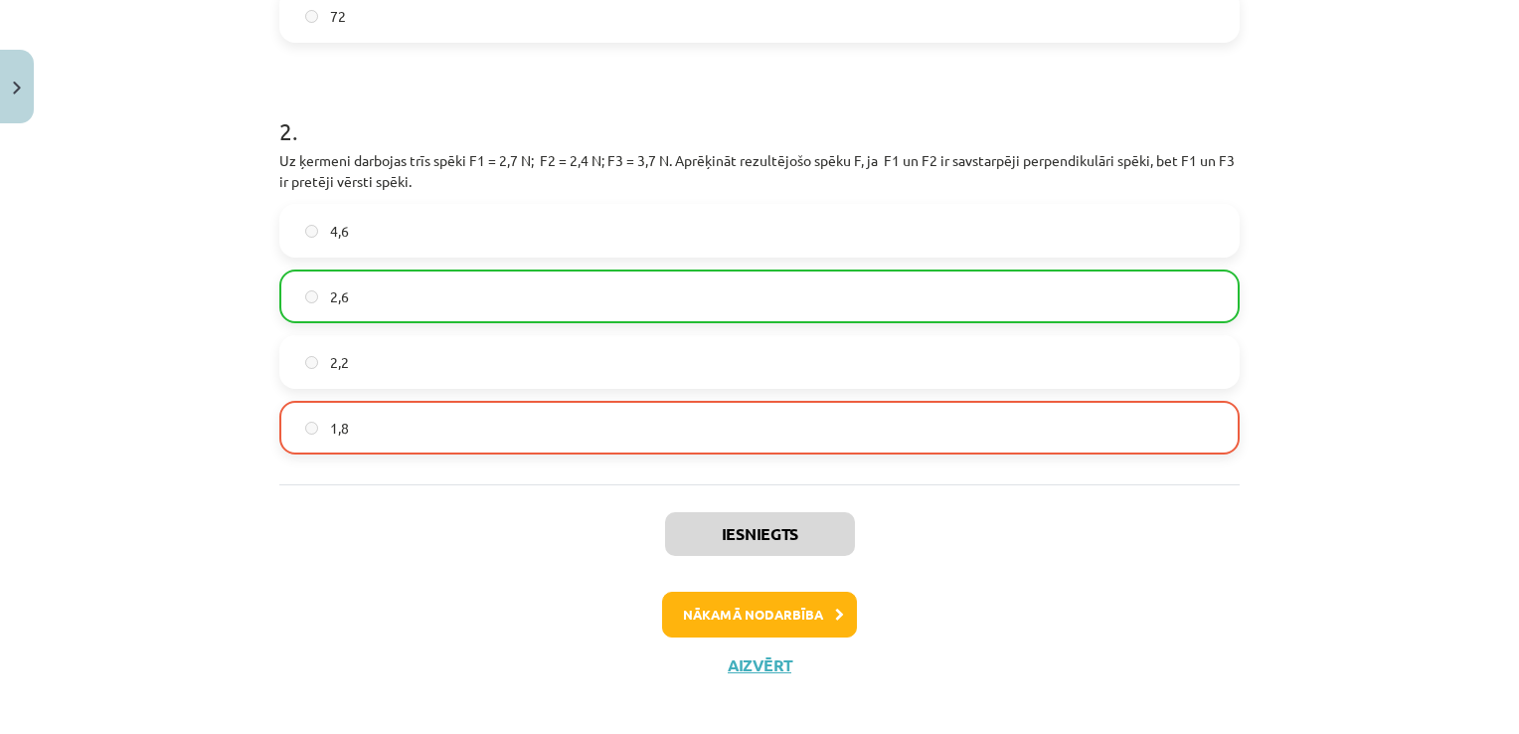
scroll to position [716, 0]
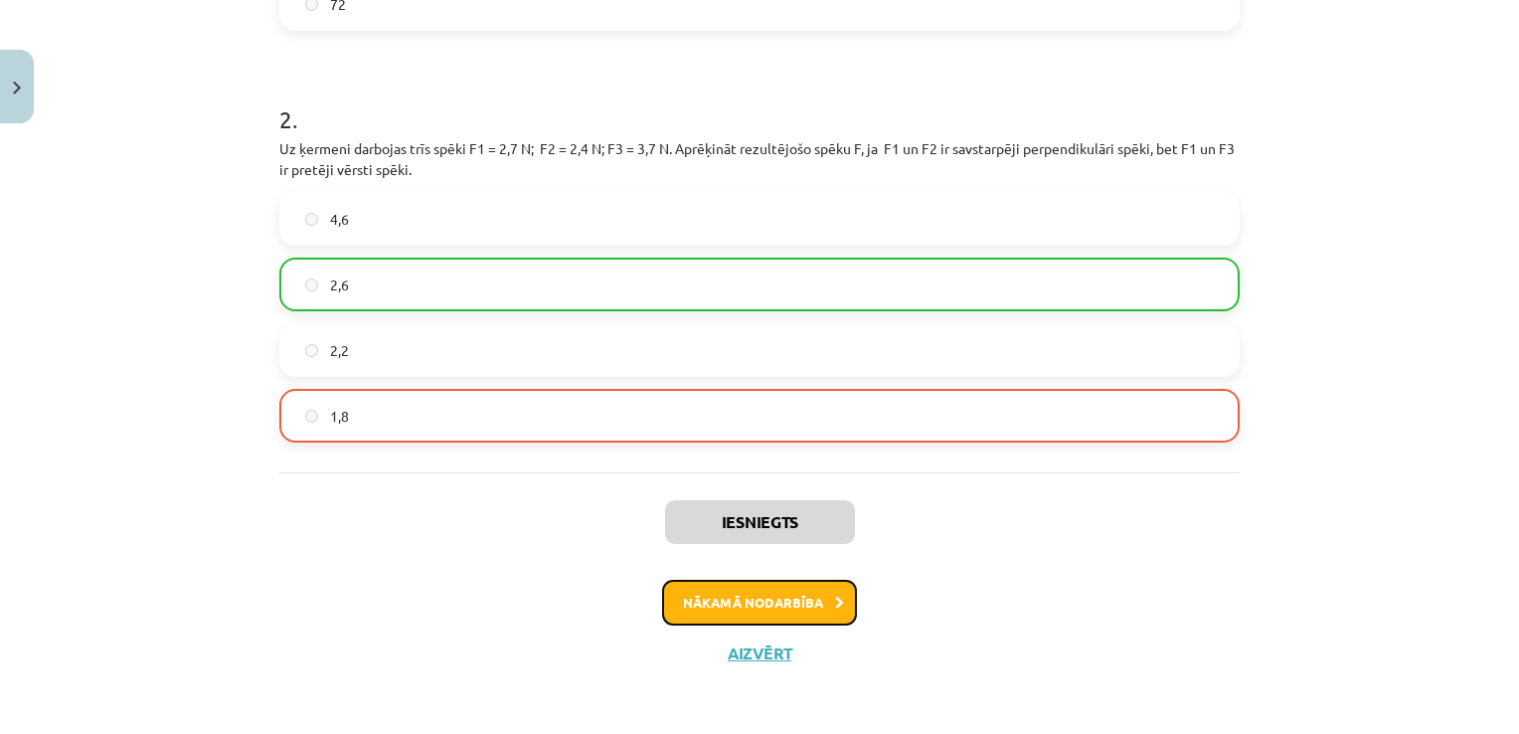
click at [747, 590] on button "Nākamā nodarbība" at bounding box center [759, 603] width 195 height 46
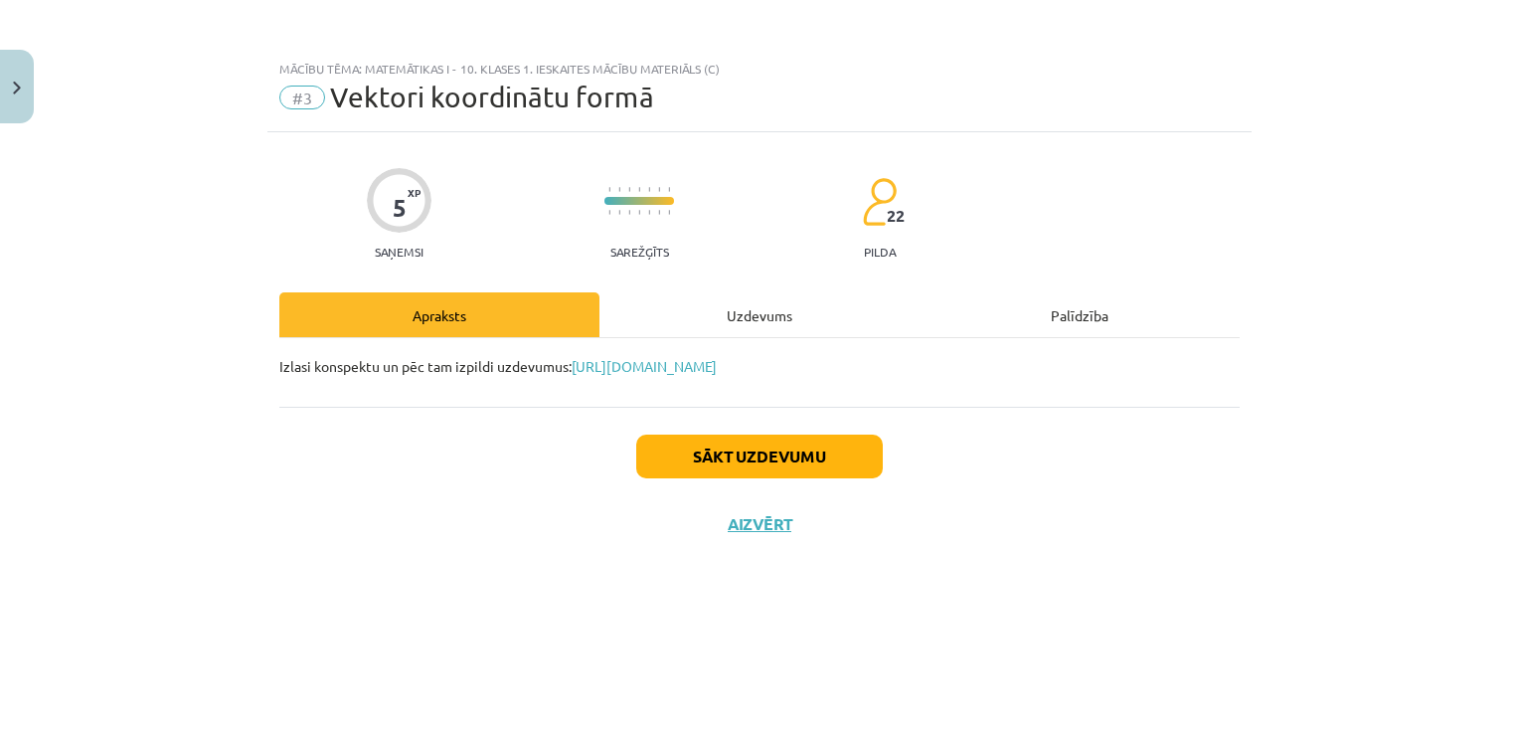
scroll to position [0, 0]
click at [784, 450] on button "Sākt uzdevumu" at bounding box center [759, 456] width 247 height 44
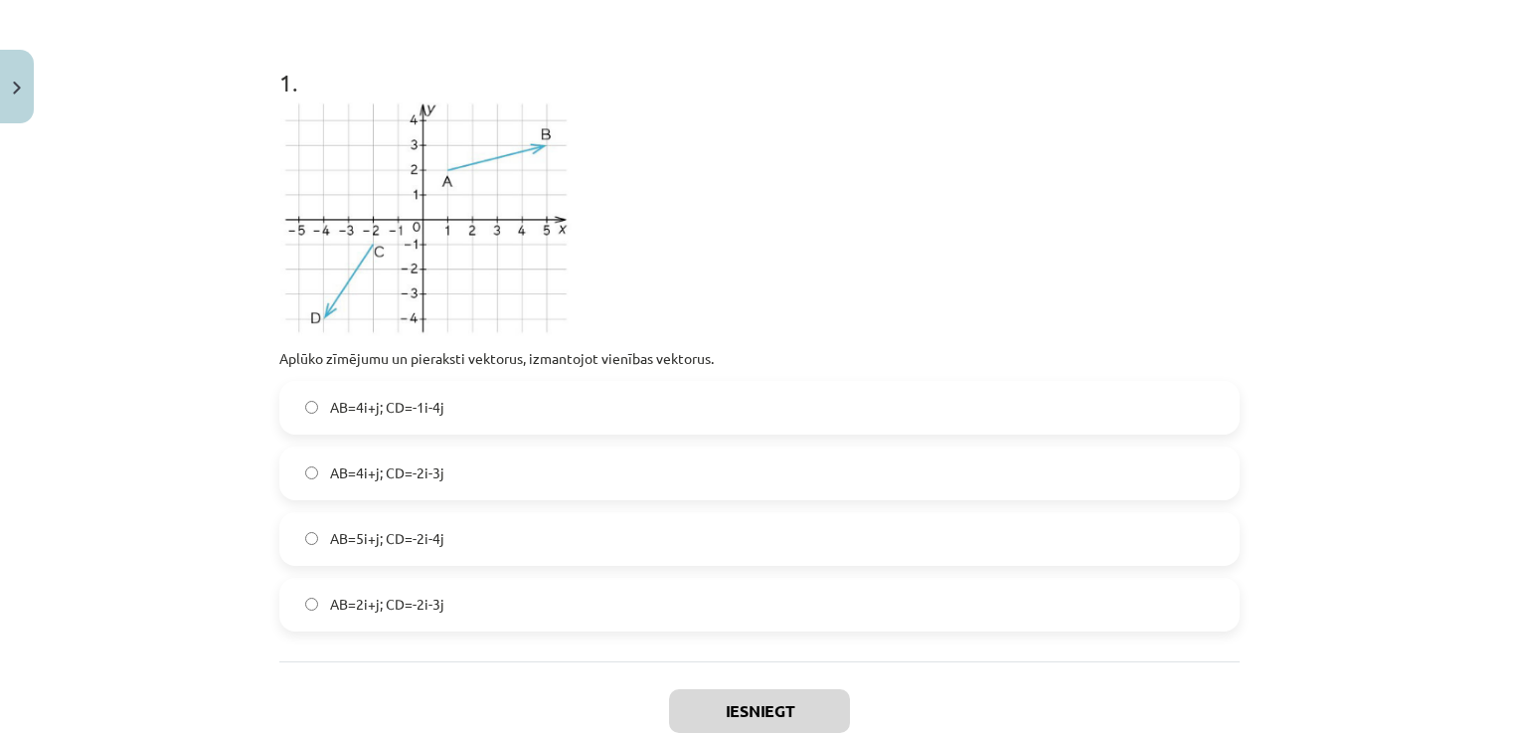
scroll to position [362, 0]
click at [390, 412] on span "AB=4i+j; CD=-1i-4j" at bounding box center [387, 407] width 114 height 21
click at [732, 706] on button "Iesniegt" at bounding box center [759, 711] width 181 height 44
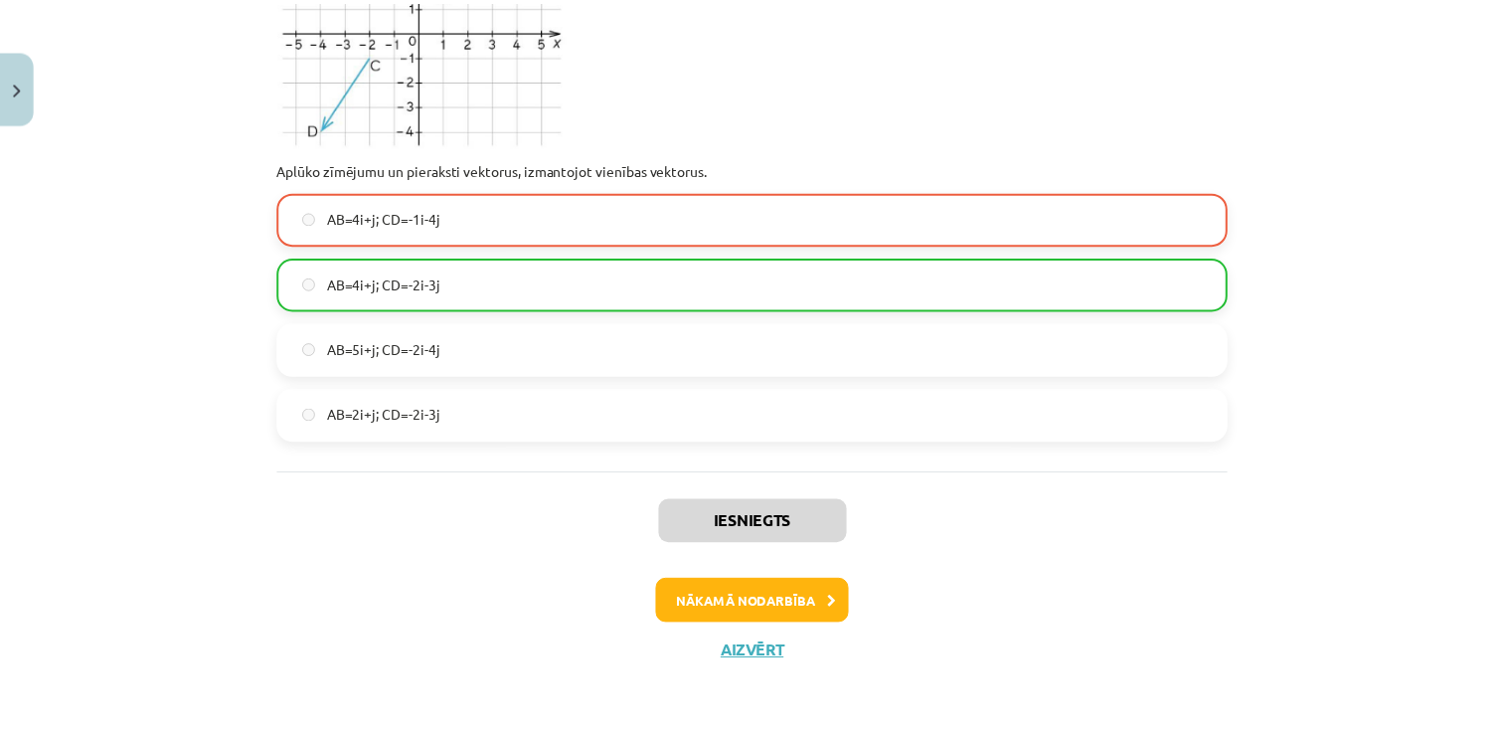
scroll to position [550, 0]
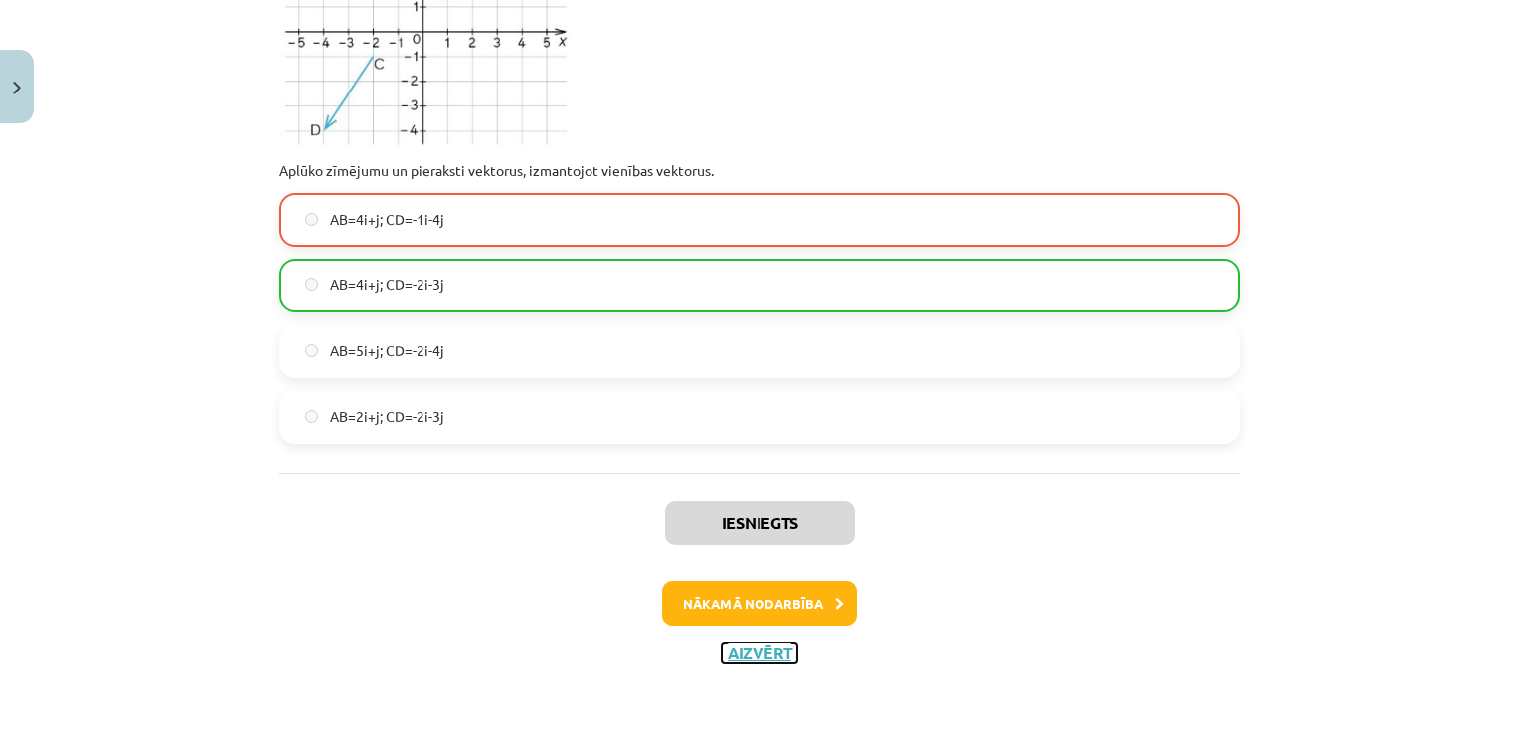
click at [750, 652] on button "Aizvērt" at bounding box center [760, 653] width 76 height 20
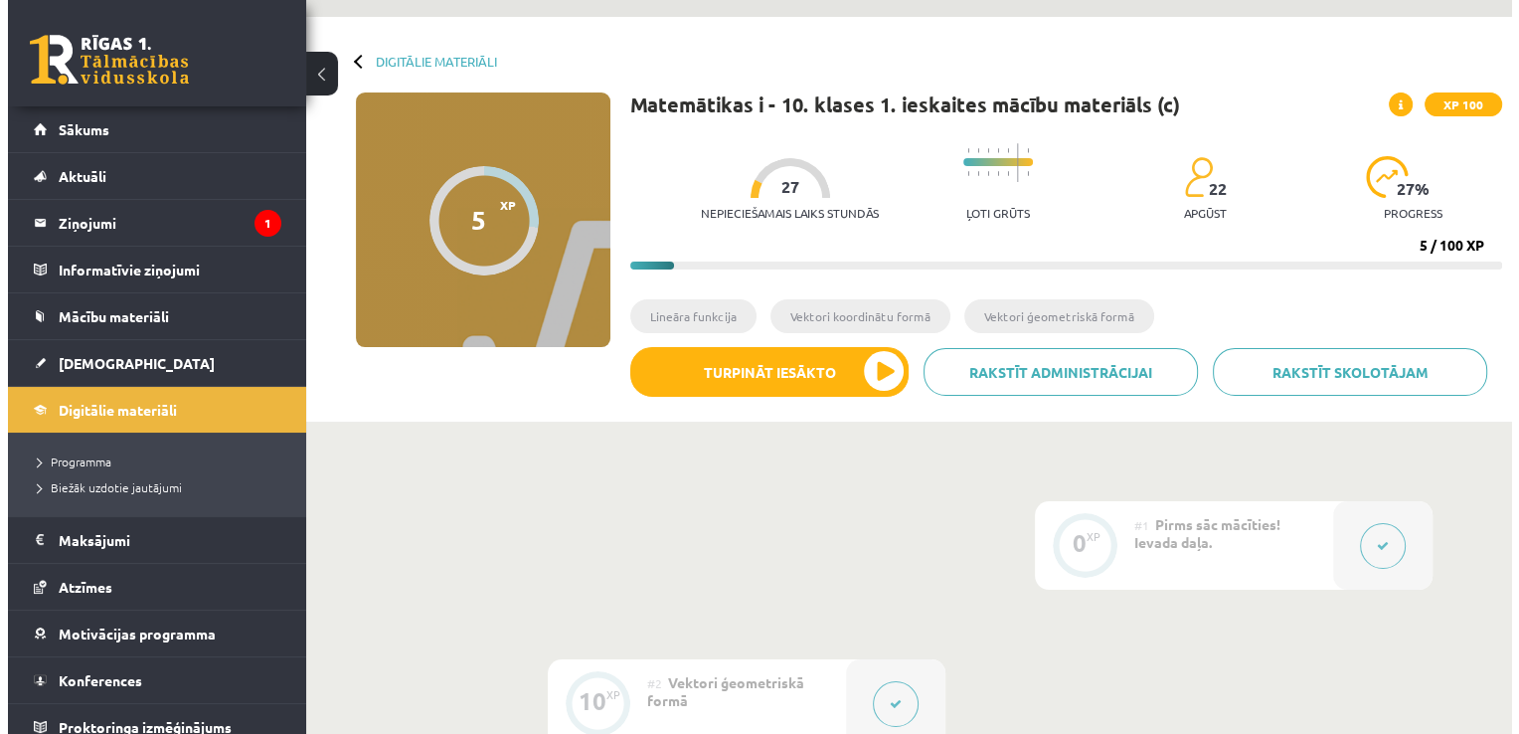
scroll to position [0, 0]
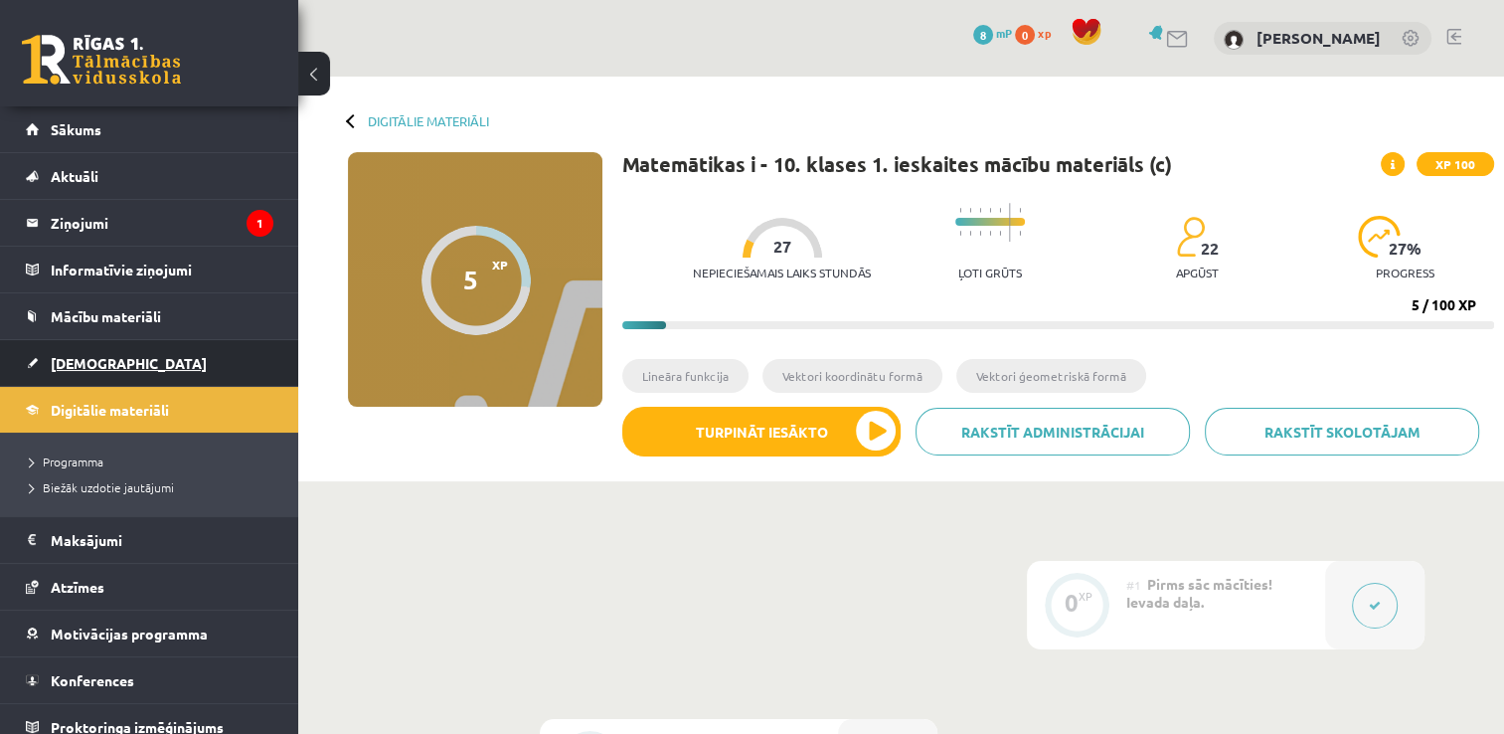
click at [111, 365] on link "[DEMOGRAPHIC_DATA]" at bounding box center [150, 363] width 248 height 46
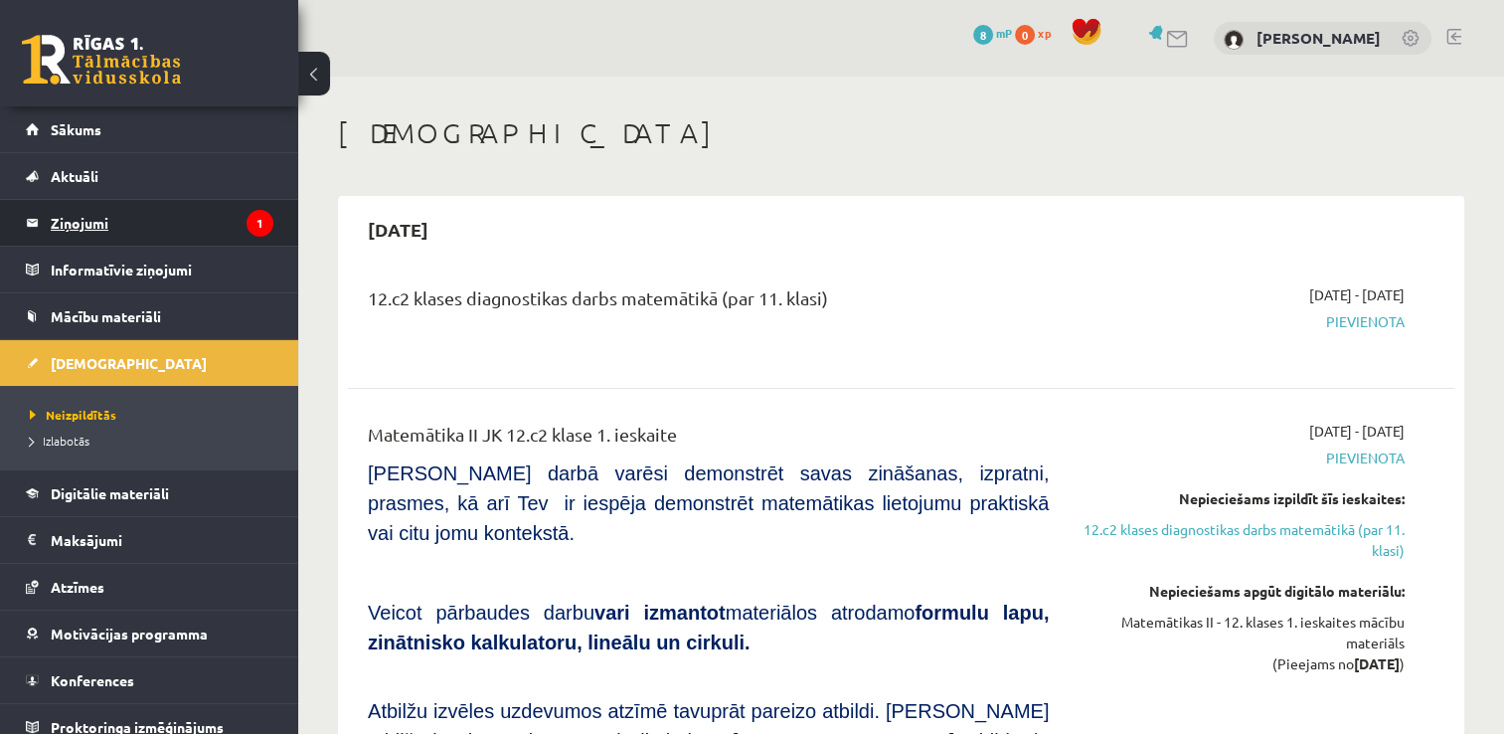
click at [175, 220] on legend "Ziņojumi 1" at bounding box center [162, 223] width 223 height 46
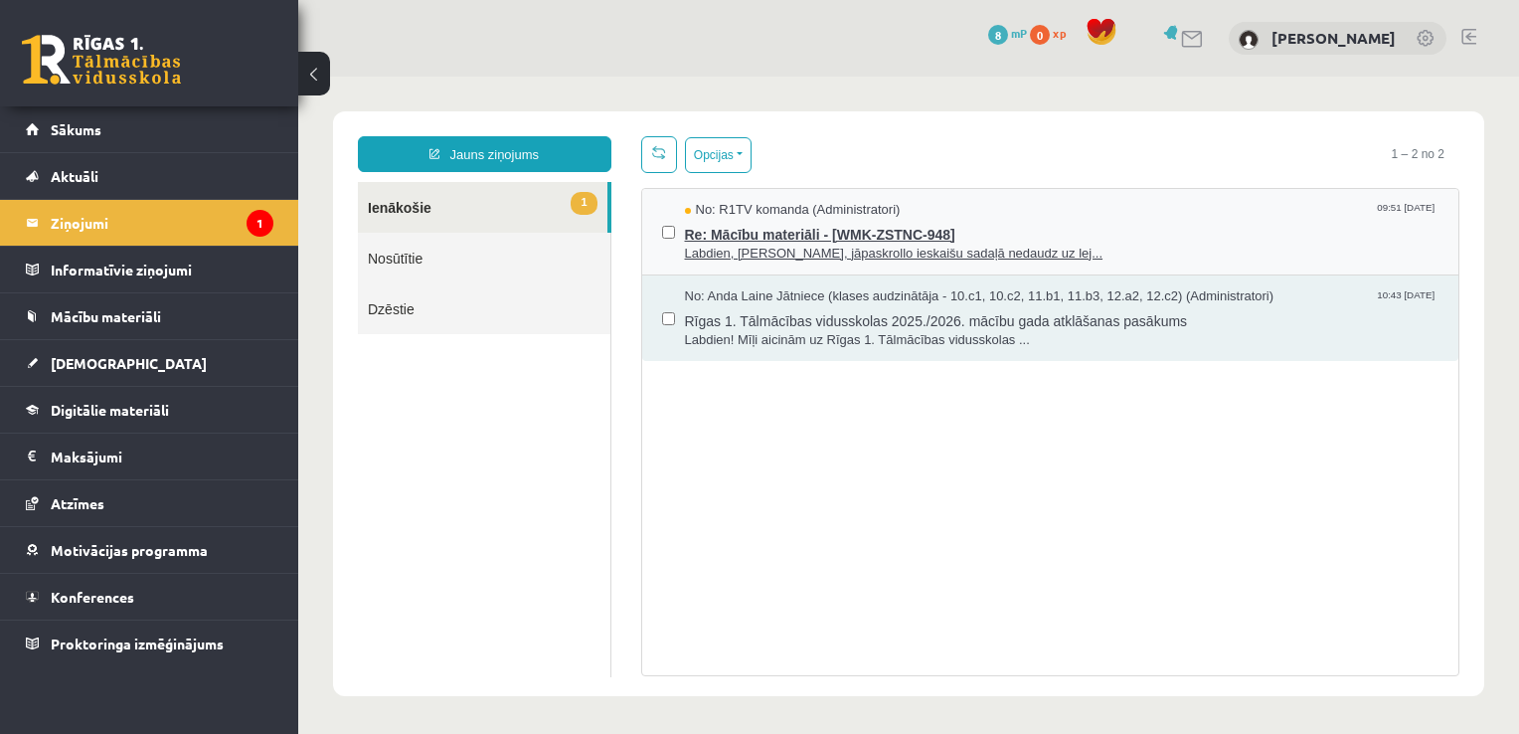
click at [807, 220] on span "Re: Mācību materiāli - [WMK-ZSTNC-948]" at bounding box center [1062, 232] width 755 height 25
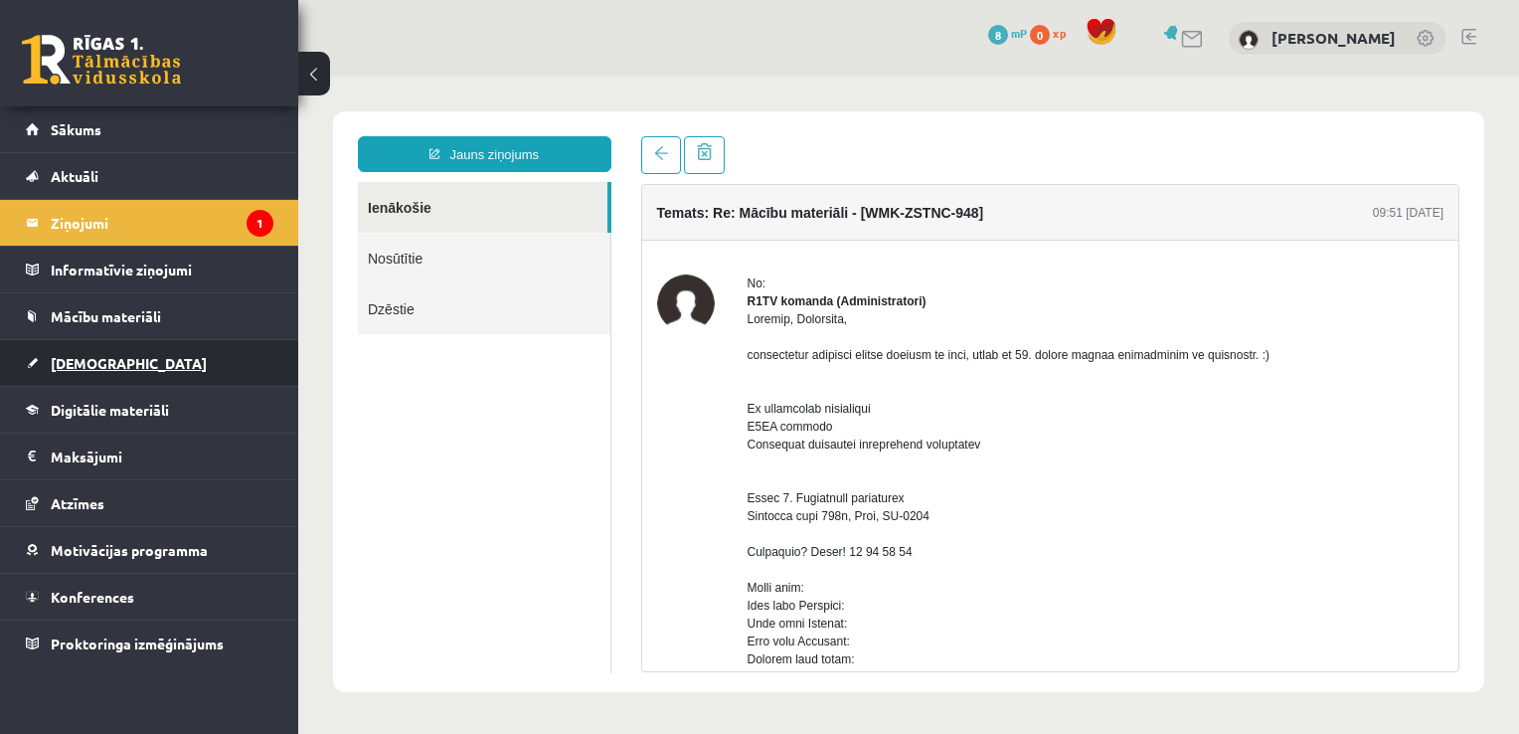
click at [95, 363] on span "[DEMOGRAPHIC_DATA]" at bounding box center [129, 363] width 156 height 18
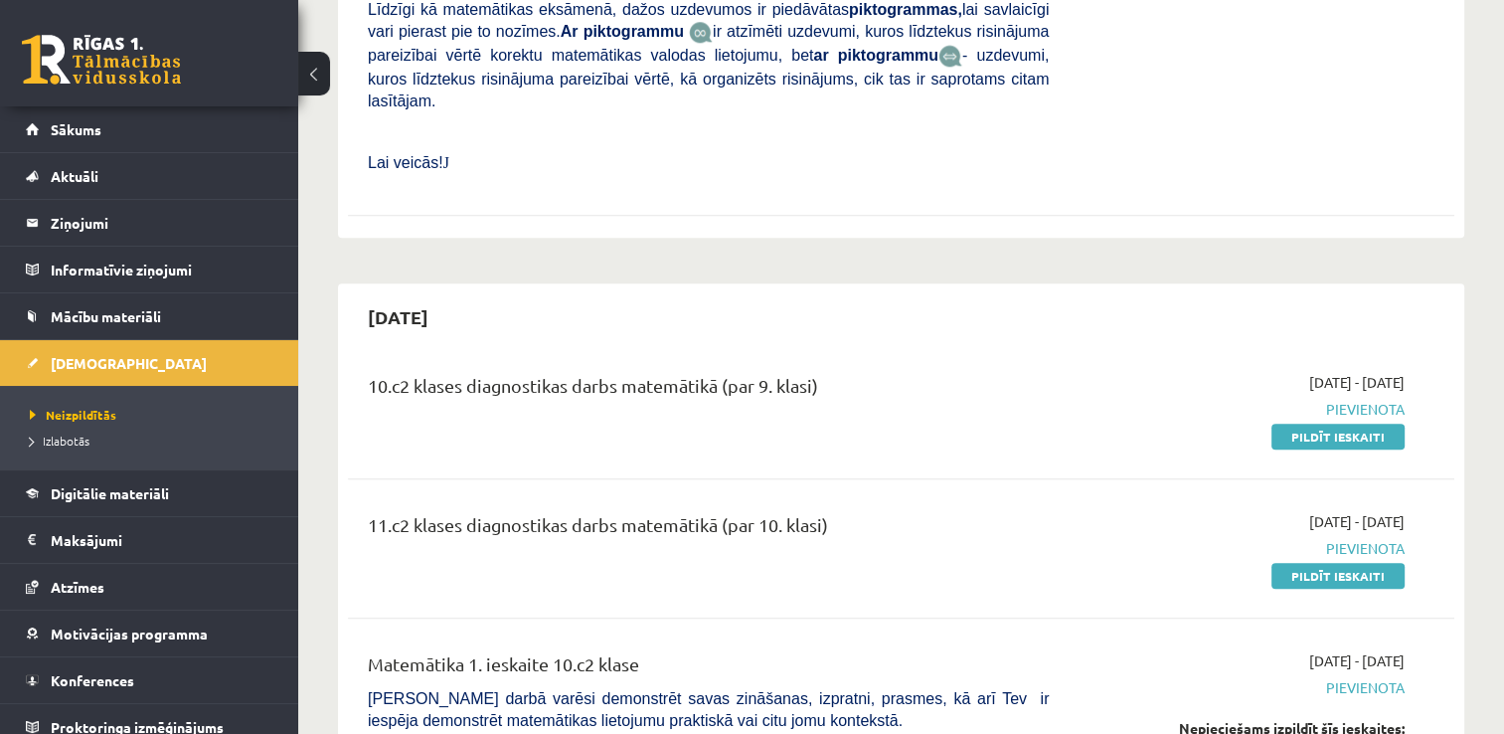
scroll to position [2135, 0]
